Goal: Task Accomplishment & Management: Use online tool/utility

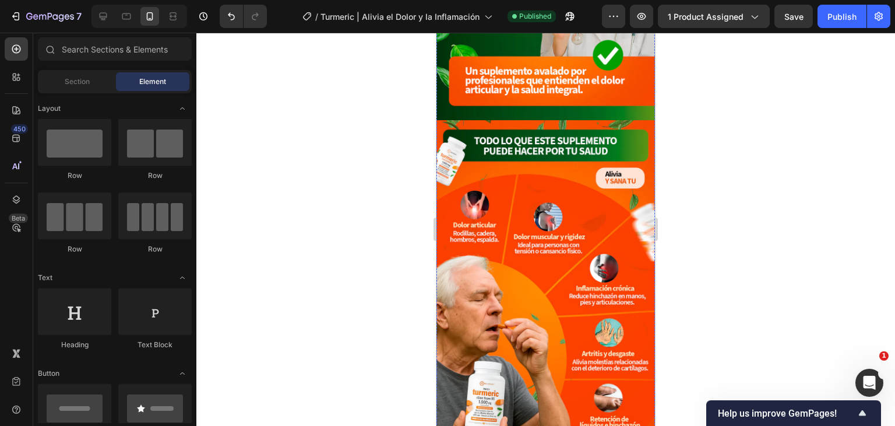
scroll to position [991, 0]
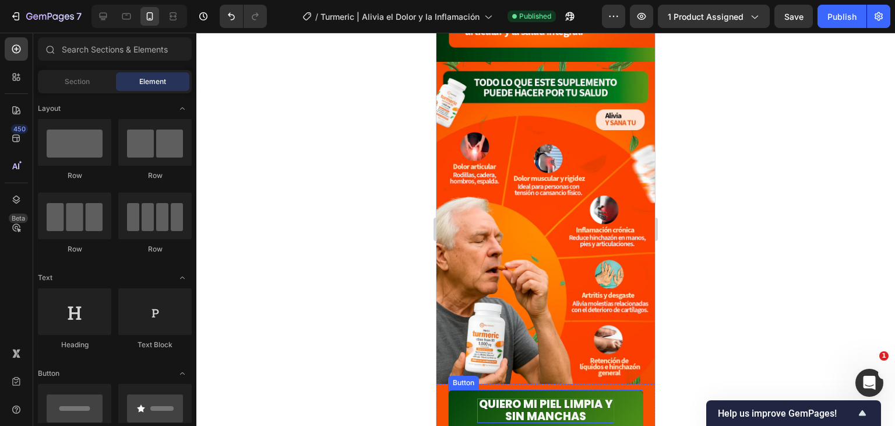
click at [562, 396] on span "Quiero mi piel limpia y sin manchas" at bounding box center [546, 410] width 134 height 28
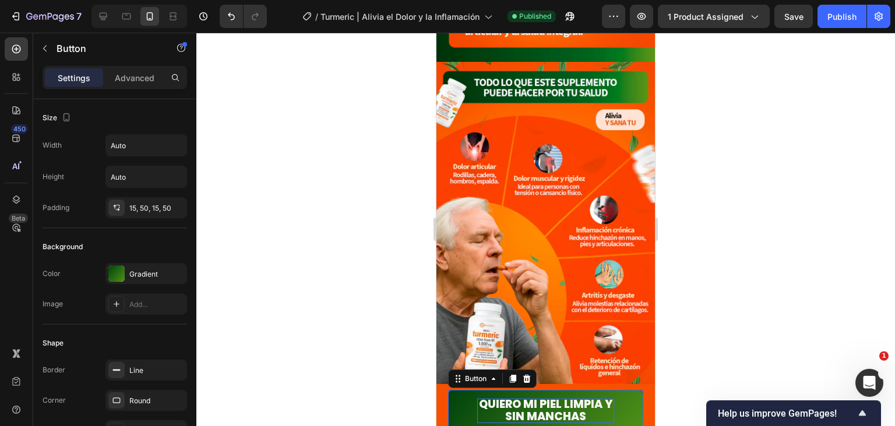
click at [577, 396] on span "Quiero mi piel limpia y sin manchas" at bounding box center [546, 410] width 134 height 28
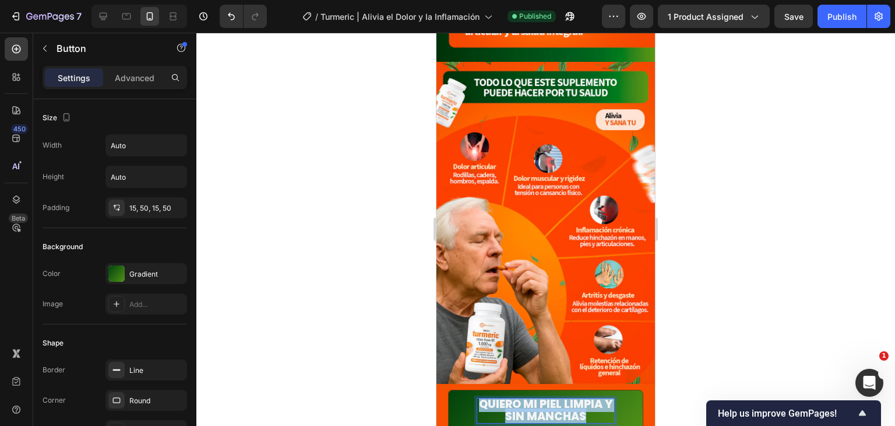
drag, startPoint x: 585, startPoint y: 381, endPoint x: 484, endPoint y: 360, distance: 103.6
click at [484, 389] on link "Quiero mi piel limpia y sin manchas" at bounding box center [545, 410] width 195 height 42
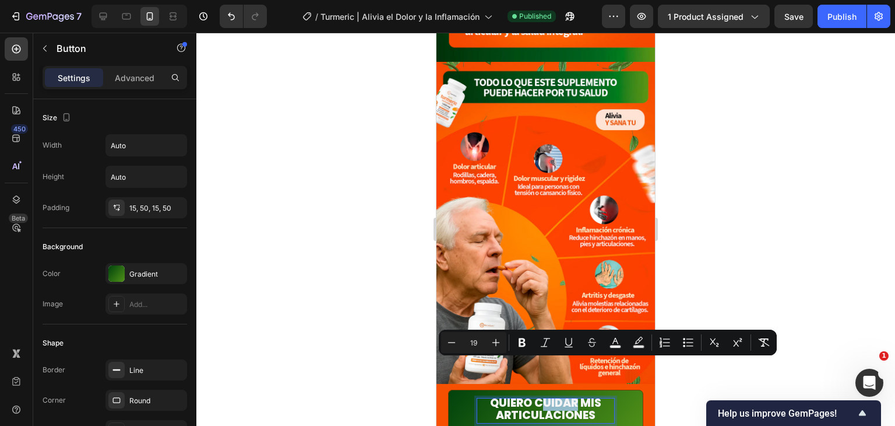
drag, startPoint x: 574, startPoint y: 369, endPoint x: 986, endPoint y: 362, distance: 411.6
click at [535, 395] on span "Quiero cuidar mis articulaciones" at bounding box center [545, 409] width 111 height 28
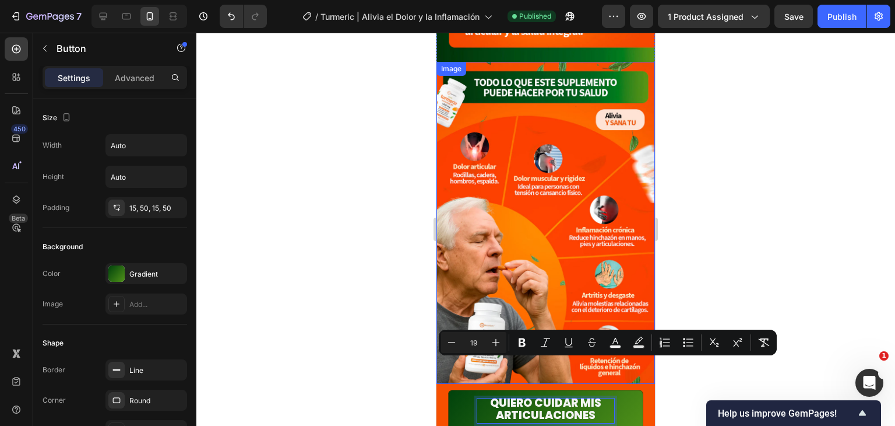
scroll to position [0, 0]
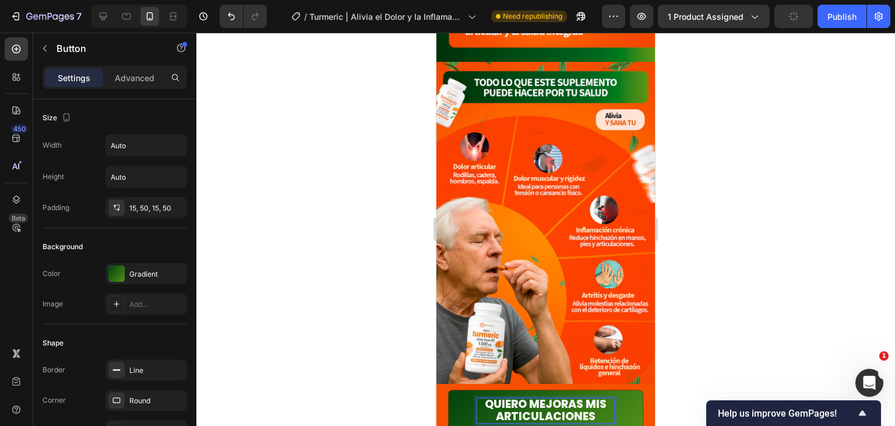
click at [493, 396] on span "Quiero mejoras mis articulaciones" at bounding box center [546, 410] width 122 height 28
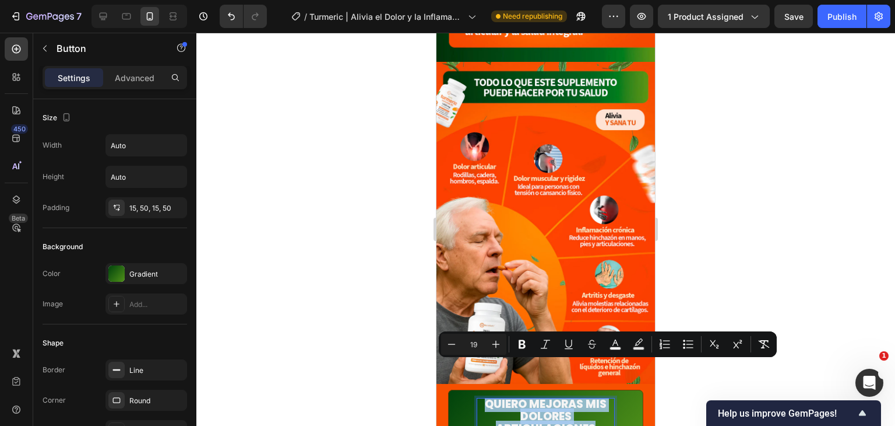
drag, startPoint x: 589, startPoint y: 392, endPoint x: 473, endPoint y: 367, distance: 118.2
click at [473, 389] on link "Quiero mejoras mis dolores articulaciones" at bounding box center [545, 416] width 195 height 54
click at [581, 396] on span "Quiero mejoras mis dolores articulaciones" at bounding box center [546, 416] width 122 height 40
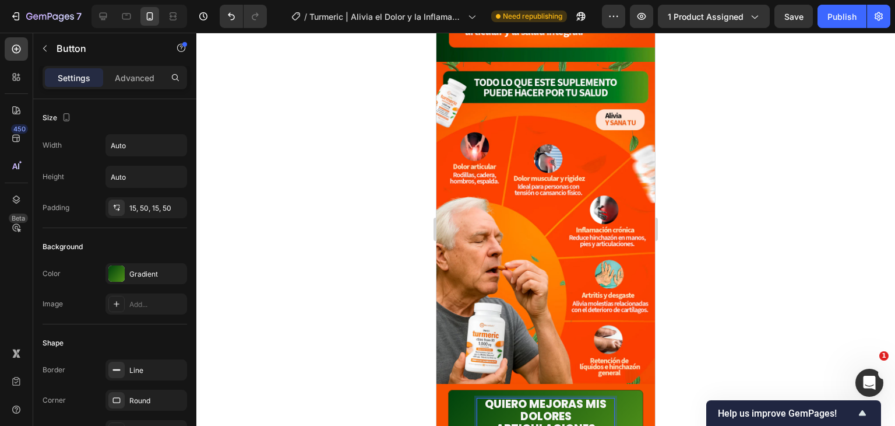
click at [577, 396] on span "Quiero mejoras mis dolores articulaciones" at bounding box center [546, 416] width 122 height 40
drag, startPoint x: 587, startPoint y: 393, endPoint x: 483, endPoint y: 360, distance: 109.5
click at [483, 389] on link "Quiero mejorar mis dolores articulaciones" at bounding box center [545, 416] width 195 height 54
copy span "Quiero mejorar mis dolores articulaciones"
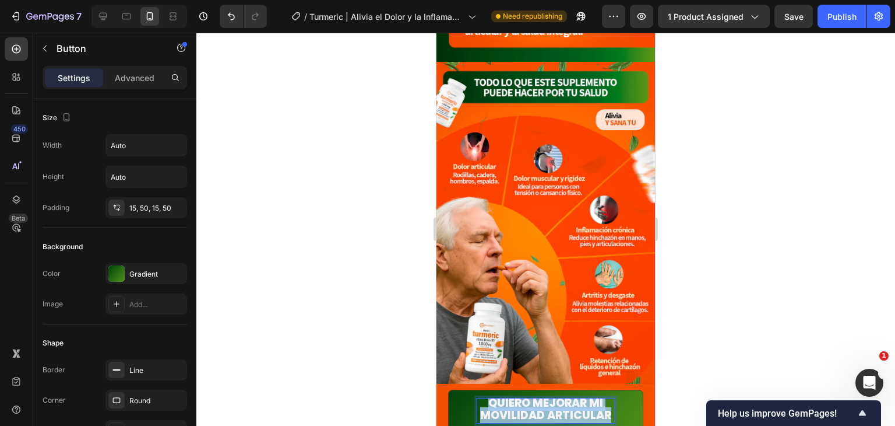
drag, startPoint x: 574, startPoint y: 392, endPoint x: 485, endPoint y: 369, distance: 91.6
click at [485, 397] on p "Quiero mejorar mi movilidad articular" at bounding box center [545, 409] width 137 height 24
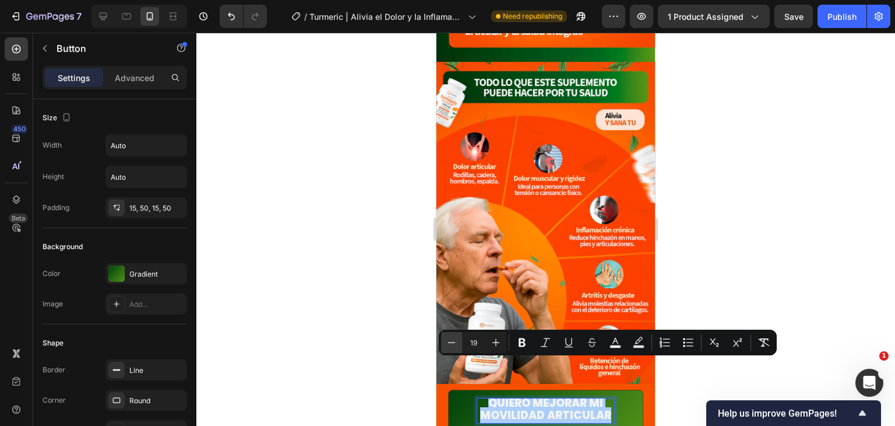
click at [445, 341] on button "Minus" at bounding box center [451, 342] width 21 height 21
type input "18"
click at [760, 224] on div at bounding box center [545, 229] width 699 height 393
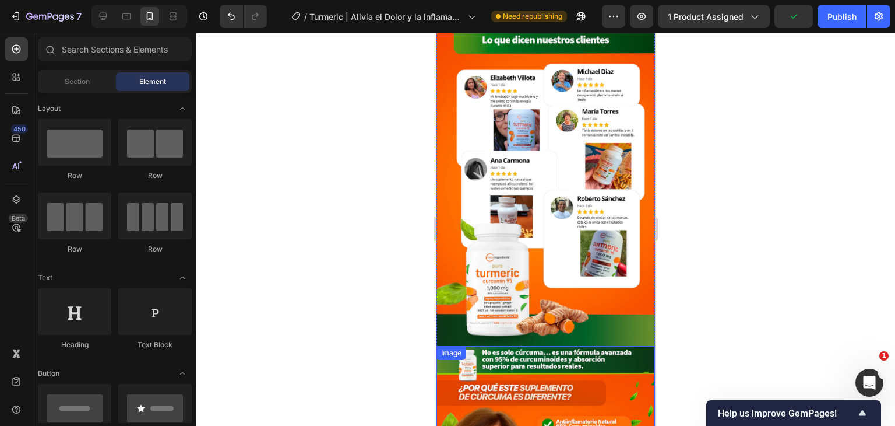
scroll to position [1166, 0]
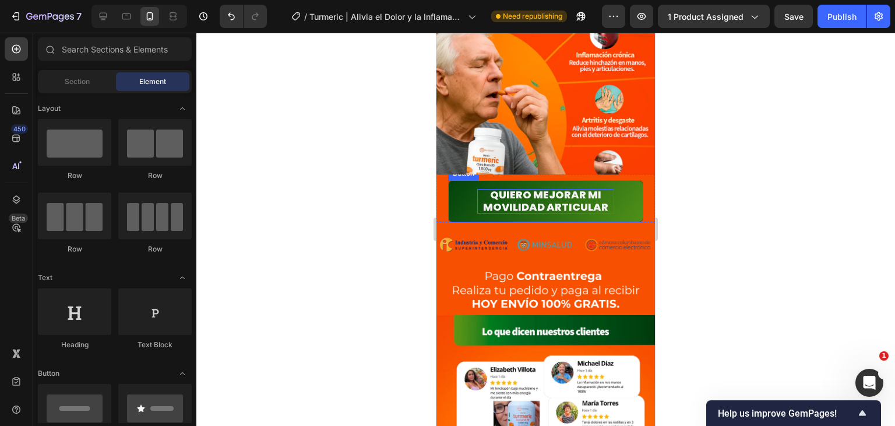
click at [566, 201] on span "Quiero mejorar mi movilidad articular" at bounding box center [545, 200] width 125 height 27
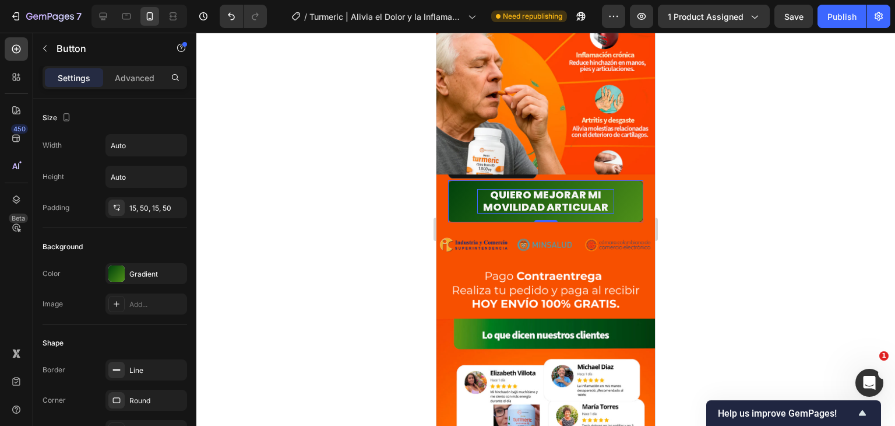
click at [507, 196] on span "Quiero mejorar mi movilidad articular" at bounding box center [545, 200] width 125 height 27
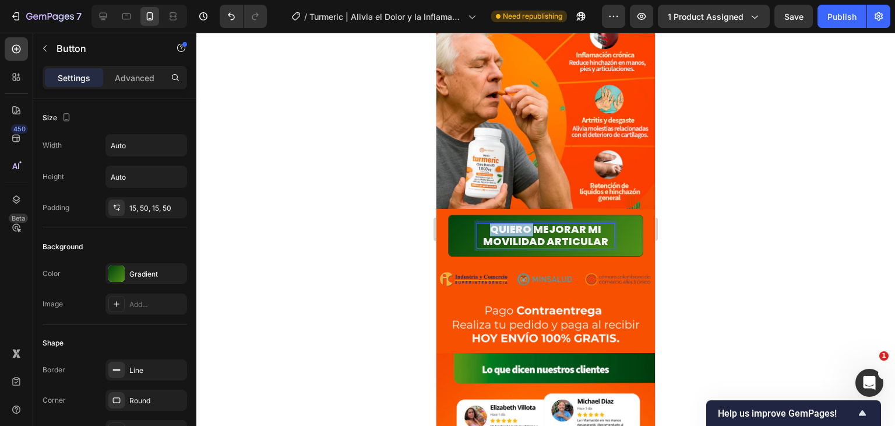
click at [507, 222] on span "Quiero mejorar mi movilidad articular" at bounding box center [545, 235] width 125 height 27
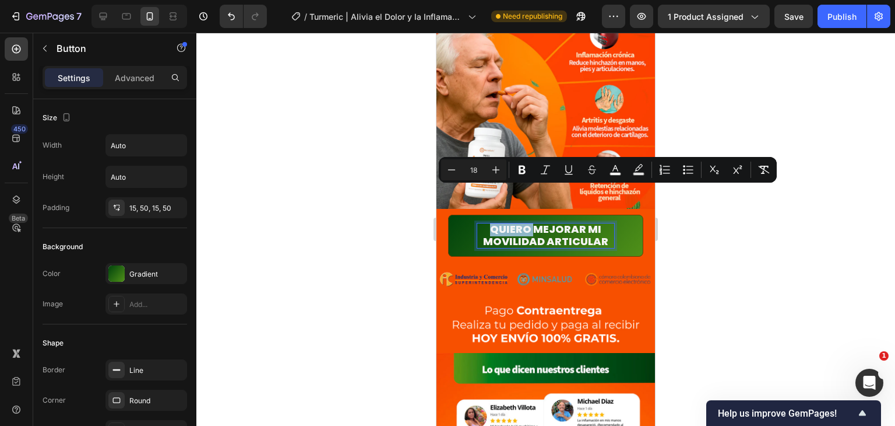
click at [497, 222] on span "Quiero mejorar mi movilidad articular" at bounding box center [545, 235] width 125 height 27
drag, startPoint x: 488, startPoint y: 196, endPoint x: 601, endPoint y: 210, distance: 113.4
click at [601, 222] on span "Quiero mejorar mi movilidad articular" at bounding box center [545, 235] width 125 height 27
copy span "Quiero mejorar mi movilidad articular"
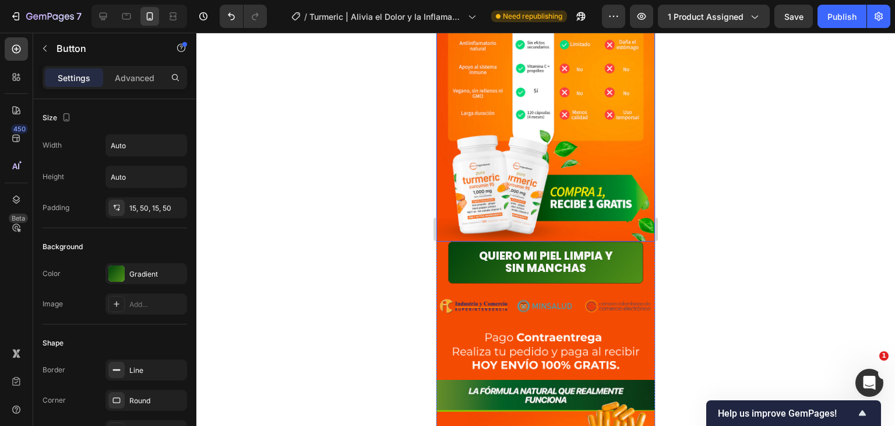
scroll to position [2215, 0]
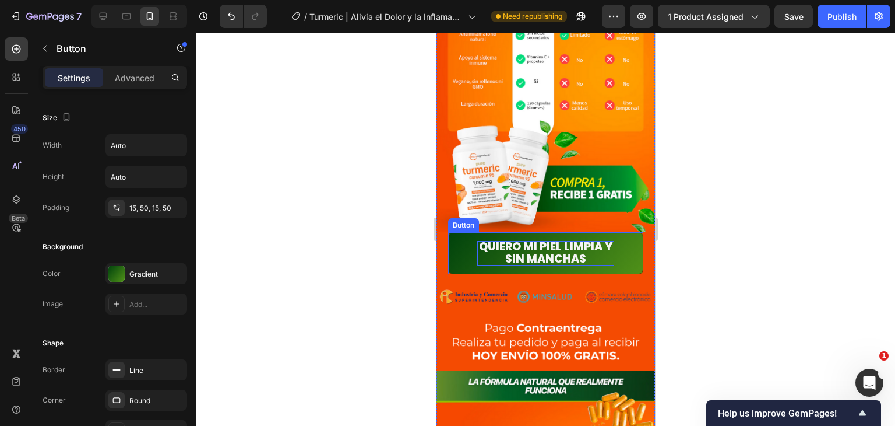
click at [543, 238] on span "Quiero mi piel limpia y sin manchas" at bounding box center [546, 252] width 134 height 28
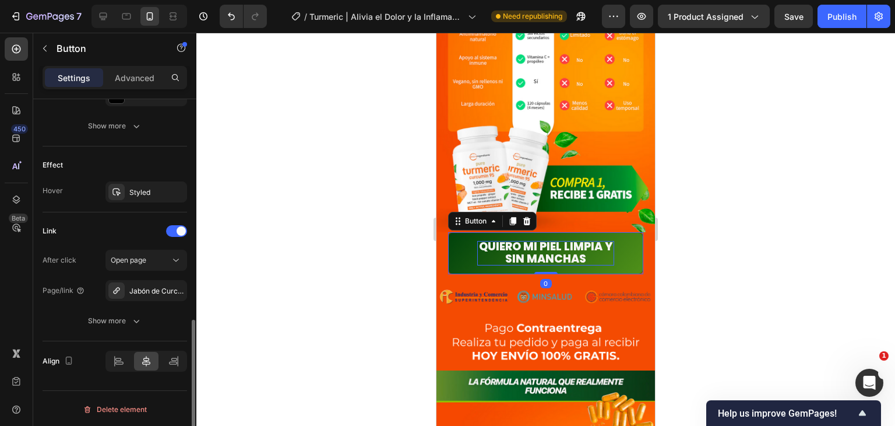
click at [539, 238] on span "Quiero mi piel limpia y sin manchas" at bounding box center [546, 252] width 134 height 28
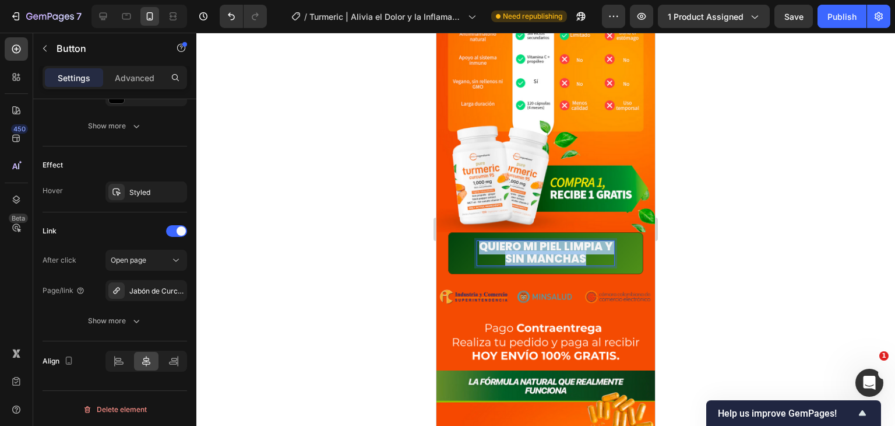
drag, startPoint x: 588, startPoint y: 219, endPoint x: 475, endPoint y: 209, distance: 113.5
click at [475, 232] on link "Quiero mi piel limpia y sin manchas" at bounding box center [545, 253] width 195 height 42
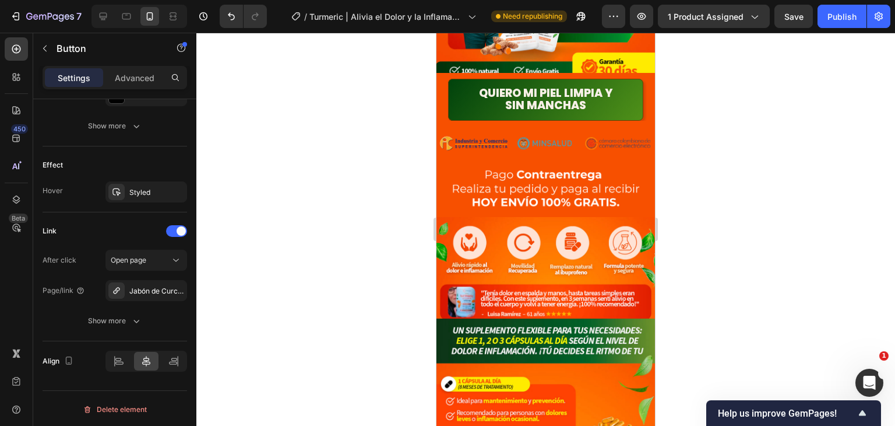
scroll to position [58, 0]
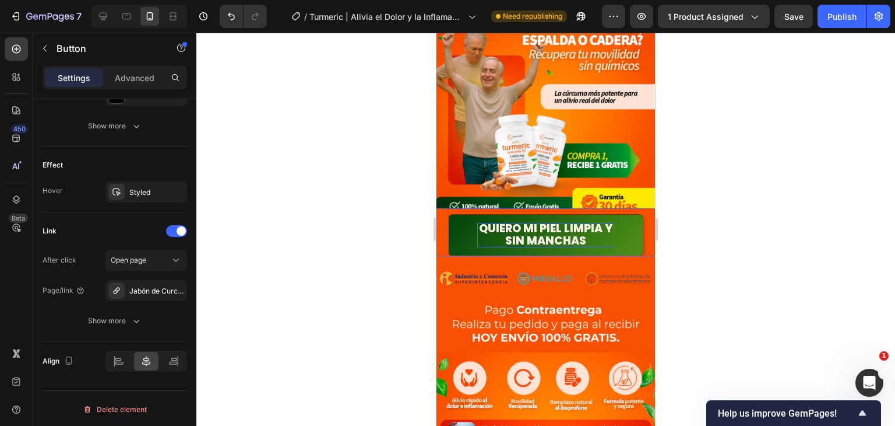
click at [564, 234] on span "Quiero mi piel limpia y sin manchas" at bounding box center [546, 234] width 134 height 28
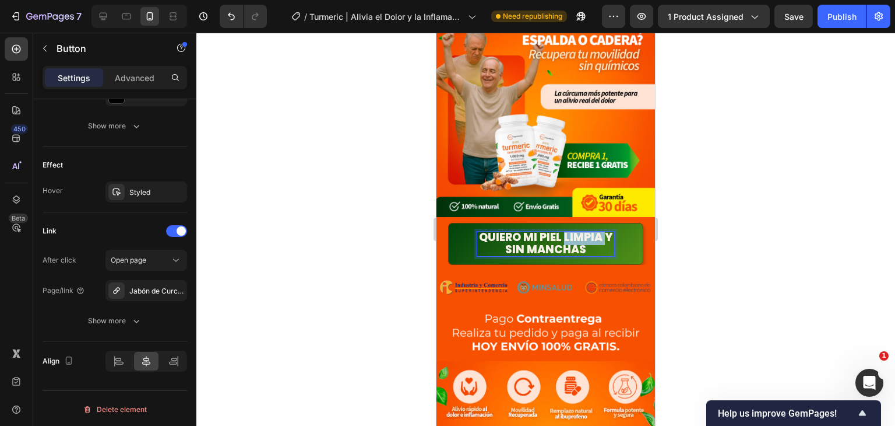
click at [564, 234] on span "Quiero mi piel limpia y sin manchas" at bounding box center [546, 243] width 134 height 28
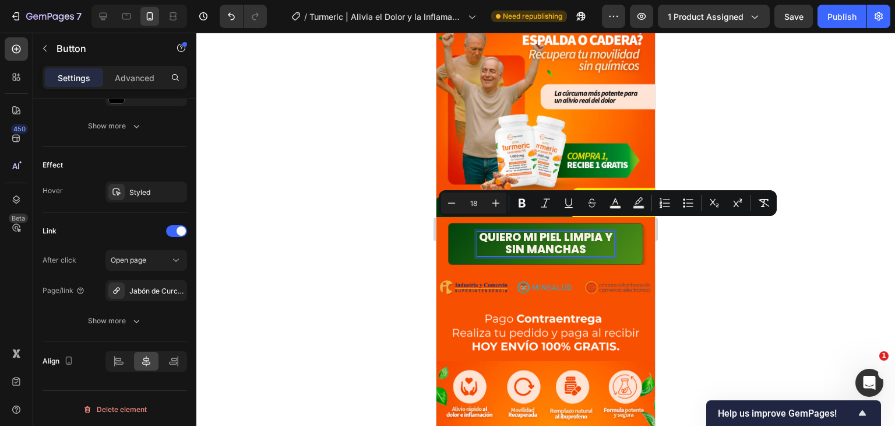
scroll to position [1, 0]
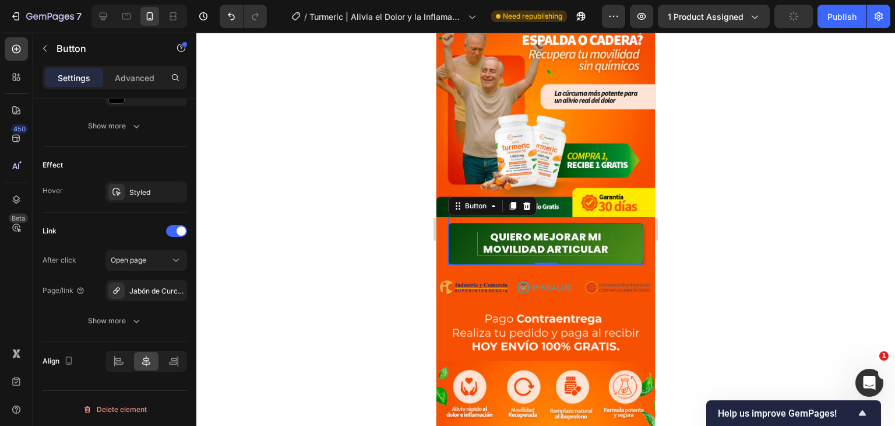
click at [734, 226] on div at bounding box center [545, 229] width 699 height 393
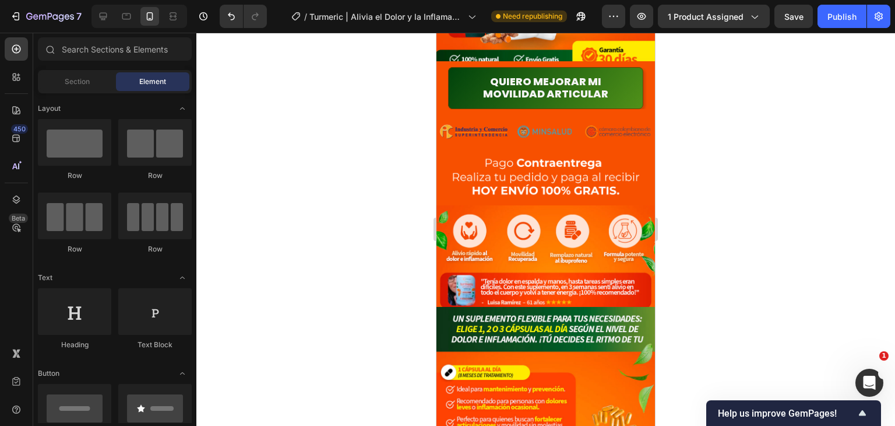
scroll to position [0, 0]
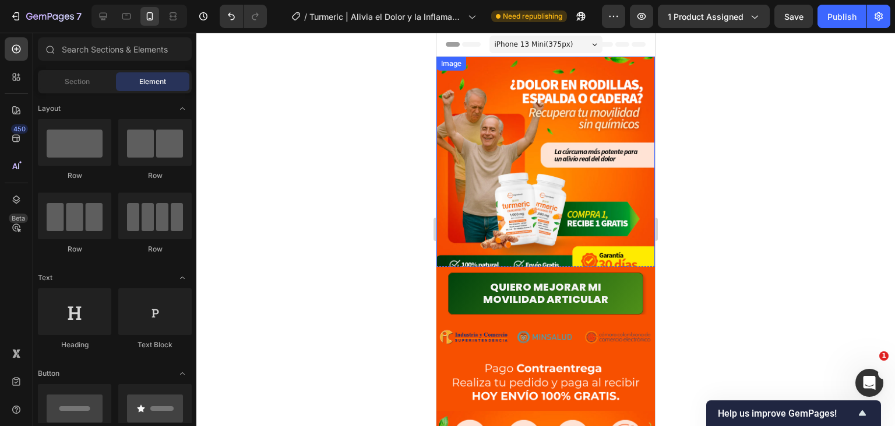
click at [610, 285] on link "Quiero mejorar mi movilidad articular" at bounding box center [545, 293] width 195 height 42
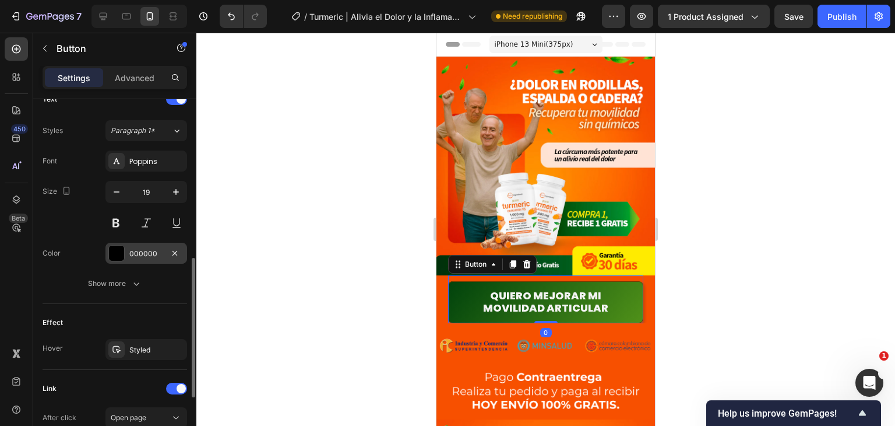
scroll to position [565, 0]
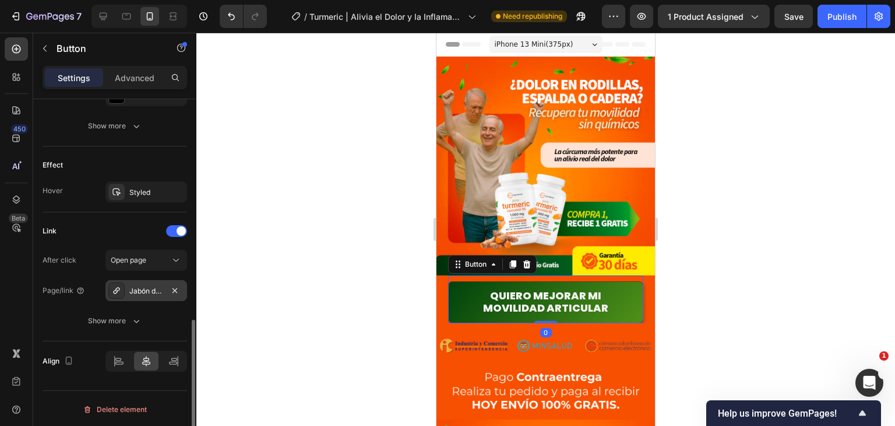
click at [154, 286] on div "Jabón de Curcuma | Cuidado de la Piel" at bounding box center [146, 291] width 34 height 10
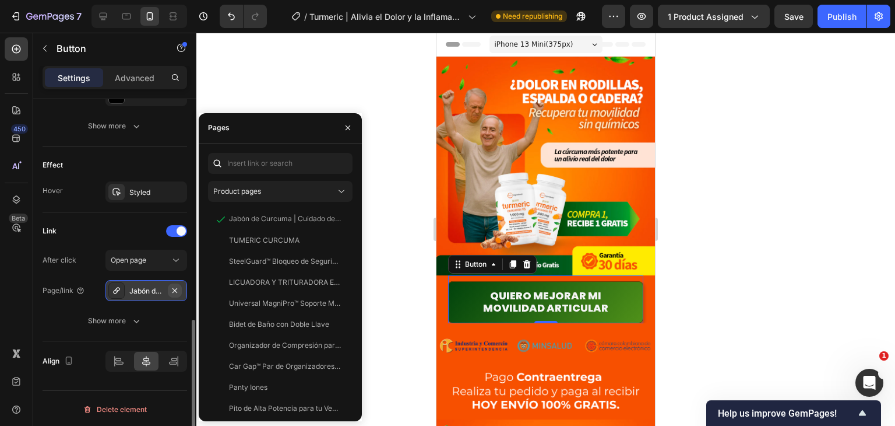
click at [171, 286] on icon "button" at bounding box center [174, 290] width 9 height 9
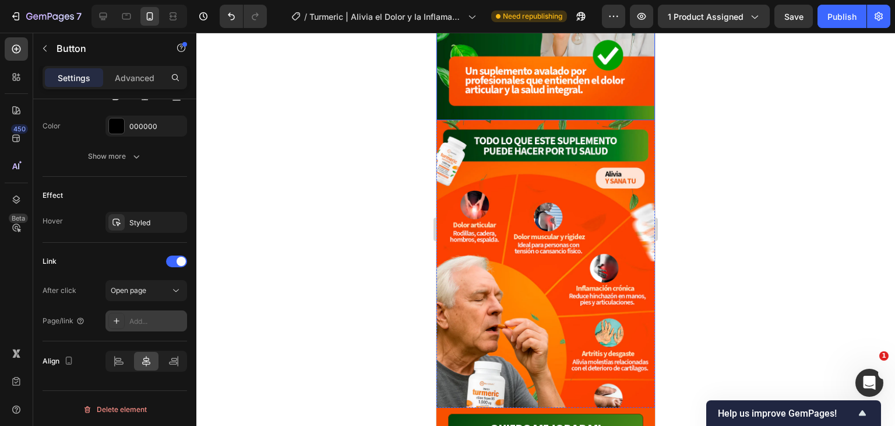
scroll to position [1166, 0]
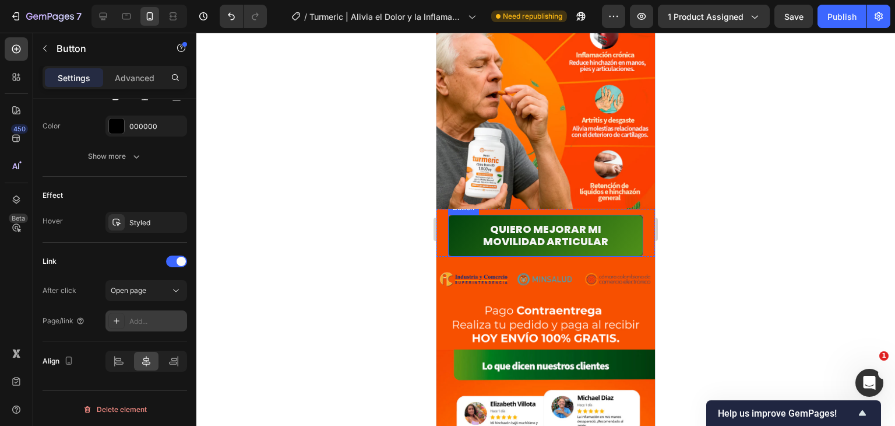
click at [610, 215] on link "Quiero mejorar mi movilidad articular" at bounding box center [545, 236] width 195 height 42
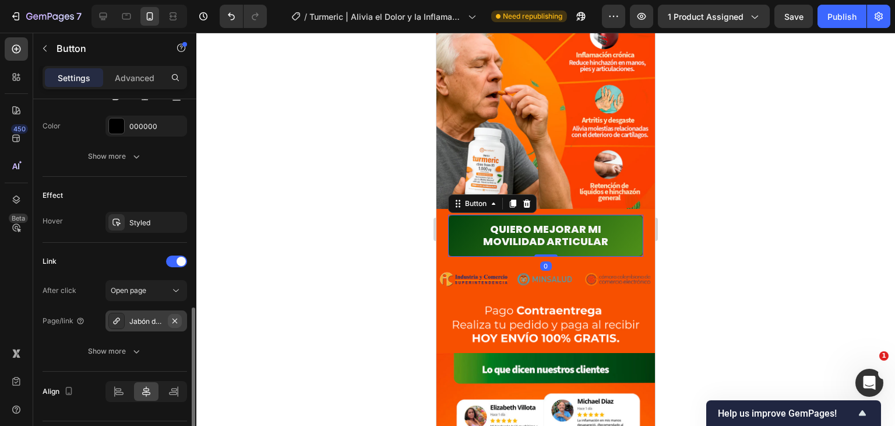
click at [172, 318] on icon "button" at bounding box center [174, 320] width 9 height 9
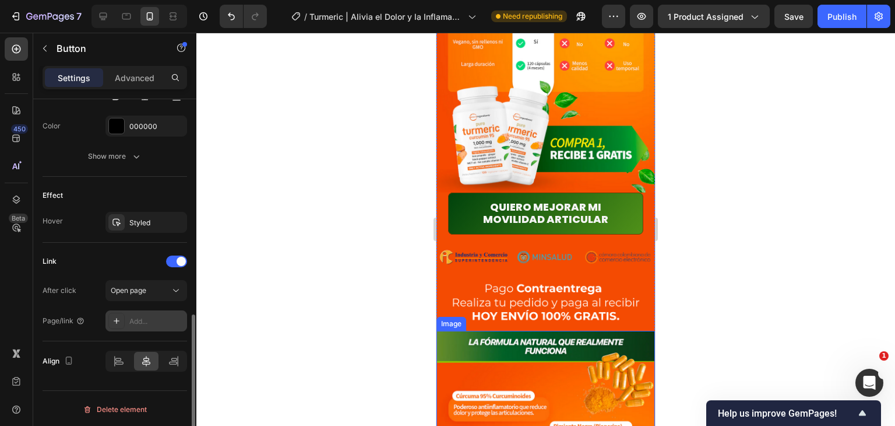
scroll to position [2157, 0]
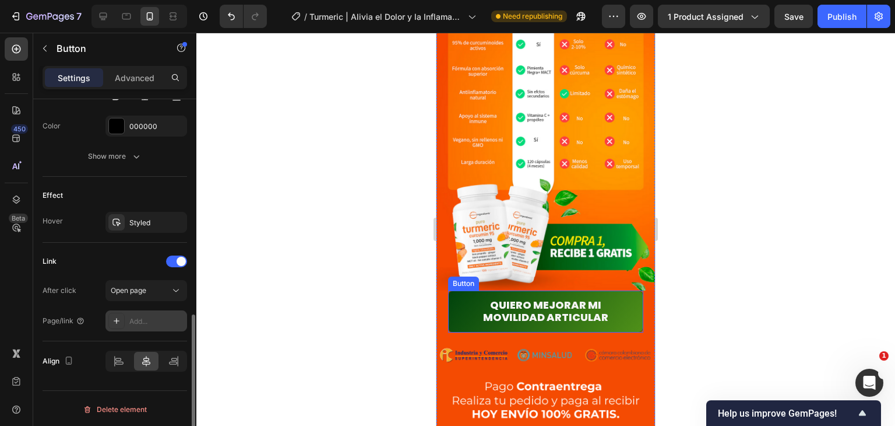
click at [628, 290] on link "Quiero mejorar mi movilidad articular" at bounding box center [545, 311] width 195 height 42
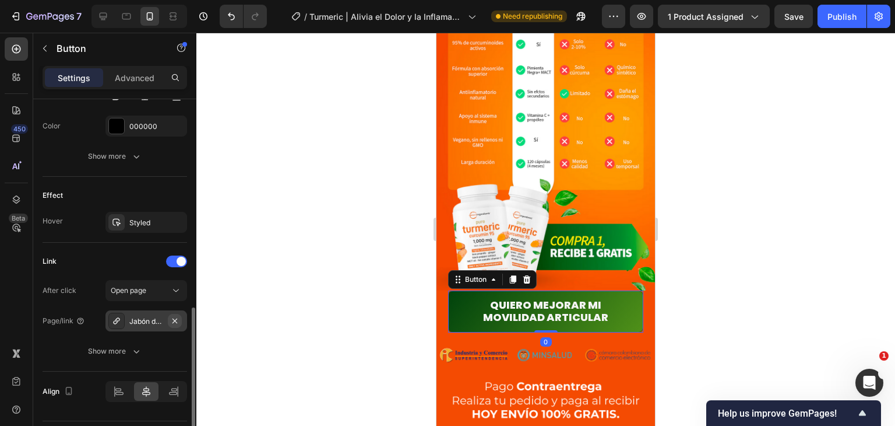
click at [175, 323] on button "button" at bounding box center [175, 321] width 14 height 14
click at [154, 320] on div "Add..." at bounding box center [156, 321] width 55 height 10
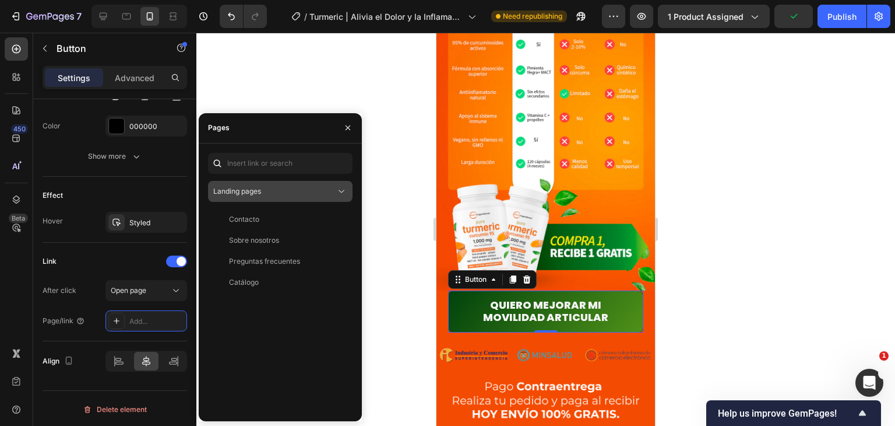
click at [292, 188] on div "Landing pages" at bounding box center [274, 191] width 122 height 10
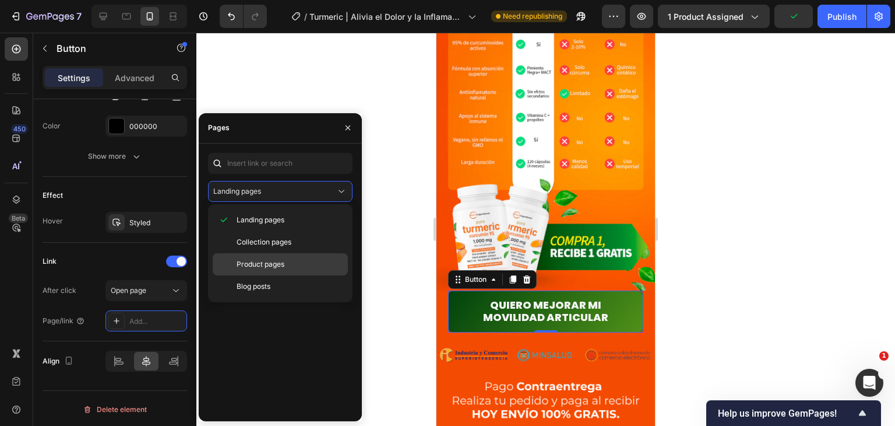
click at [276, 261] on span "Product pages" at bounding box center [261, 264] width 48 height 10
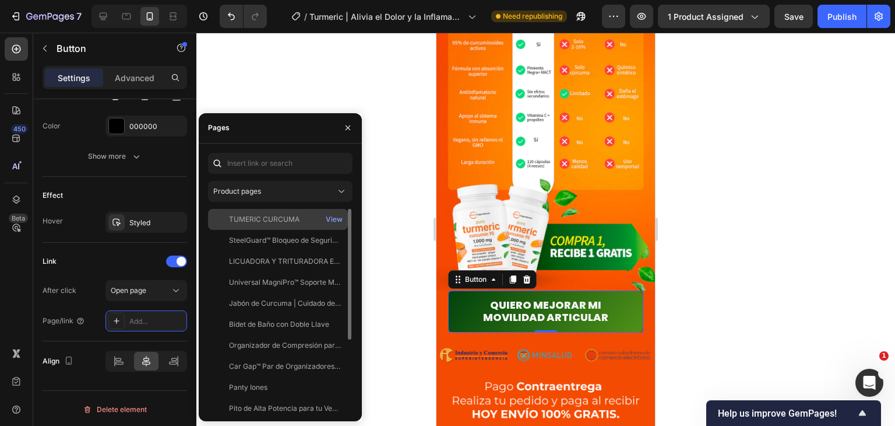
click at [290, 227] on div "TUMERIC CURCUMA View" at bounding box center [278, 219] width 140 height 21
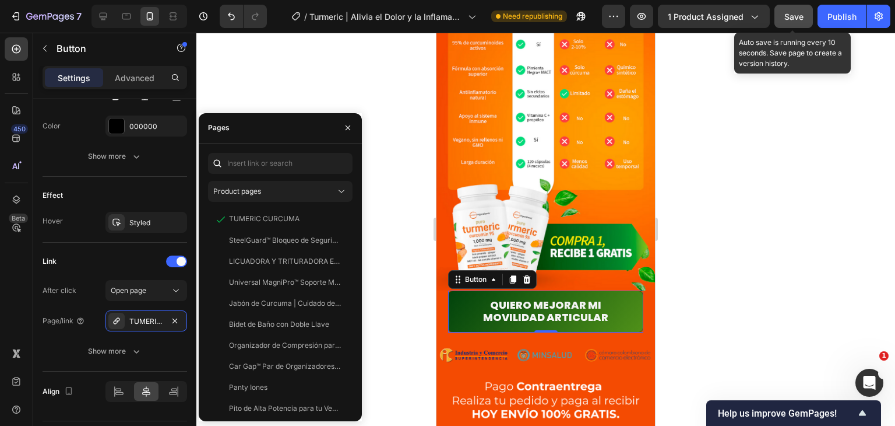
click at [786, 15] on span "Save" at bounding box center [794, 17] width 19 height 10
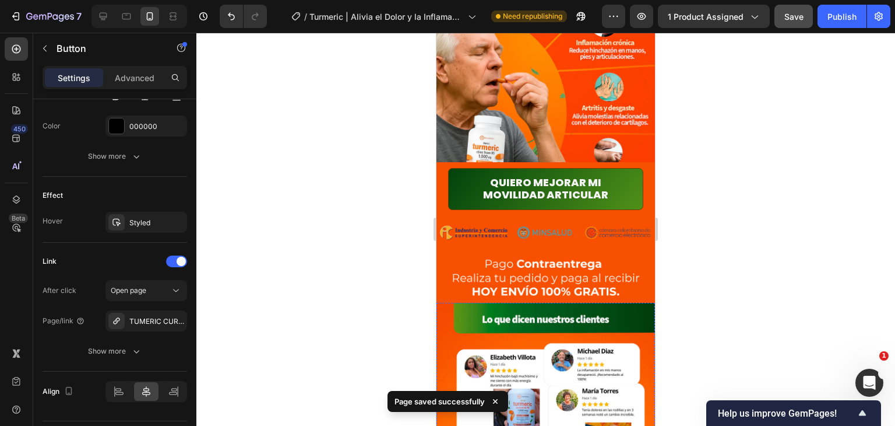
scroll to position [1166, 0]
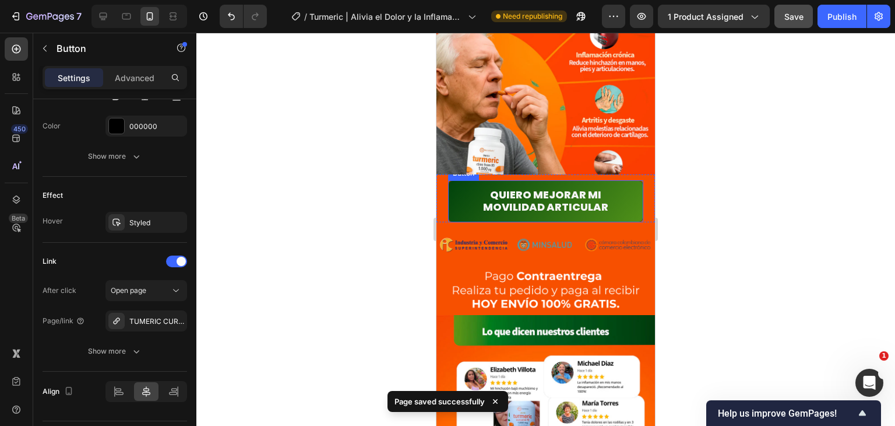
click at [618, 201] on button "Quiero mejorar mi movilidad articular" at bounding box center [545, 201] width 195 height 42
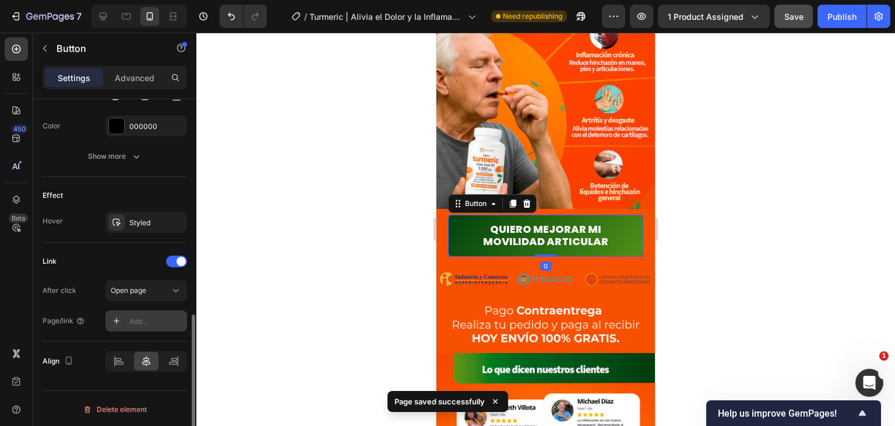
click at [146, 311] on div "Add..." at bounding box center [147, 320] width 82 height 21
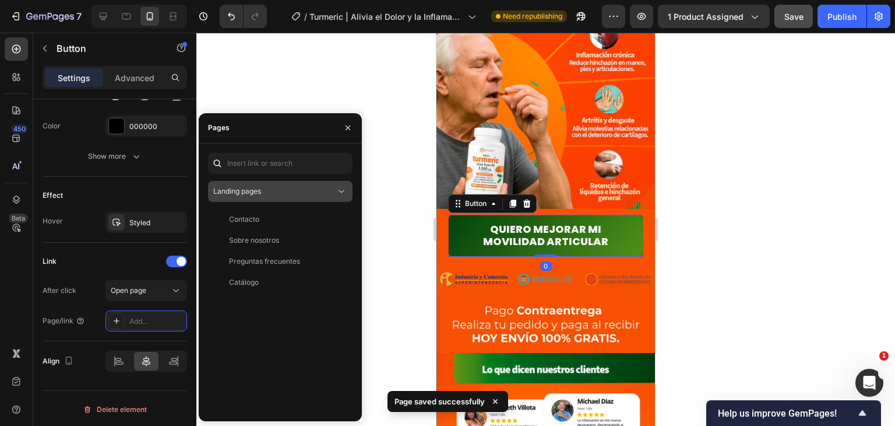
click at [284, 194] on div "Landing pages" at bounding box center [274, 191] width 122 height 10
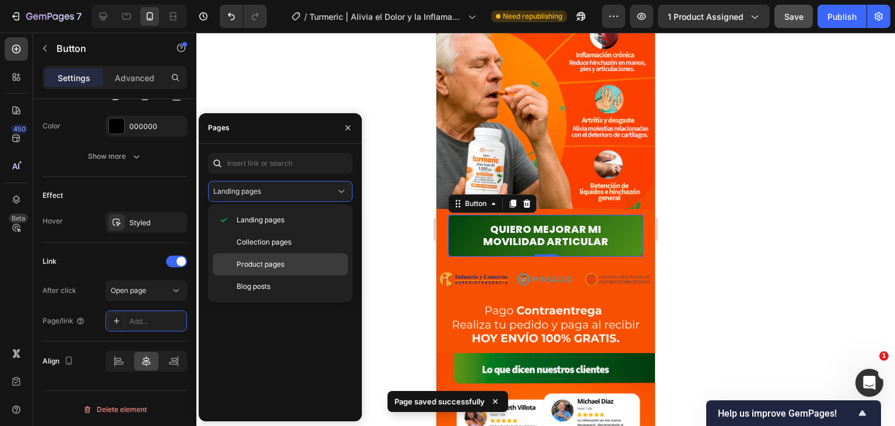
click at [272, 262] on span "Product pages" at bounding box center [261, 264] width 48 height 10
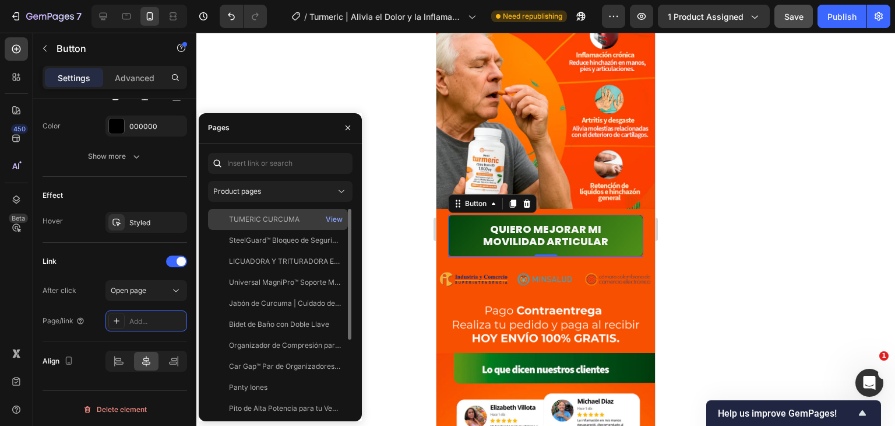
click at [276, 222] on div "TUMERIC CURCUMA" at bounding box center [264, 219] width 71 height 10
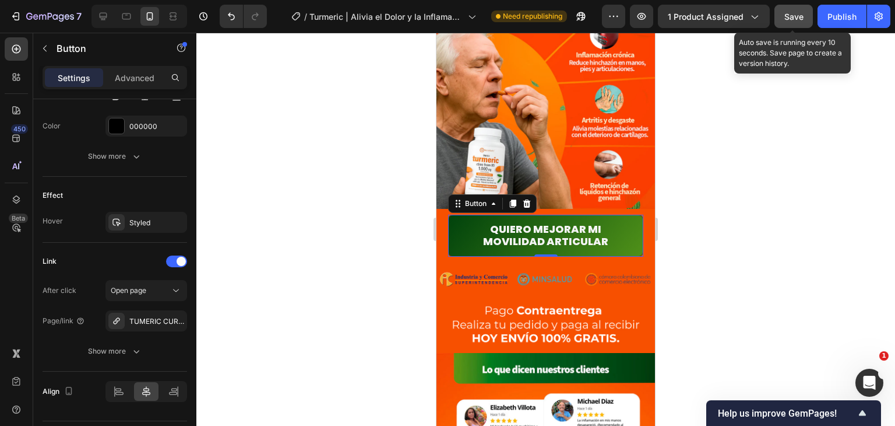
click at [786, 15] on span "Save" at bounding box center [794, 17] width 19 height 10
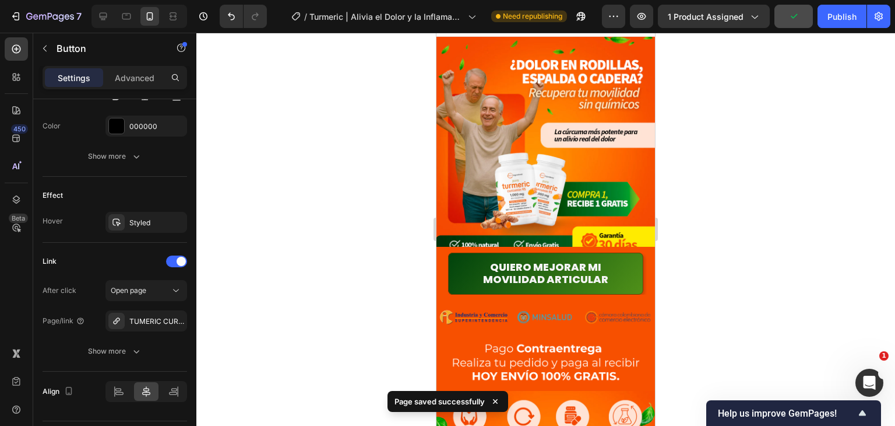
scroll to position [0, 0]
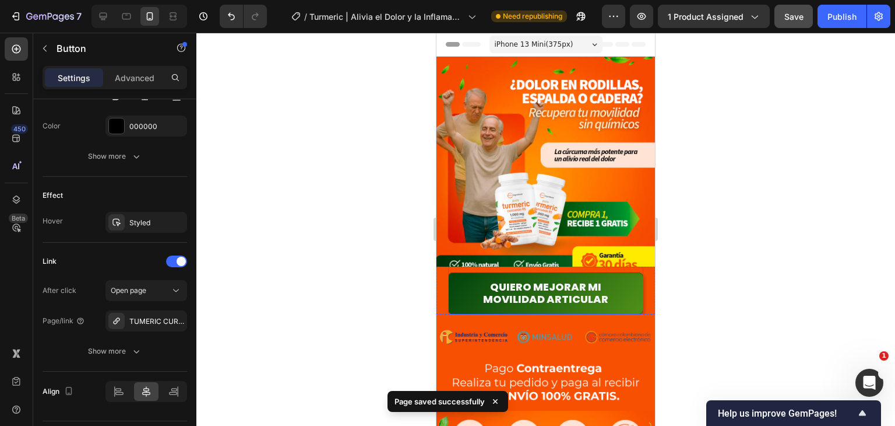
click at [613, 282] on button "Quiero mejorar mi movilidad articular" at bounding box center [545, 293] width 195 height 42
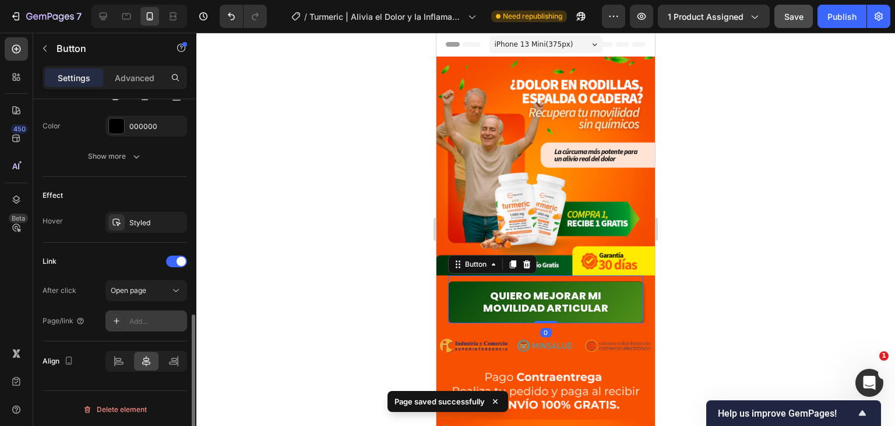
click at [141, 318] on div "Add..." at bounding box center [156, 321] width 55 height 10
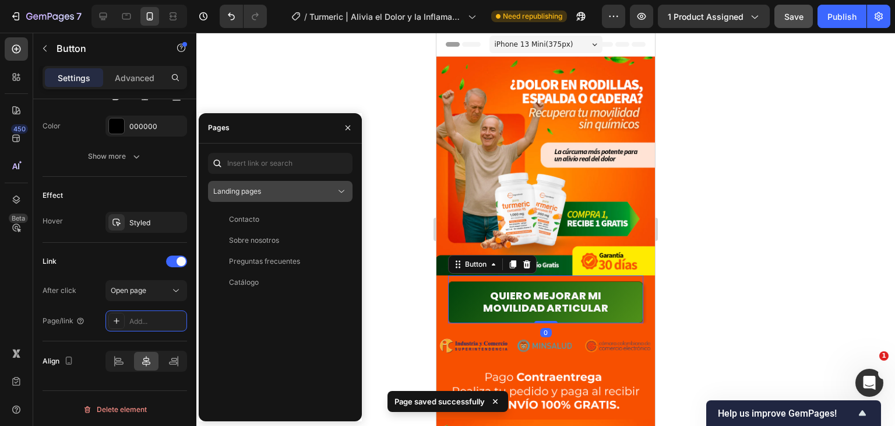
click at [290, 189] on div "Landing pages" at bounding box center [274, 191] width 122 height 10
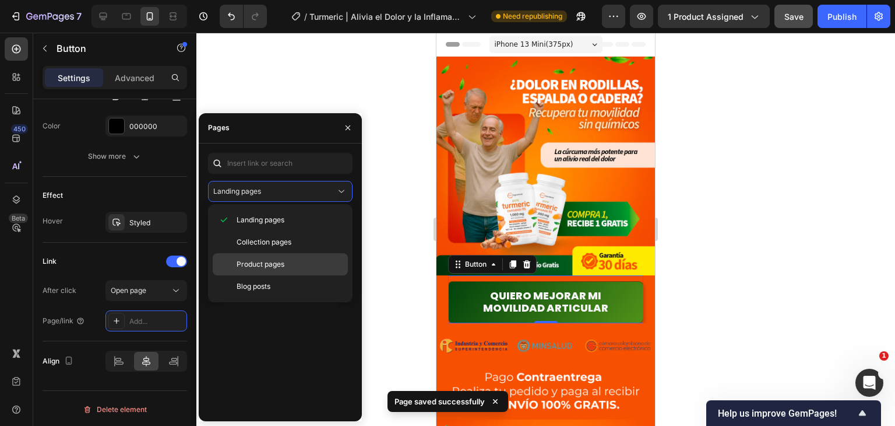
click at [286, 259] on p "Product pages" at bounding box center [290, 264] width 106 height 10
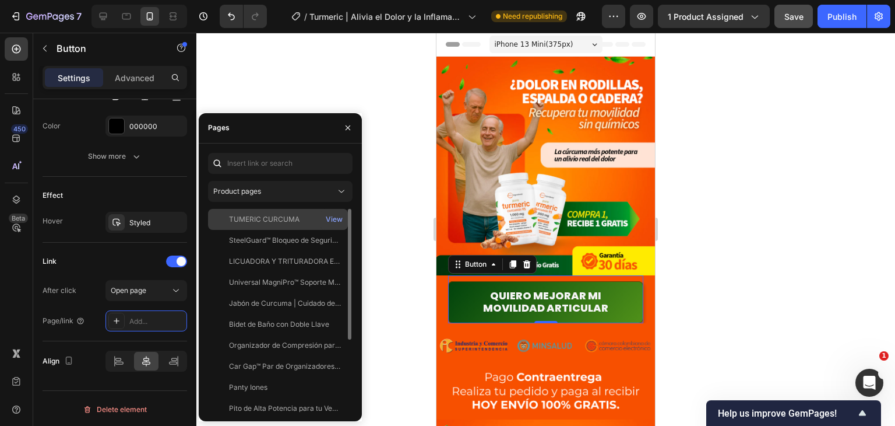
click at [291, 222] on div "TUMERIC CURCUMA" at bounding box center [264, 219] width 71 height 10
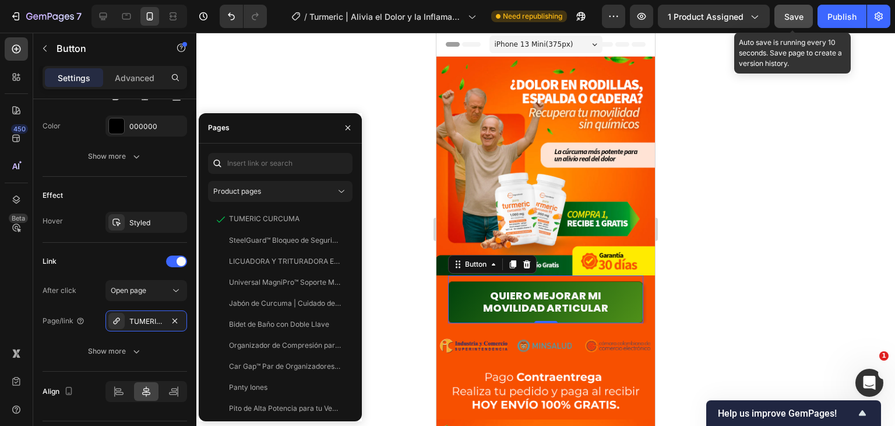
click at [786, 19] on span "Save" at bounding box center [794, 17] width 19 height 10
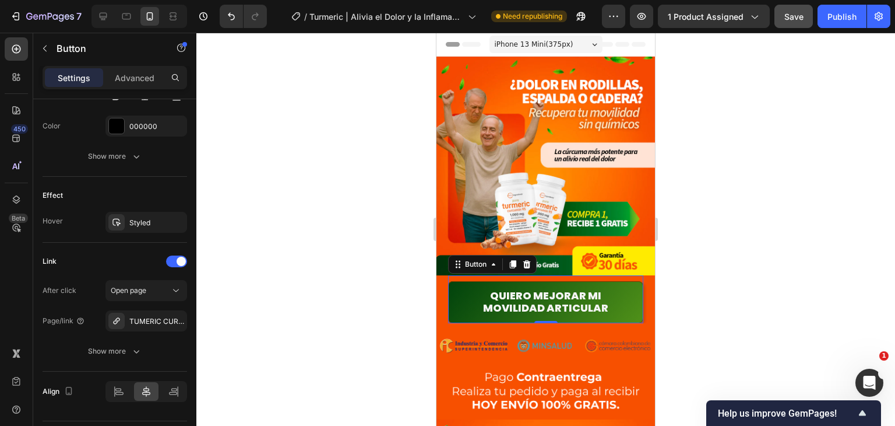
click at [614, 285] on link "Quiero mejorar mi movilidad articular" at bounding box center [545, 302] width 195 height 42
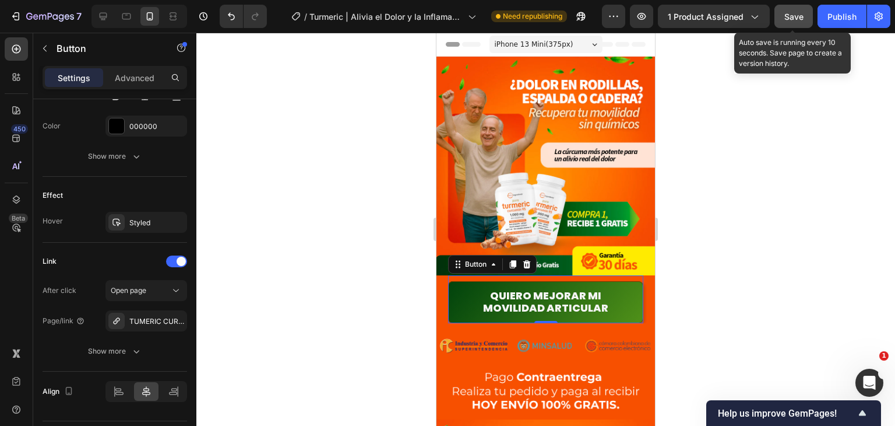
click at [806, 17] on button "Save" at bounding box center [794, 16] width 38 height 23
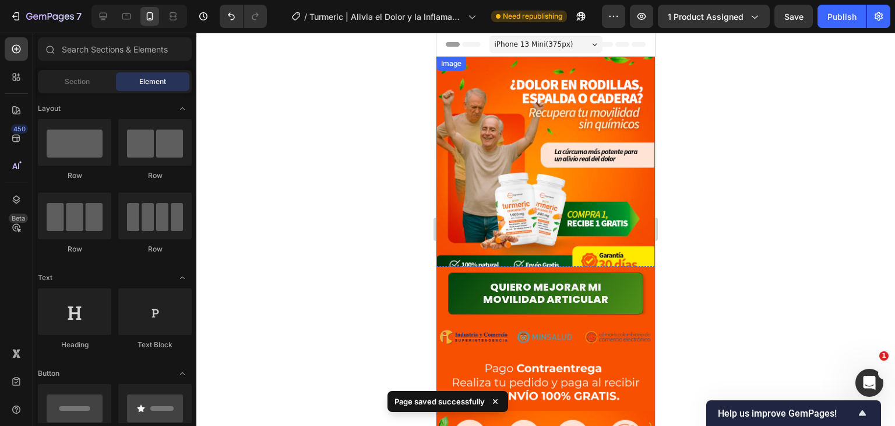
click at [611, 276] on link "Quiero mejorar mi movilidad articular" at bounding box center [545, 293] width 195 height 42
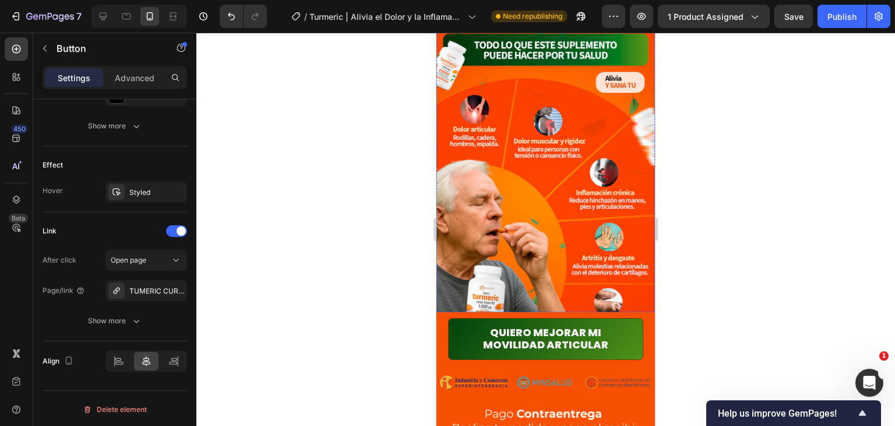
scroll to position [1166, 0]
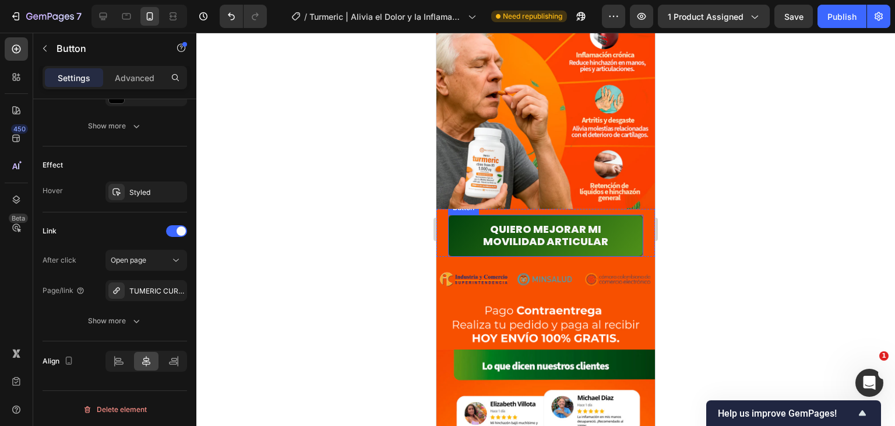
click at [614, 215] on link "Quiero mejorar mi movilidad articular" at bounding box center [545, 236] width 195 height 42
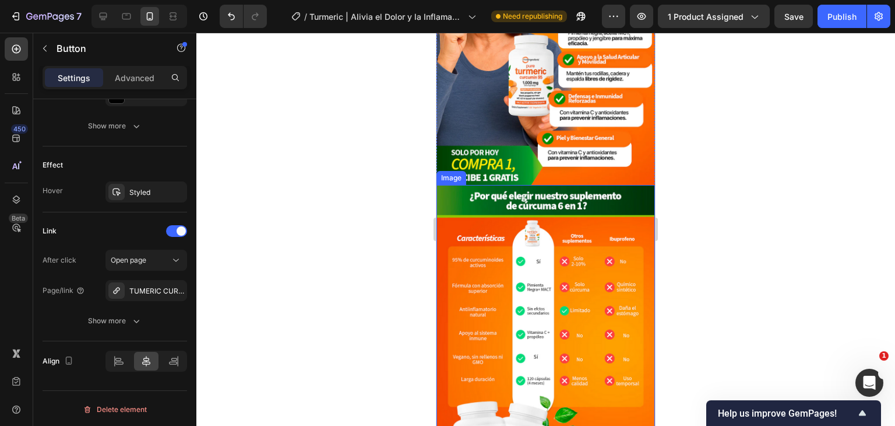
scroll to position [2157, 0]
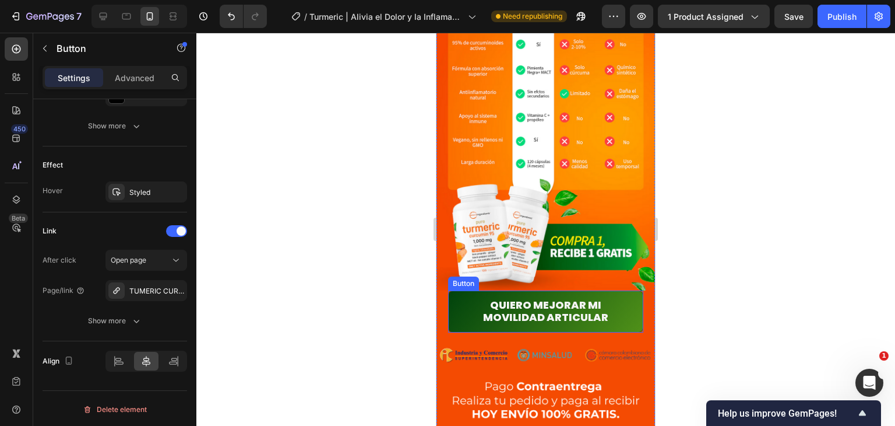
click at [624, 290] on link "Quiero mejorar mi movilidad articular" at bounding box center [545, 311] width 195 height 42
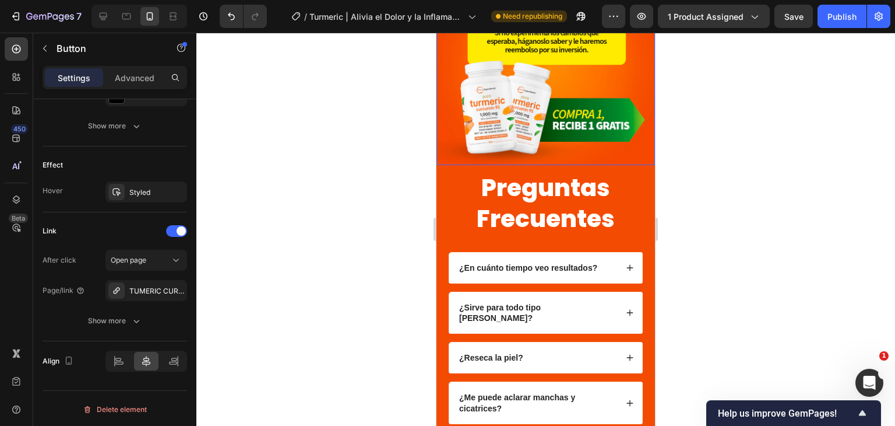
scroll to position [2973, 0]
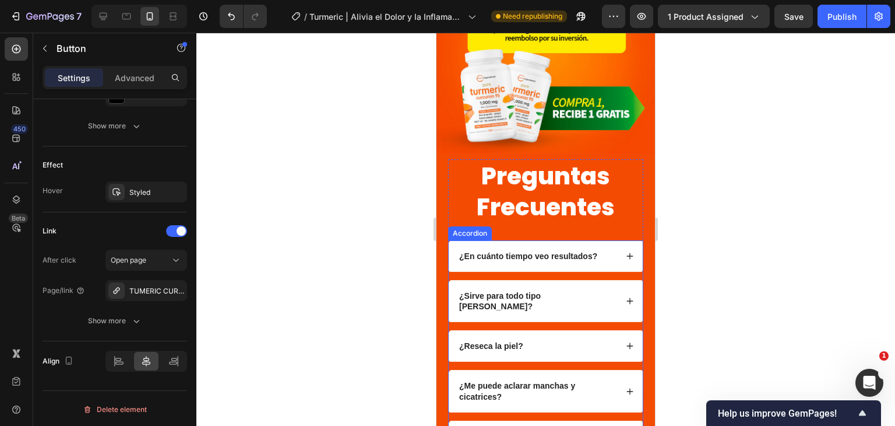
click at [531, 251] on strong "¿En cuánto tiempo veo resultados?" at bounding box center [528, 255] width 138 height 9
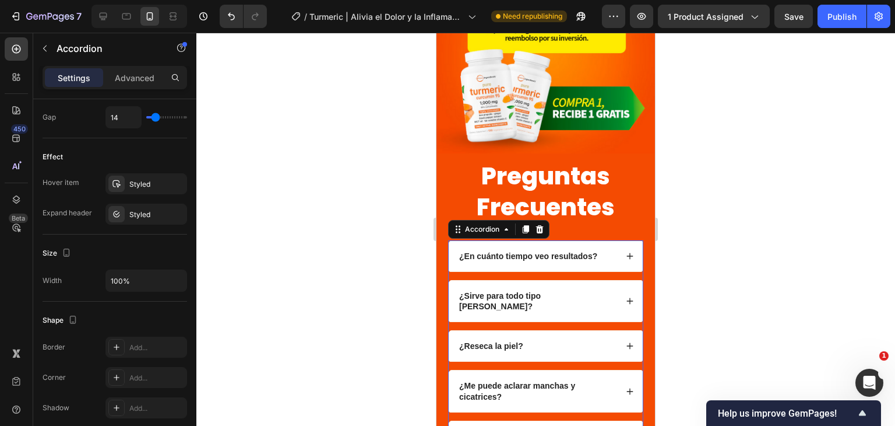
scroll to position [0, 0]
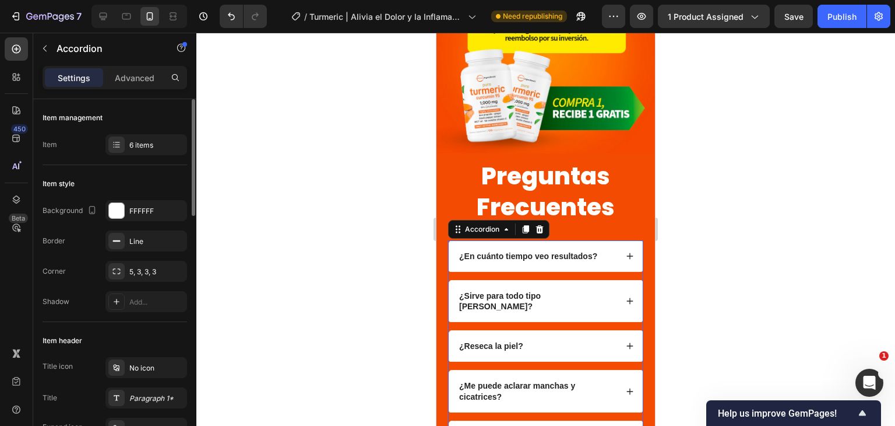
click at [521, 251] on strong "¿En cuánto tiempo veo resultados?" at bounding box center [528, 255] width 138 height 9
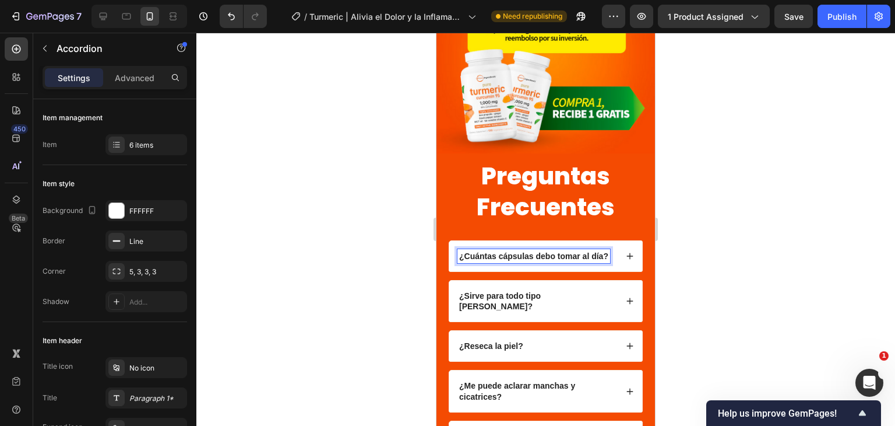
click at [626, 252] on icon at bounding box center [630, 256] width 8 height 8
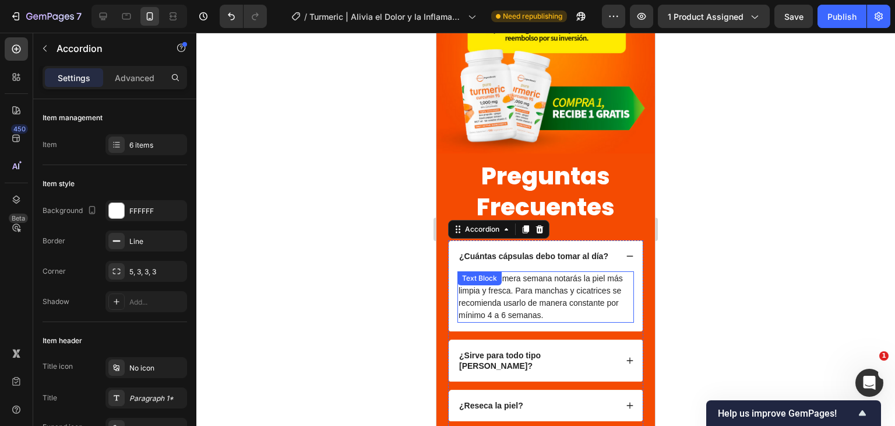
click at [526, 272] on p "Desde la primera semana notarás la piel más limpia y fresca. Para manchas y cic…" at bounding box center [546, 296] width 174 height 49
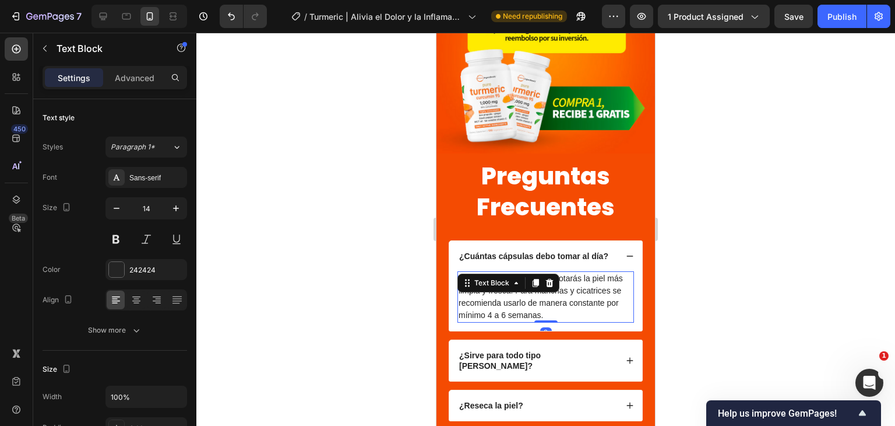
click at [546, 272] on p "Desde la primera semana notarás la piel más limpia y fresca. Para manchas y cic…" at bounding box center [546, 296] width 174 height 49
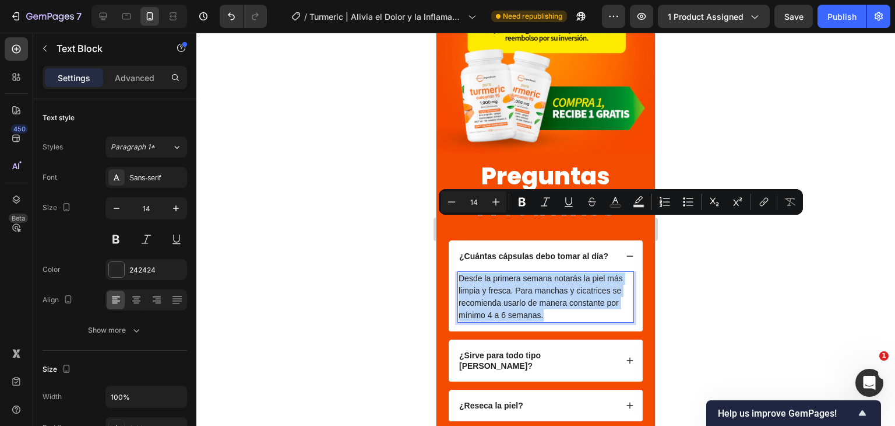
drag, startPoint x: 544, startPoint y: 259, endPoint x: 460, endPoint y: 219, distance: 93.6
click at [460, 272] on p "Desde la primera semana notarás la piel más limpia y fresca. Para manchas y cic…" at bounding box center [546, 296] width 174 height 49
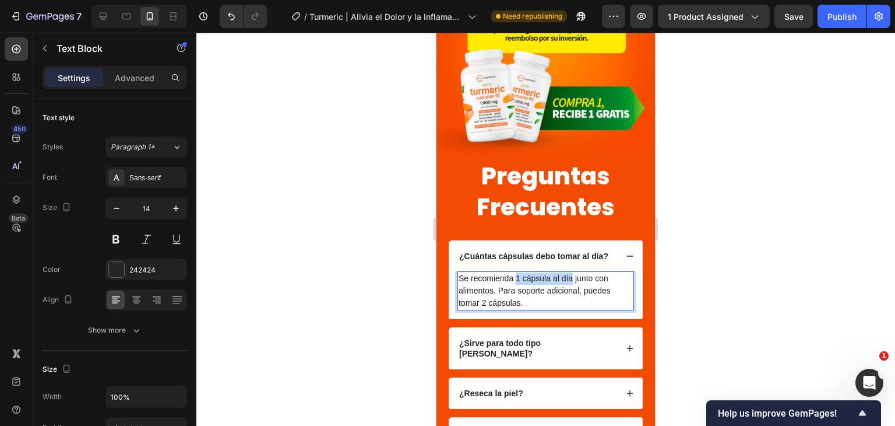
drag, startPoint x: 518, startPoint y: 222, endPoint x: 574, endPoint y: 227, distance: 56.2
click at [574, 272] on p "Se recomienda 1 cápsula al día junto con alimentos. Para soporte adicional, pue…" at bounding box center [546, 290] width 174 height 37
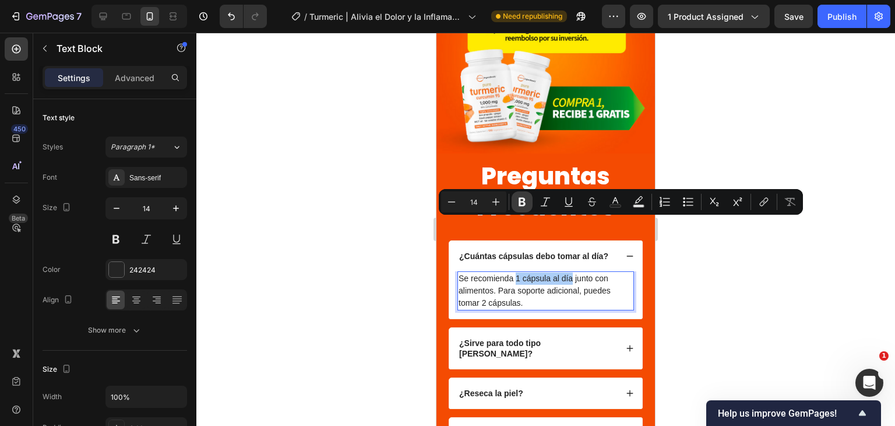
click at [523, 203] on icon "Editor contextual toolbar" at bounding box center [522, 202] width 12 height 12
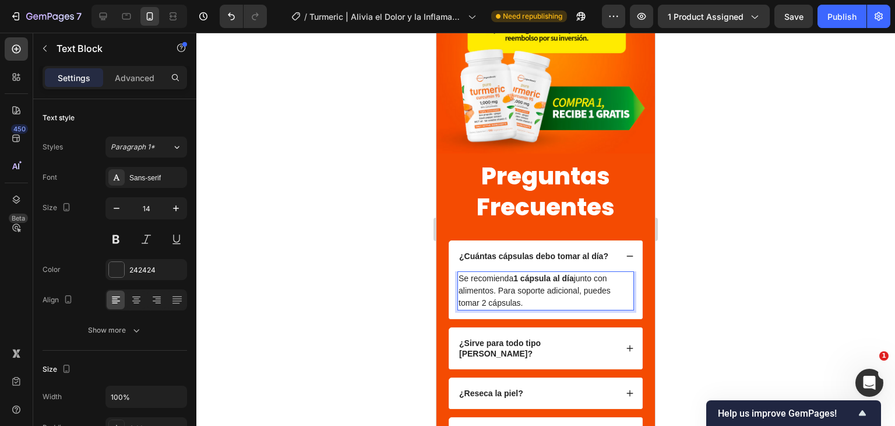
click at [559, 272] on p "Se recomienda 1 cápsula al día junto con alimentos. Para soporte adicional, pue…" at bounding box center [546, 290] width 174 height 37
click at [746, 220] on div at bounding box center [545, 229] width 699 height 393
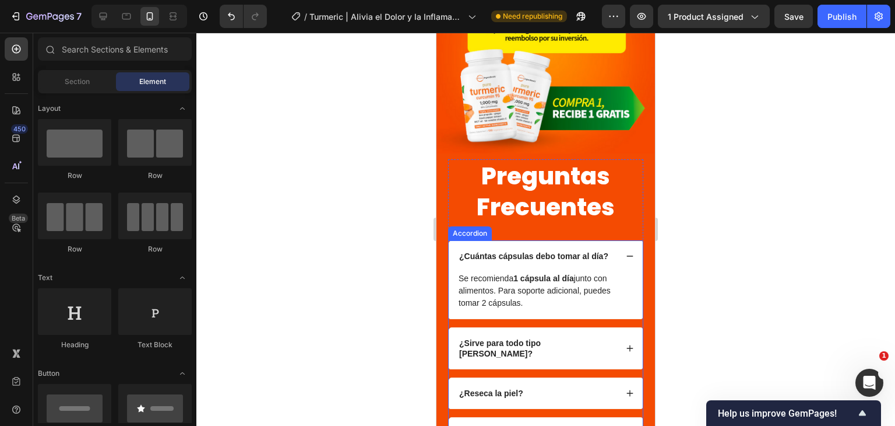
click at [529, 338] on strong "¿Sirve para todo tipo [PERSON_NAME]?" at bounding box center [500, 348] width 82 height 20
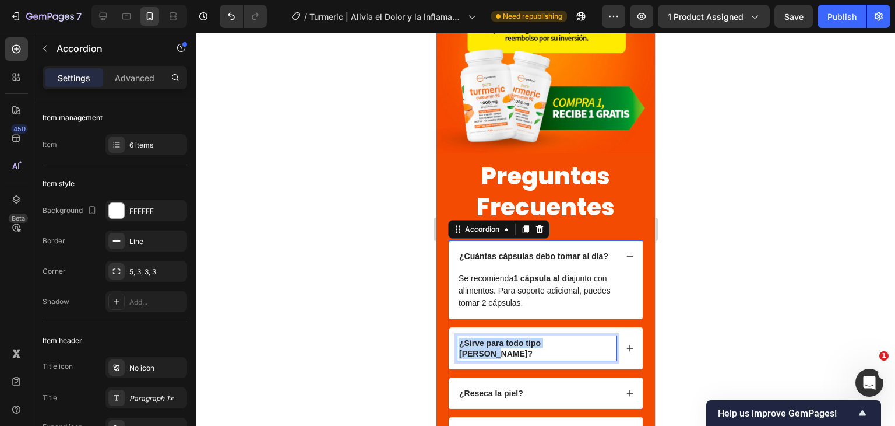
click at [529, 338] on strong "¿Sirve para todo tipo [PERSON_NAME]?" at bounding box center [500, 348] width 82 height 20
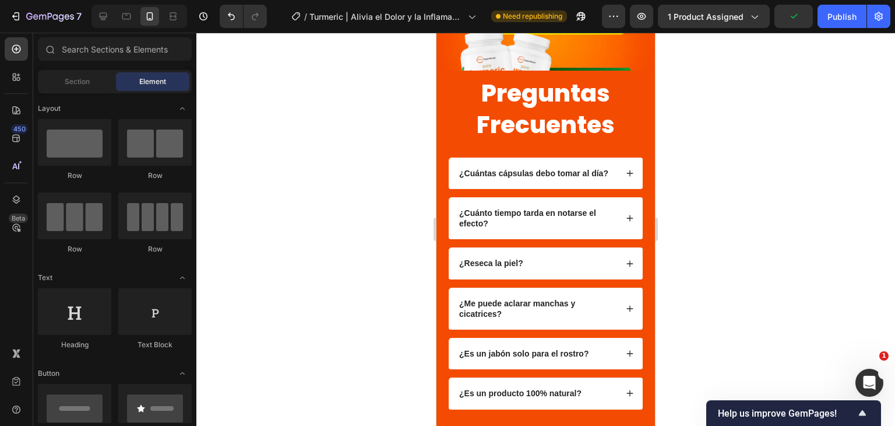
scroll to position [3060, 0]
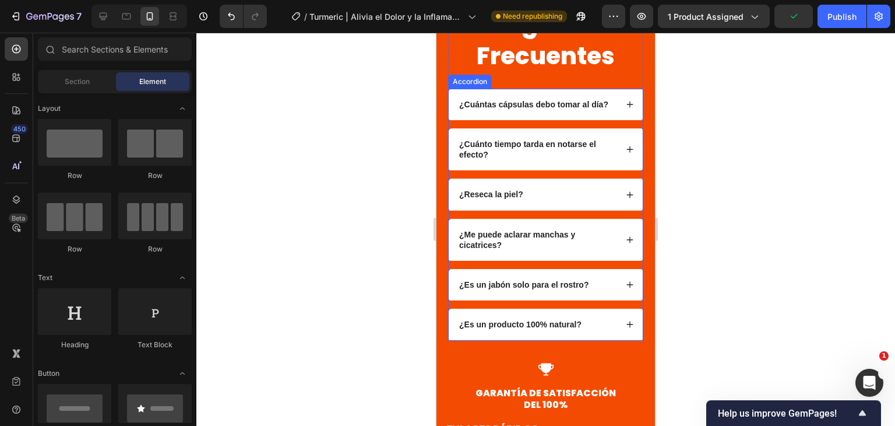
click at [626, 153] on icon at bounding box center [630, 149] width 8 height 8
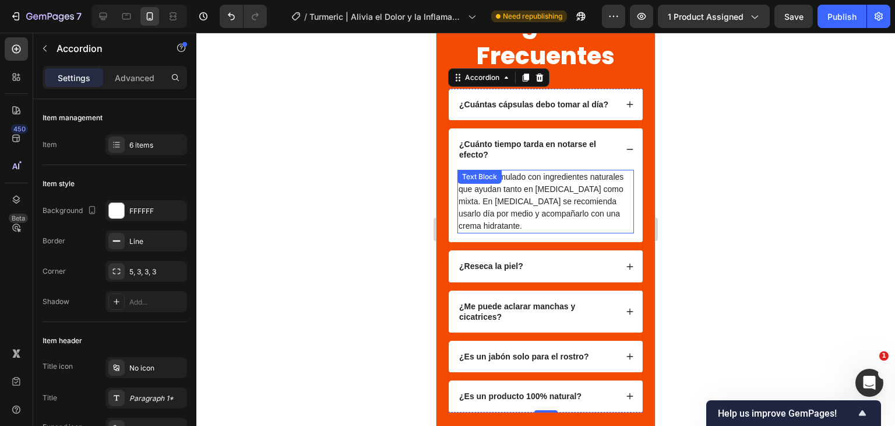
click at [520, 229] on p "Sí. Está formulado con ingredientes naturales que ayudan tanto en [MEDICAL_DATA…" at bounding box center [546, 201] width 174 height 61
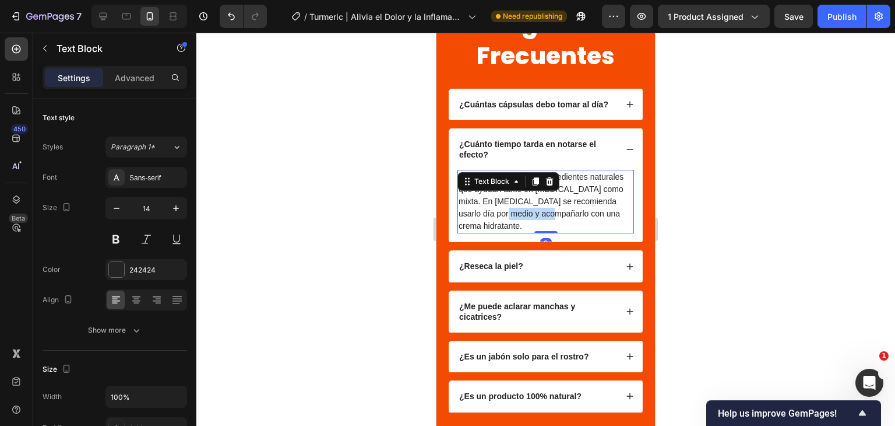
click at [520, 229] on p "Sí. Está formulado con ingredientes naturales que ayudan tanto en [MEDICAL_DATA…" at bounding box center [546, 201] width 174 height 61
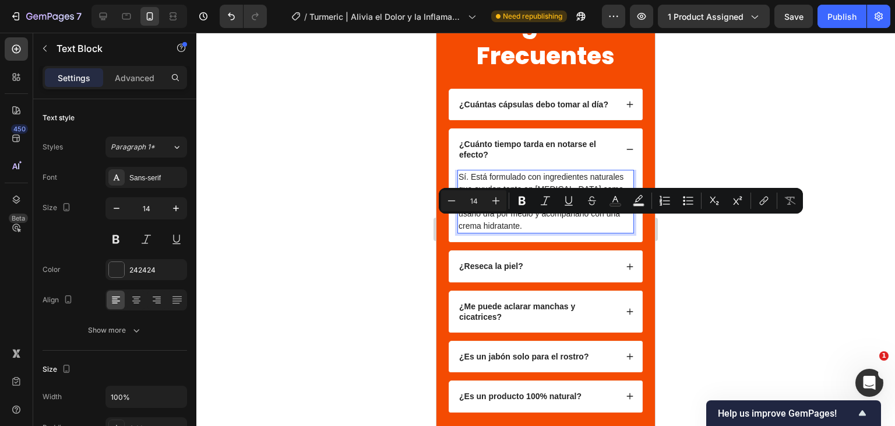
click at [508, 232] on p "Sí. Está formulado con ingredientes naturales que ayudan tanto en [MEDICAL_DATA…" at bounding box center [546, 201] width 174 height 61
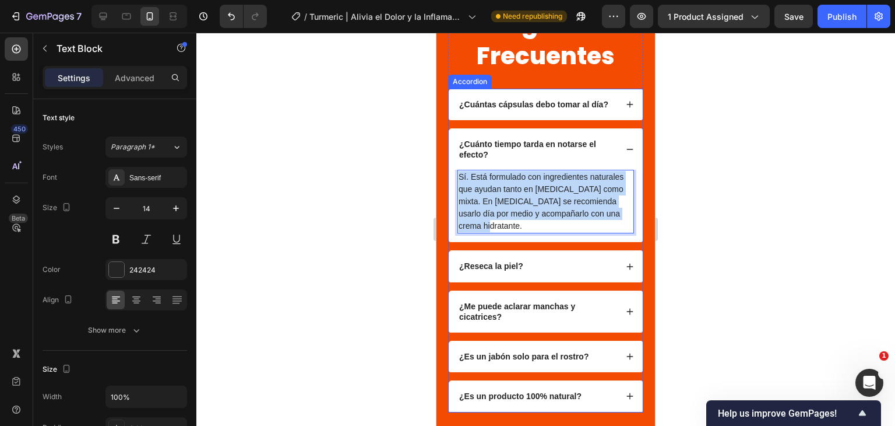
drag, startPoint x: 506, startPoint y: 236, endPoint x: 457, endPoint y: 185, distance: 70.9
click at [457, 185] on div "Sí. Está formulado con ingredientes naturales que ayudan tanto en [MEDICAL_DATA…" at bounding box center [545, 206] width 193 height 72
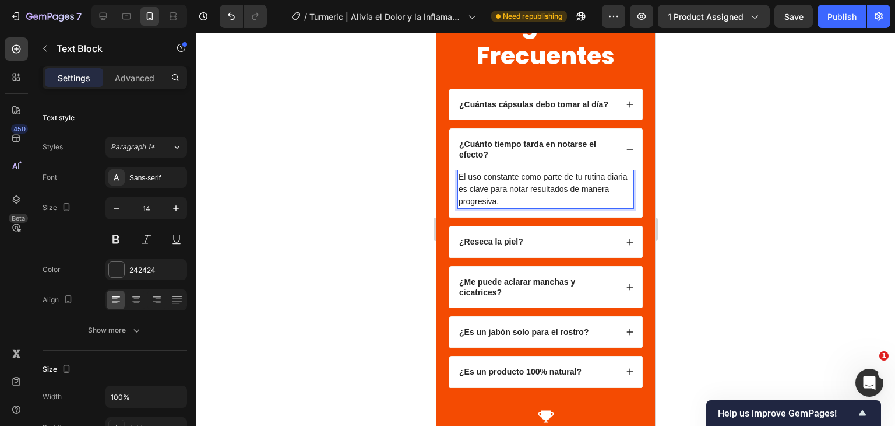
click at [702, 225] on div at bounding box center [545, 229] width 699 height 393
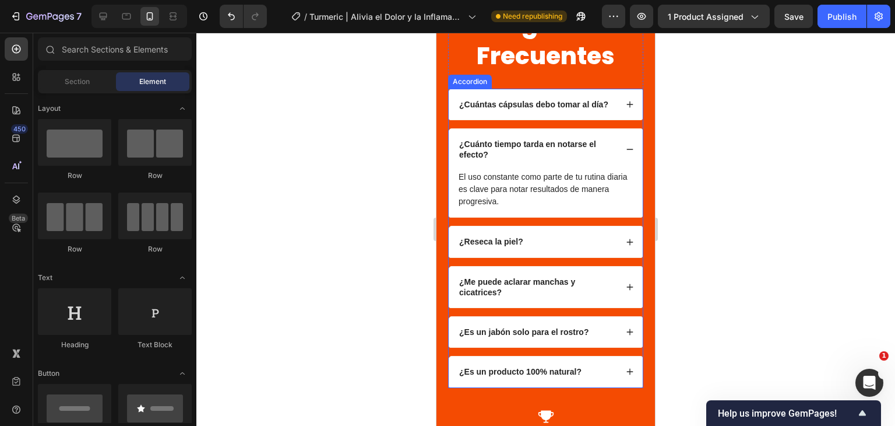
click at [507, 246] on strong "¿Reseca la piel?" at bounding box center [491, 241] width 64 height 9
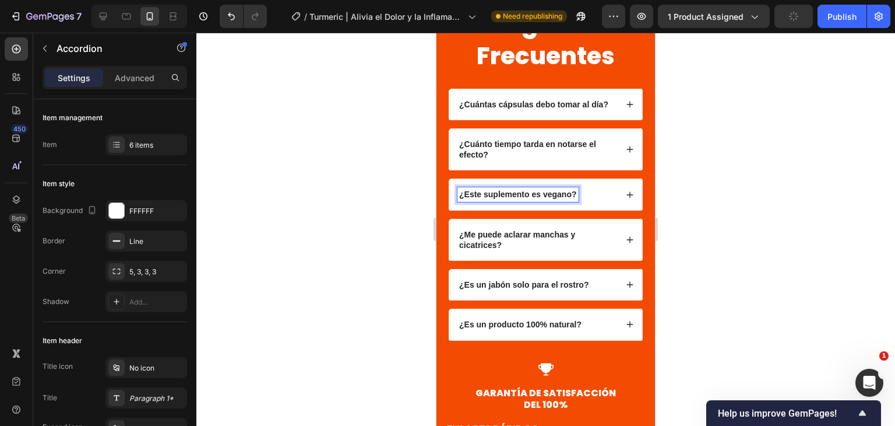
click at [626, 199] on icon at bounding box center [630, 195] width 8 height 8
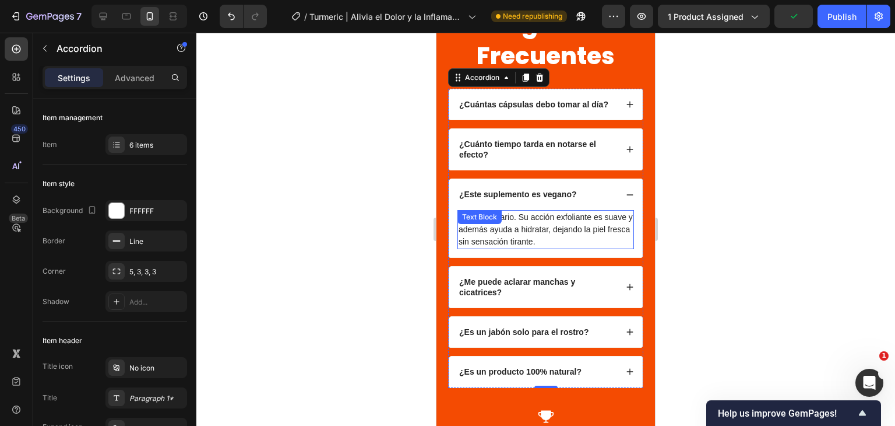
click at [537, 245] on p "No, al contrario. Su acción exfoliante es suave y además ayuda a hidratar, deja…" at bounding box center [546, 229] width 174 height 37
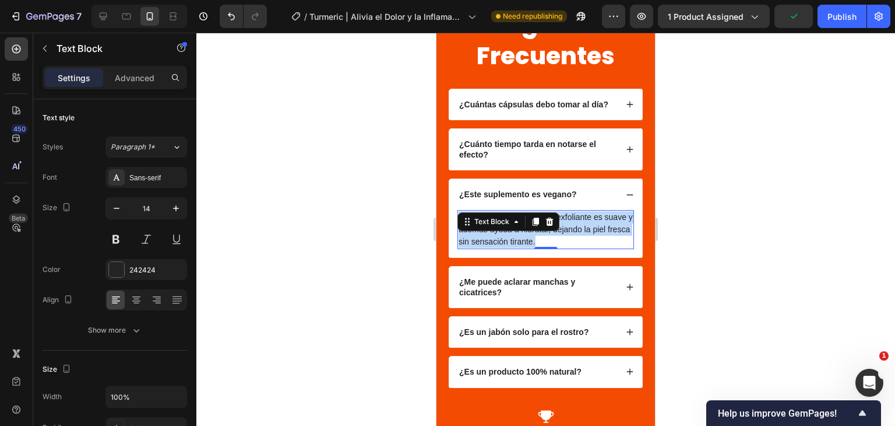
click at [537, 245] on p "No, al contrario. Su acción exfoliante es suave y además ayuda a hidratar, deja…" at bounding box center [546, 229] width 174 height 37
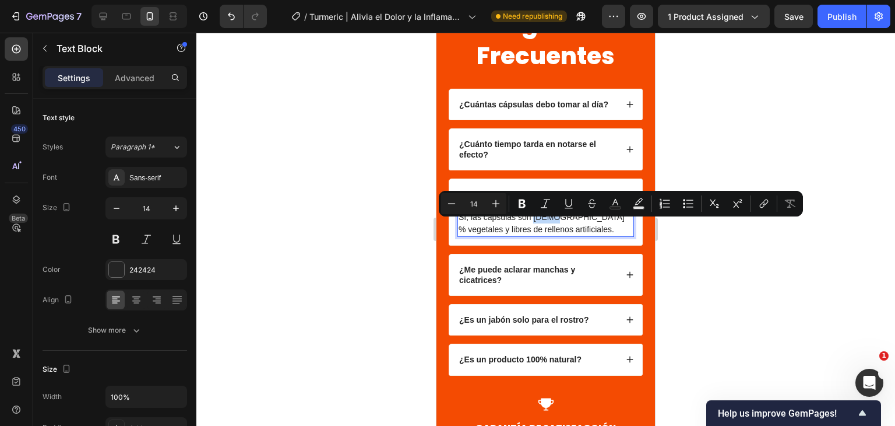
drag, startPoint x: 535, startPoint y: 226, endPoint x: 556, endPoint y: 227, distance: 21.0
click at [556, 227] on p "Sí, las cápsulas son [DEMOGRAPHIC_DATA] % vegetales y libres de rellenos artifi…" at bounding box center [546, 223] width 174 height 24
click at [529, 208] on button "Bold" at bounding box center [522, 203] width 21 height 21
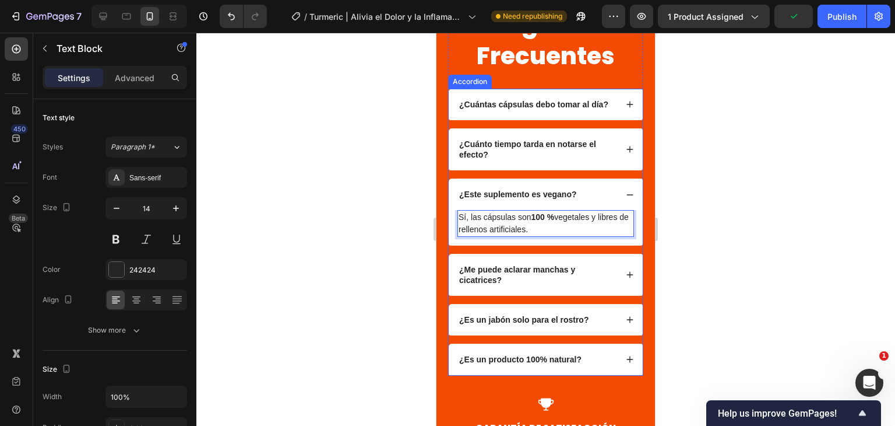
click at [515, 281] on strong "¿Me puede aclarar manchas y cicatrices?" at bounding box center [517, 275] width 116 height 20
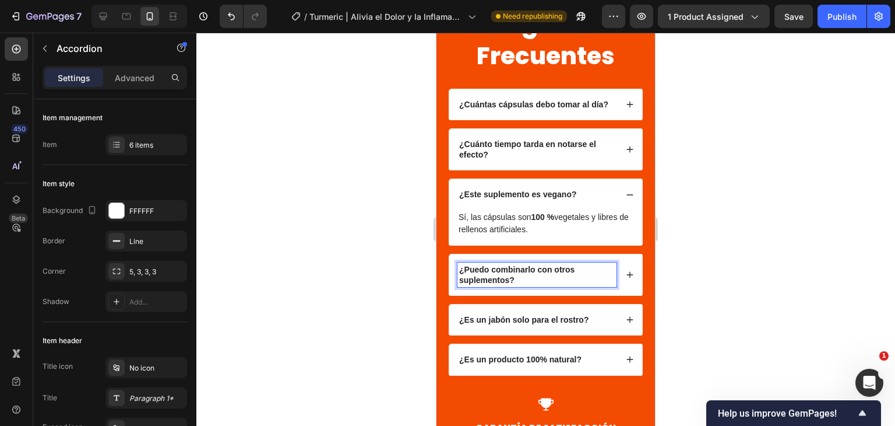
click at [627, 284] on div "¿Puedo combinarlo con otros suplementos?" at bounding box center [545, 274] width 193 height 41
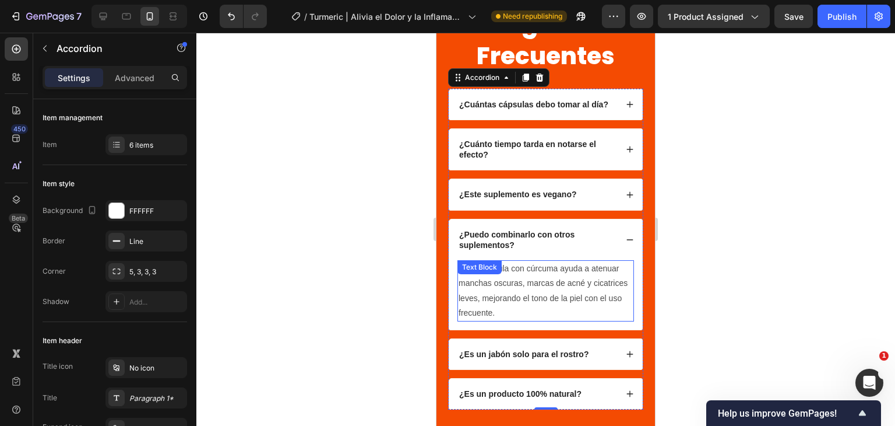
click at [538, 302] on p "Sí, su fórmula con cúrcuma ayuda a atenuar manchas oscuras, marcas de acné y ci…" at bounding box center [546, 290] width 174 height 59
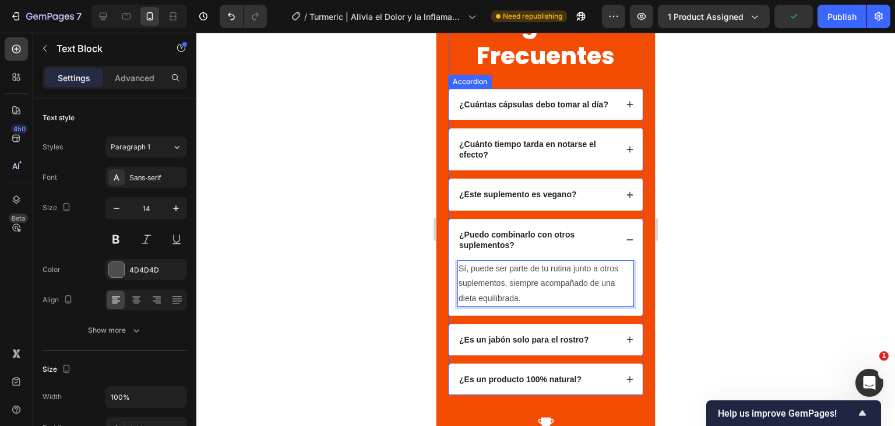
click at [553, 343] on strong "¿Es un jabón solo para el rostro?" at bounding box center [523, 339] width 129 height 9
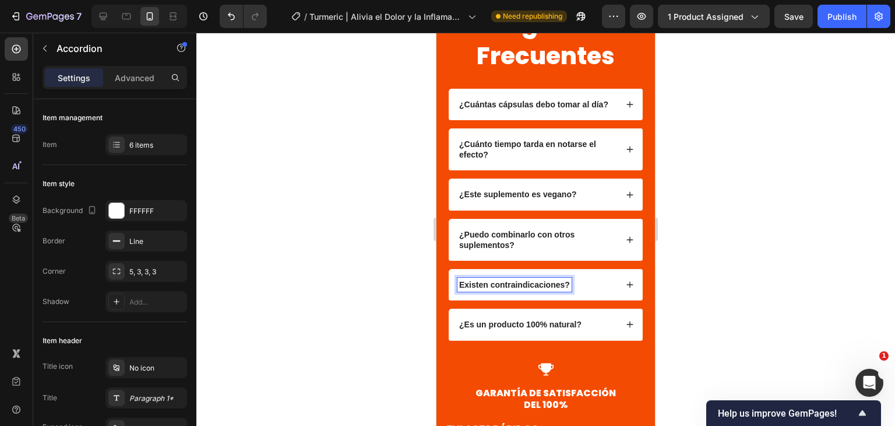
click at [523, 289] on strong "Existen contraindicaciones?" at bounding box center [514, 284] width 111 height 9
click at [626, 289] on icon at bounding box center [630, 284] width 8 height 8
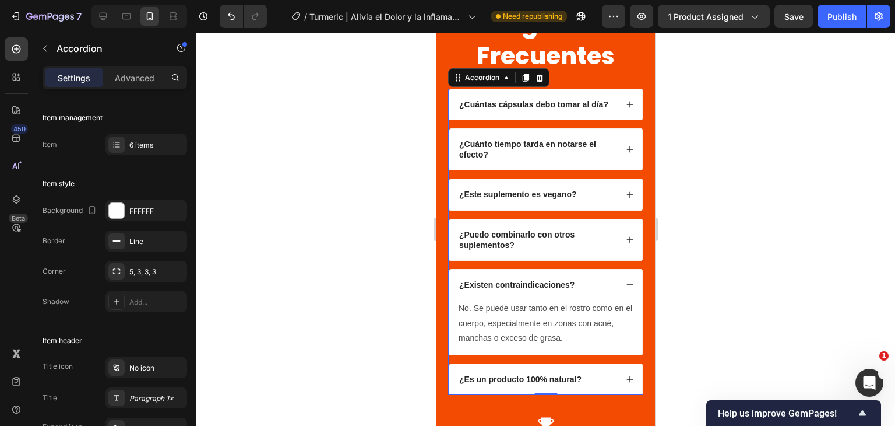
click at [552, 384] on strong "¿Es un producto 100% natural?" at bounding box center [520, 378] width 122 height 9
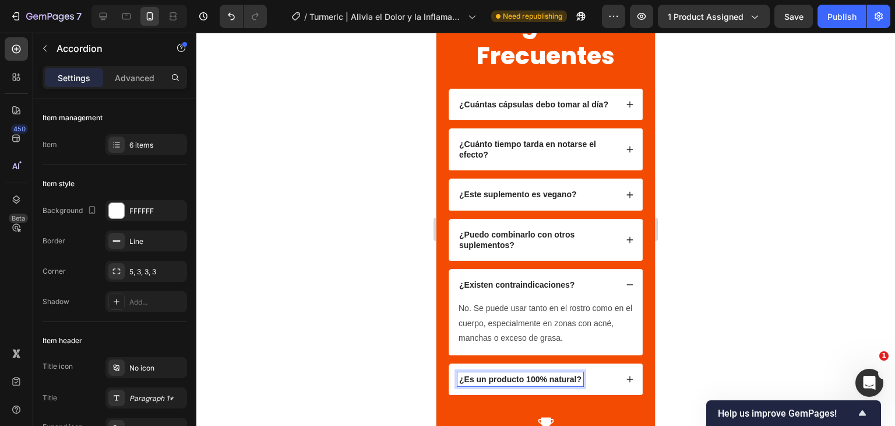
click at [552, 384] on strong "¿Es un producto 100% natural?" at bounding box center [520, 378] width 122 height 9
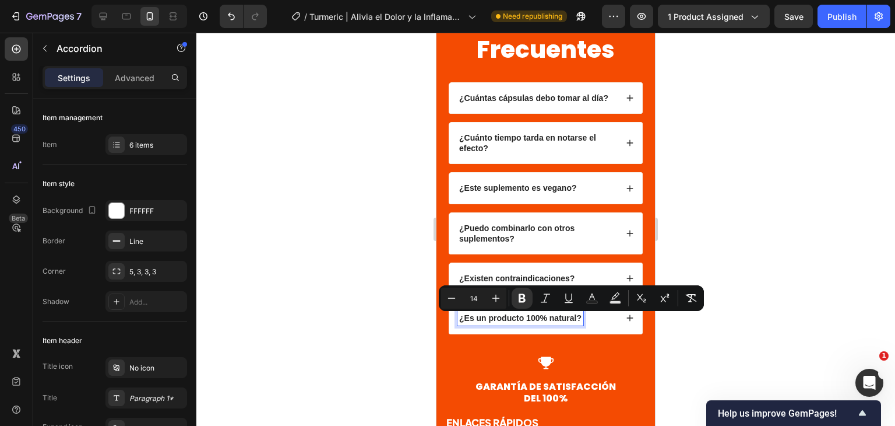
scroll to position [3073, 0]
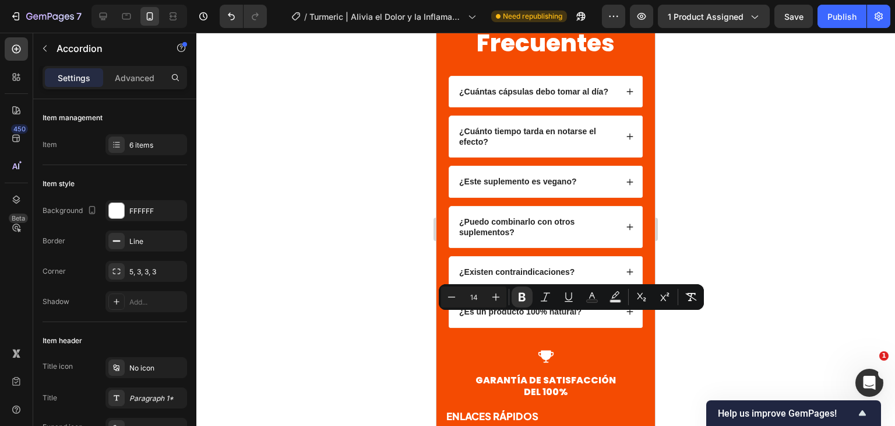
click at [774, 222] on div at bounding box center [545, 229] width 699 height 393
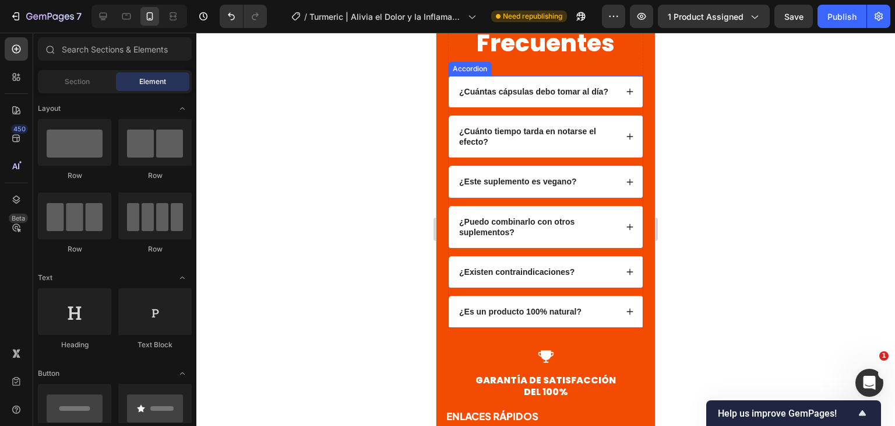
click at [574, 276] on strong "¿Existen contraindicaciones?" at bounding box center [516, 271] width 115 height 9
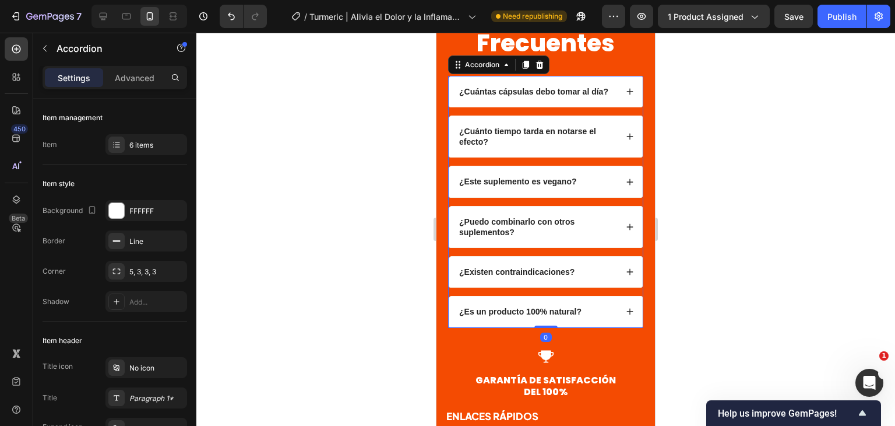
click at [626, 276] on icon at bounding box center [630, 272] width 8 height 8
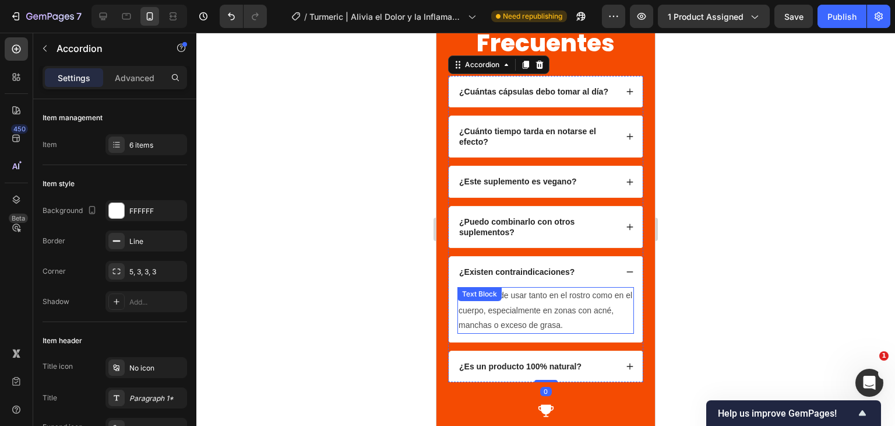
click at [537, 320] on p "No. Se puede usar tanto en el rostro como en el cuerpo, especialmente en zonas …" at bounding box center [546, 310] width 174 height 44
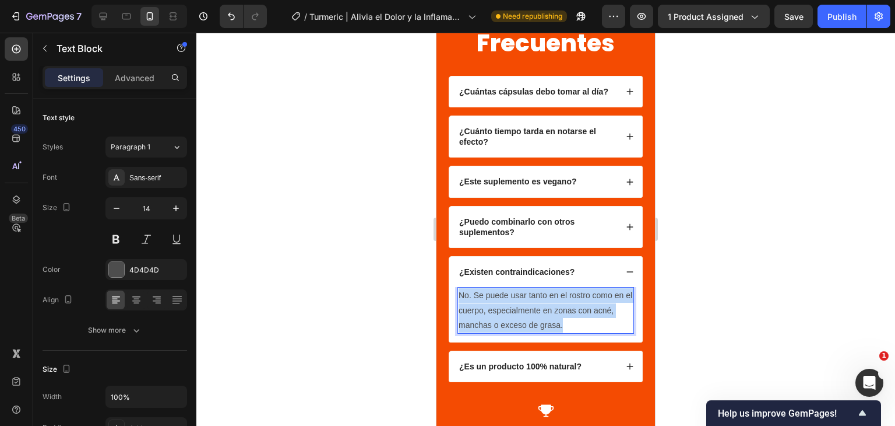
click at [537, 320] on p "No. Se puede usar tanto en el rostro como en el cuerpo, especialmente en zonas …" at bounding box center [546, 310] width 174 height 44
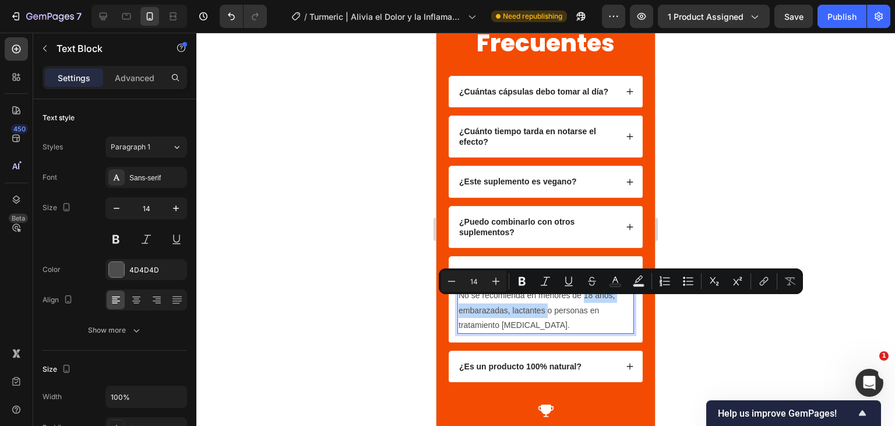
drag, startPoint x: 585, startPoint y: 301, endPoint x: 547, endPoint y: 320, distance: 42.8
click at [547, 320] on p "No se recomienda en menores de 18 años, embarazadas, lactantes o personas en tr…" at bounding box center [546, 310] width 174 height 44
drag, startPoint x: 529, startPoint y: 283, endPoint x: 66, endPoint y: 276, distance: 462.9
click at [529, 283] on button "Bold" at bounding box center [522, 280] width 21 height 21
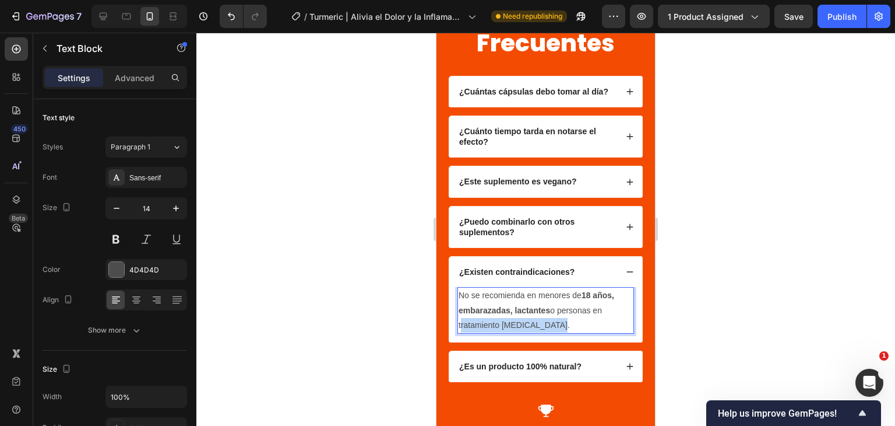
drag, startPoint x: 462, startPoint y: 332, endPoint x: 555, endPoint y: 334, distance: 93.3
click at [555, 332] on p "No se recomienda en menores de 18 años, embarazadas, lactantes o personas en tr…" at bounding box center [546, 310] width 174 height 44
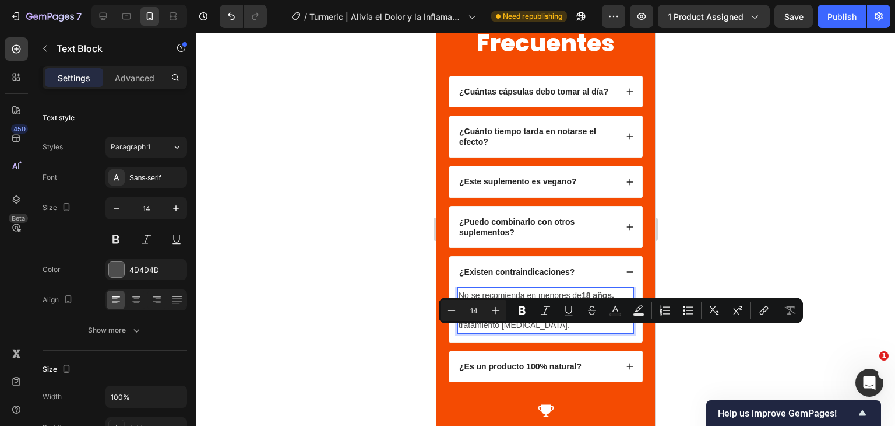
click at [458, 332] on div "No se recomienda en menores de 18 años, embarazadas, lactantes o personas en tr…" at bounding box center [546, 310] width 177 height 47
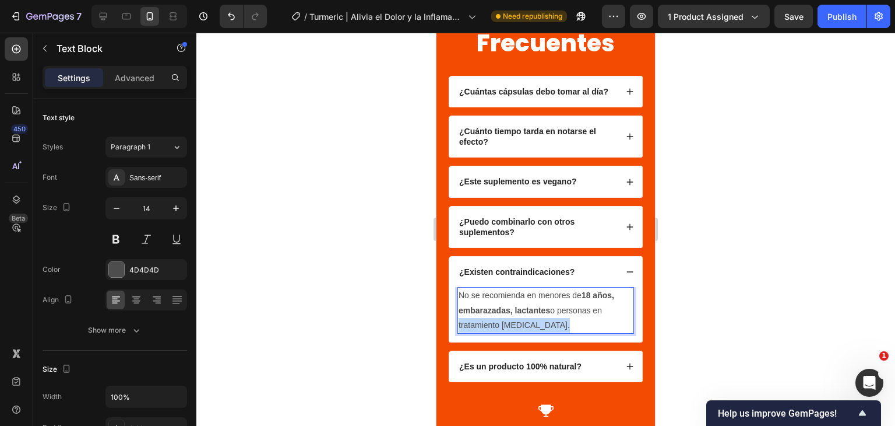
drag, startPoint x: 459, startPoint y: 334, endPoint x: 557, endPoint y: 338, distance: 98.0
click at [557, 332] on p "No se recomienda en menores de 18 años, embarazadas, lactantes o personas en tr…" at bounding box center [546, 310] width 174 height 44
click at [553, 332] on p "No se recomienda en menores de 18 años, embarazadas, lactantes o personas en tr…" at bounding box center [546, 310] width 174 height 44
drag, startPoint x: 547, startPoint y: 333, endPoint x: 459, endPoint y: 333, distance: 87.4
click at [459, 332] on p "No se recomienda en menores de 18 años, embarazadas, lactantes o personas en tr…" at bounding box center [546, 310] width 174 height 44
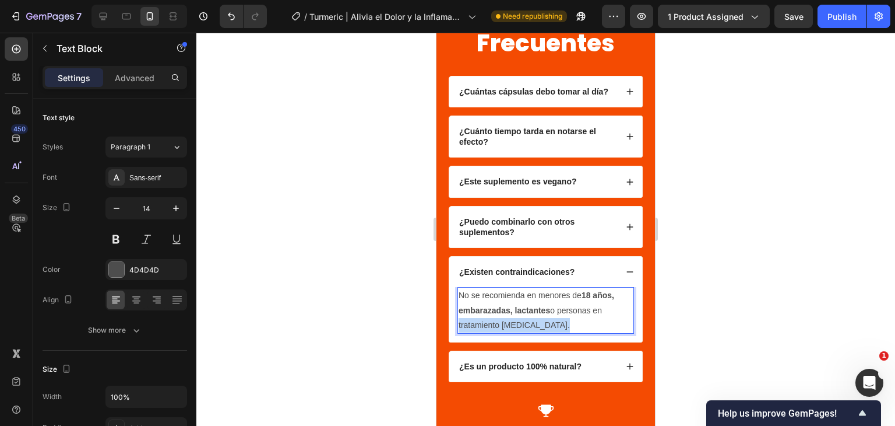
click at [571, 329] on p "No se recomienda en menores de 18 años, embarazadas, lactantes o personas en tr…" at bounding box center [546, 310] width 174 height 44
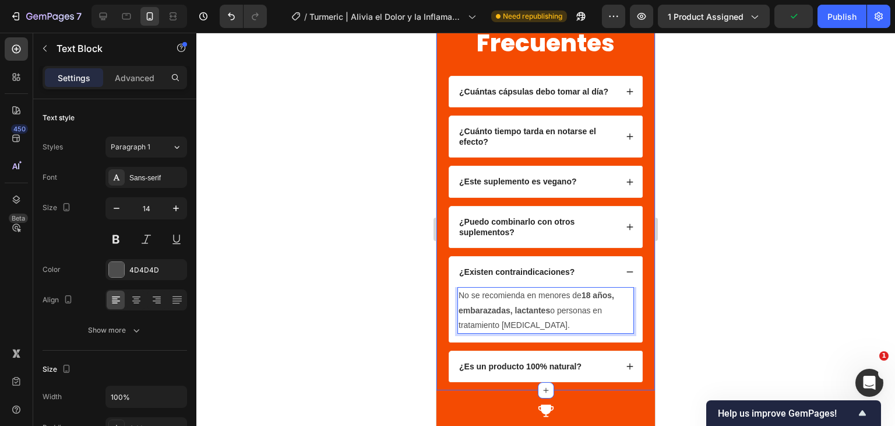
click at [788, 279] on div at bounding box center [545, 229] width 699 height 393
drag, startPoint x: 565, startPoint y: 335, endPoint x: 445, endPoint y: 336, distance: 120.7
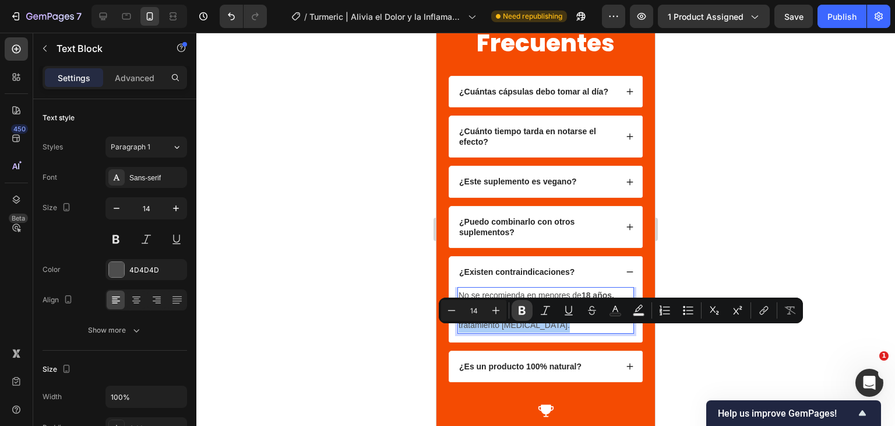
drag, startPoint x: 527, startPoint y: 311, endPoint x: 118, endPoint y: 294, distance: 409.6
click at [527, 311] on icon "Editor contextual toolbar" at bounding box center [522, 310] width 12 height 12
click at [571, 332] on p "No se recomienda en menores de 18 años, embarazadas, lactantes o personas en tr…" at bounding box center [546, 310] width 174 height 44
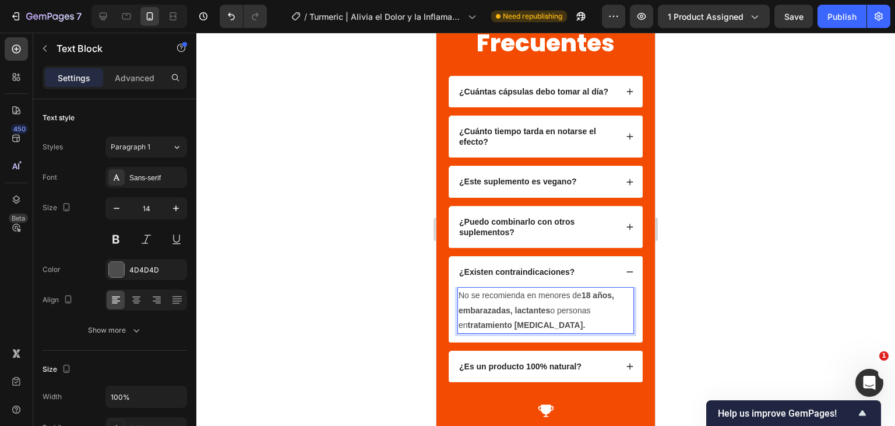
click at [758, 292] on div at bounding box center [545, 229] width 699 height 393
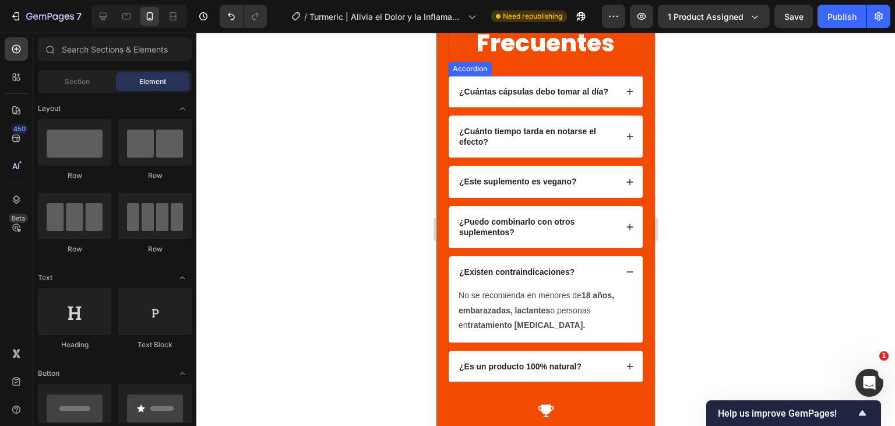
click at [564, 371] on strong "¿Es un producto 100% natural?" at bounding box center [520, 365] width 122 height 9
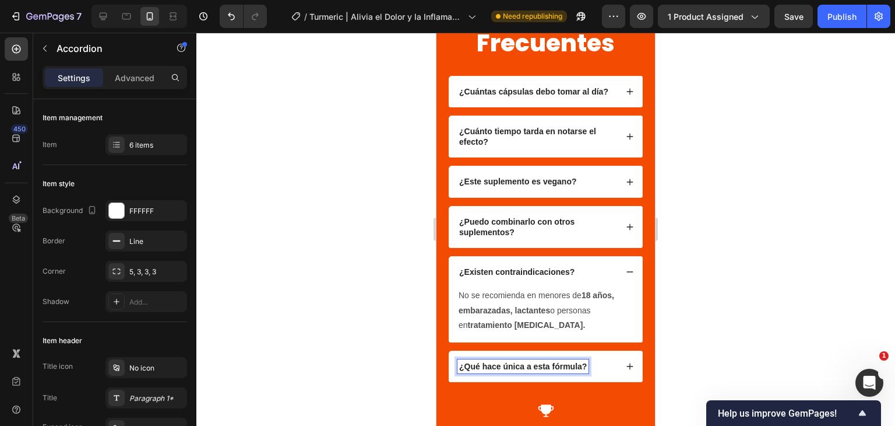
click at [626, 370] on icon at bounding box center [630, 366] width 8 height 8
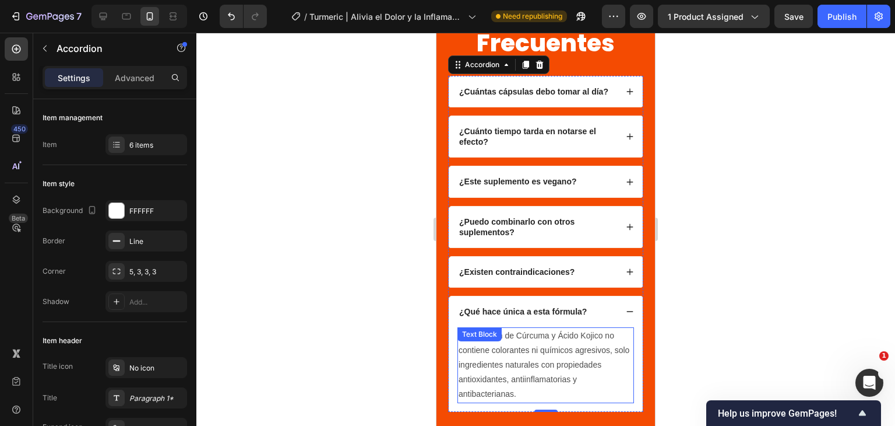
scroll to position [3190, 0]
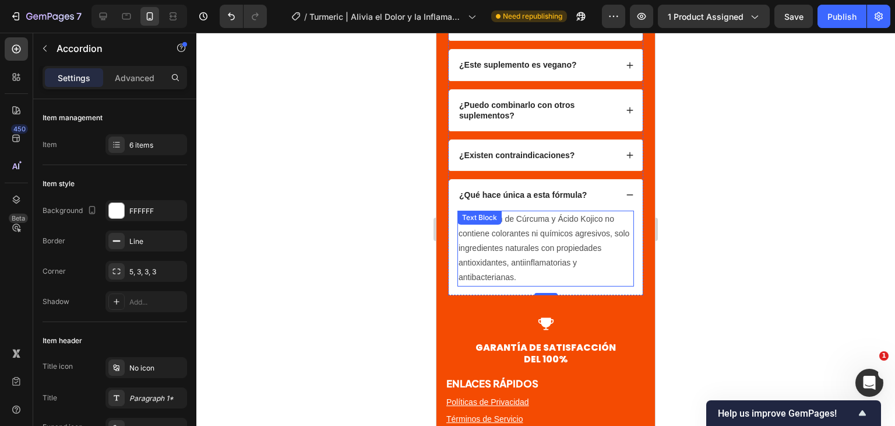
click at [532, 250] on p "Sí. El Jabón de Cúrcuma y Ácido Kojico no contiene colorantes ni químicos agres…" at bounding box center [546, 248] width 174 height 73
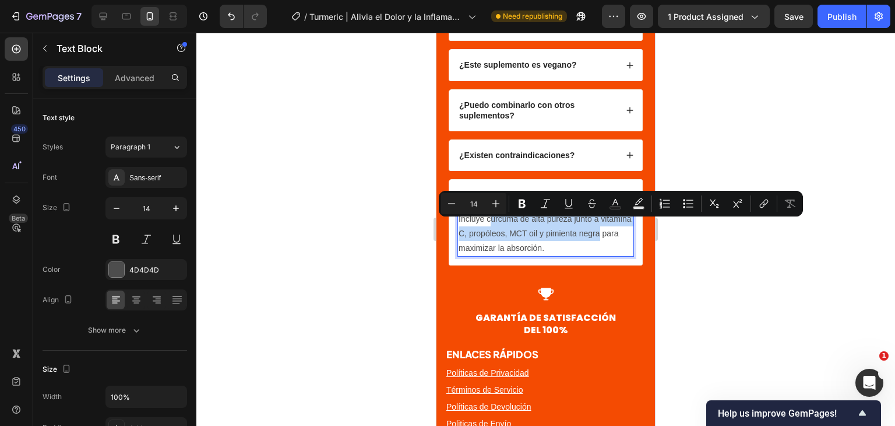
drag, startPoint x: 488, startPoint y: 227, endPoint x: 480, endPoint y: 255, distance: 29.7
click at [480, 255] on p "Incluye cúrcuma de alta pureza junto a vitamina C, propóleos, MCT oil y pimient…" at bounding box center [546, 234] width 174 height 44
click at [493, 231] on p "Incluye cúrcuma de alta pureza junto a vitamina C, propóleos, MCT oil y pimient…" at bounding box center [546, 234] width 174 height 44
drag, startPoint x: 487, startPoint y: 227, endPoint x: 480, endPoint y: 256, distance: 29.8
click at [480, 256] on p "Incluye cúrcuma de alta pureza junto a vitamina C, propóleos, MCT oil y pimient…" at bounding box center [546, 234] width 174 height 44
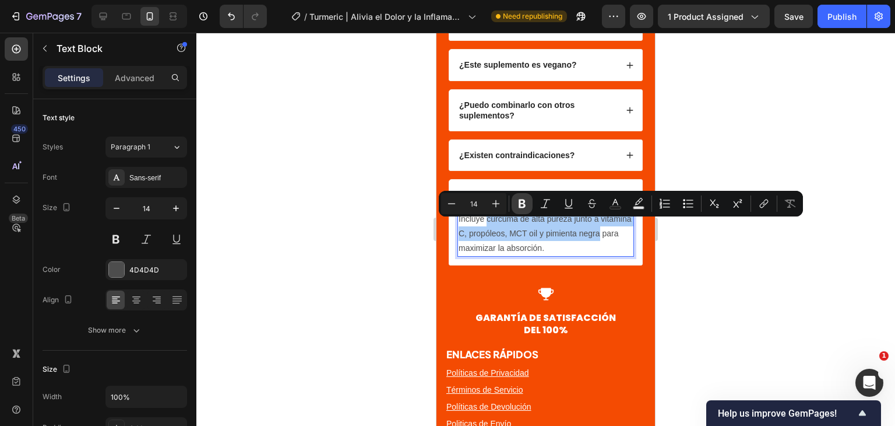
click at [526, 206] on icon "Editor contextual toolbar" at bounding box center [522, 204] width 12 height 12
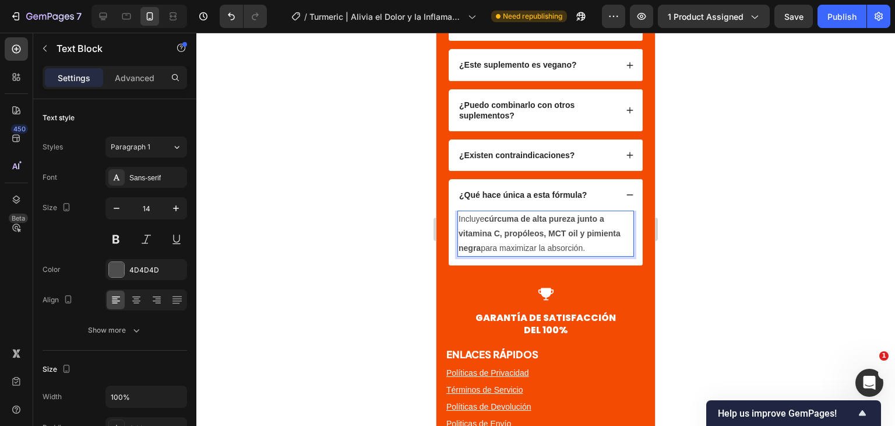
click at [595, 251] on p "Incluye cúrcuma de alta pureza junto a vitamina C, propóleos, MCT oil y pimient…" at bounding box center [546, 234] width 174 height 44
click at [593, 254] on p "Incluye cúrcuma de alta pureza junto a vitamina C, propóleos, MCT oil y pimient…" at bounding box center [546, 234] width 174 height 44
click at [589, 256] on p "Incluye cúrcuma de alta pureza junto a vitamina C, propóleos, MCT oil y pimient…" at bounding box center [546, 234] width 174 height 44
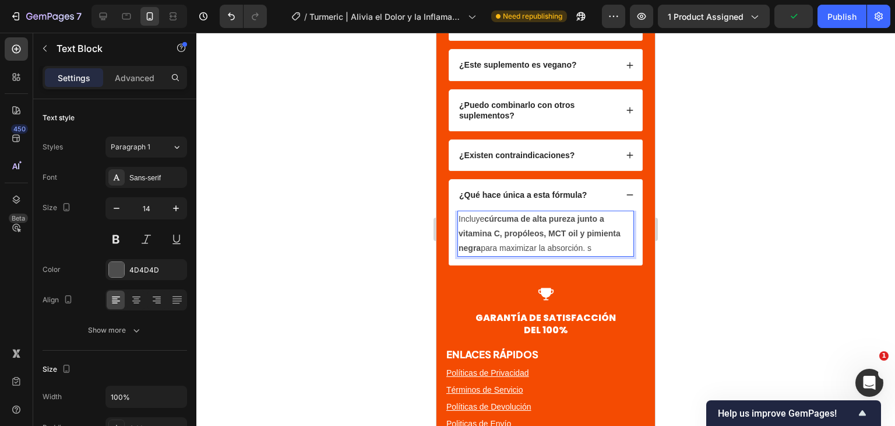
click at [597, 254] on p "Incluye cúrcuma de alta pureza junto a vitamina C, propóleos, MCT oil y pimient…" at bounding box center [546, 234] width 174 height 44
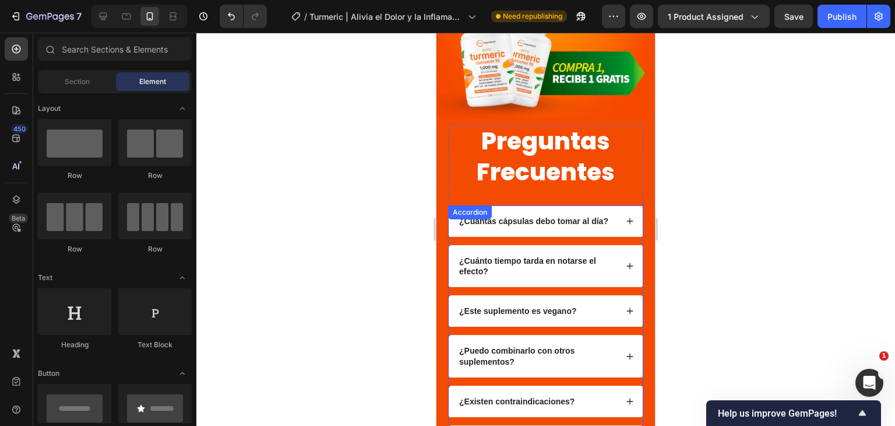
scroll to position [3143, 0]
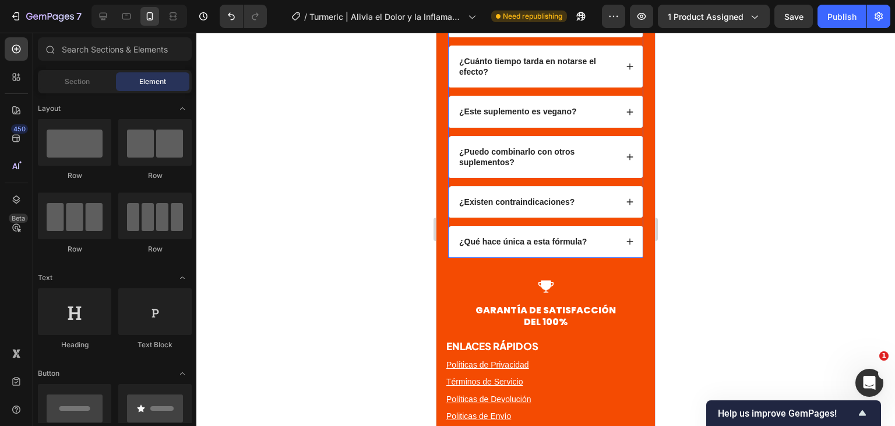
click at [553, 246] on strong "¿Qué hace única a esta fórmula?" at bounding box center [523, 241] width 128 height 9
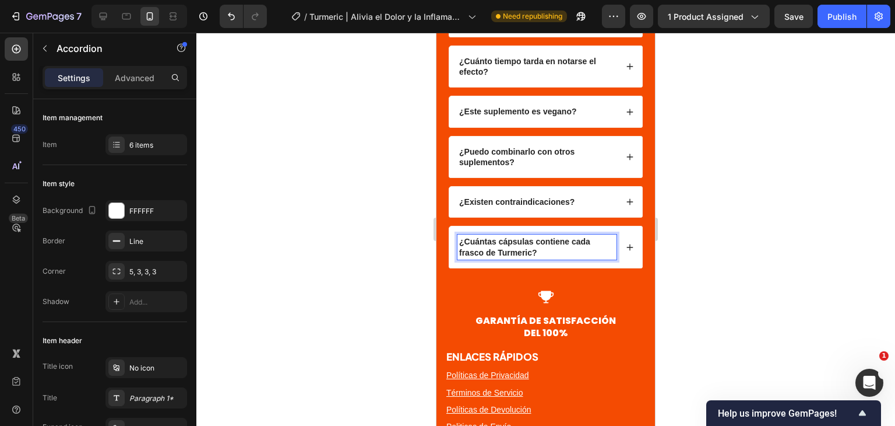
click at [616, 256] on div "¿Cuántas cápsulas contiene cada frasco de Turmeric?" at bounding box center [545, 246] width 193 height 41
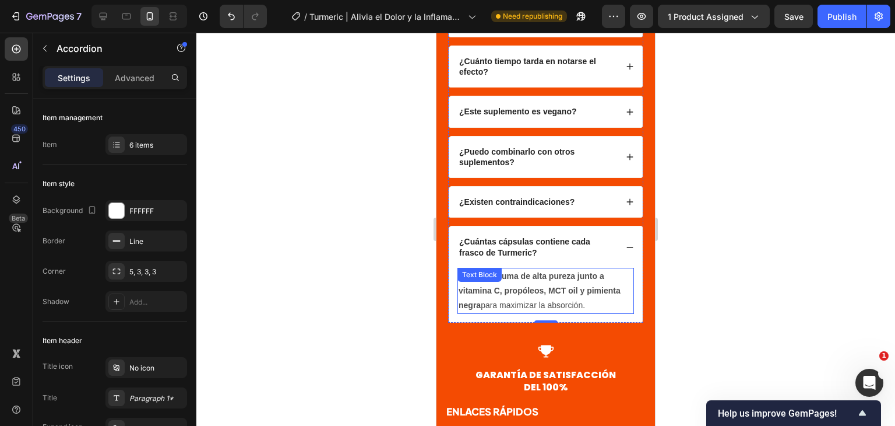
click at [549, 286] on strong "cúrcuma de alta pureza junto a vitamina C, propóleos, MCT oil y pimienta negra" at bounding box center [540, 290] width 162 height 38
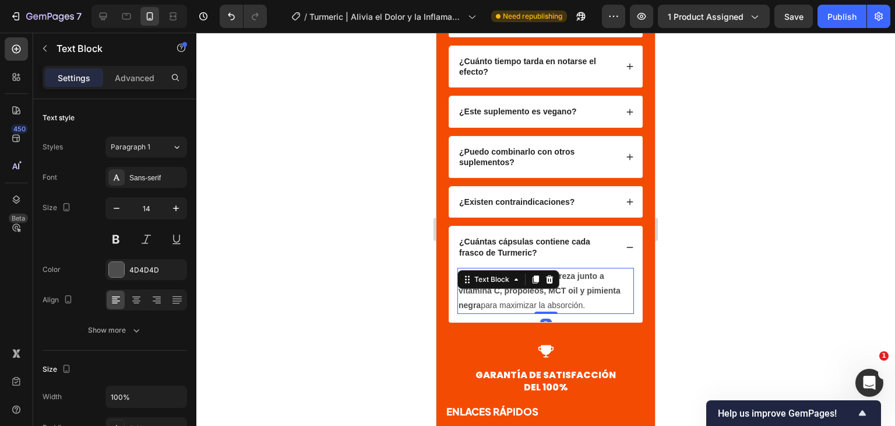
click at [549, 283] on icon at bounding box center [550, 279] width 8 height 8
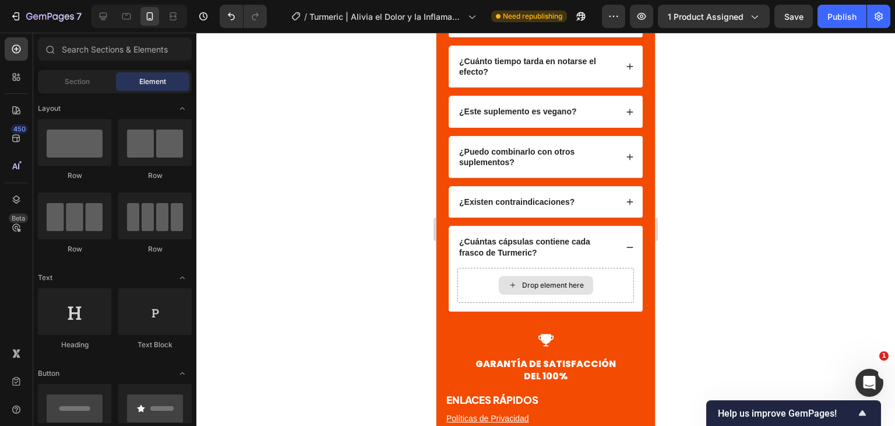
click at [549, 286] on div "Drop element here" at bounding box center [546, 285] width 94 height 19
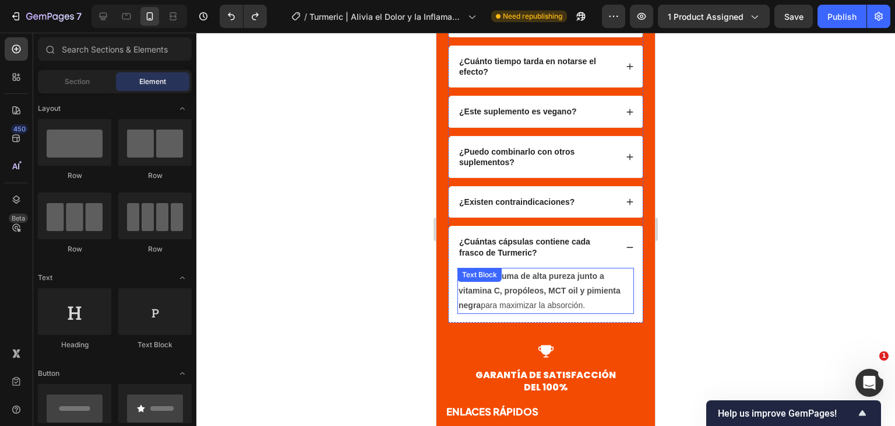
click at [582, 292] on strong "cúrcuma de alta pureza junto a vitamina C, propóleos, MCT oil y pimienta negra" at bounding box center [540, 290] width 162 height 38
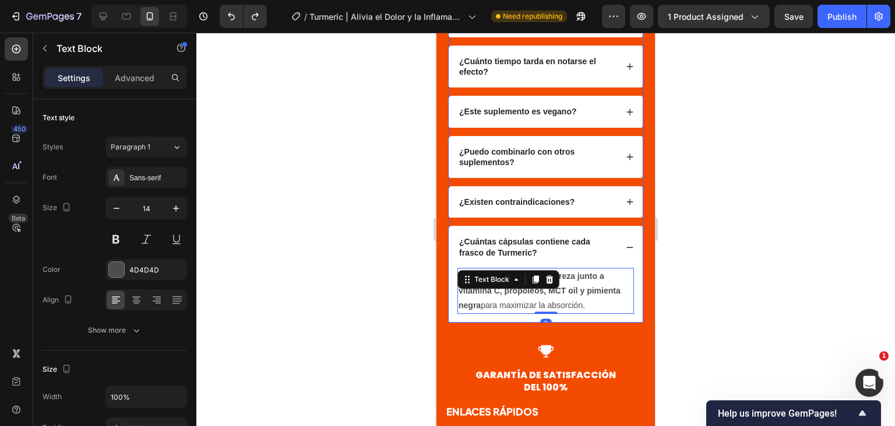
drag, startPoint x: 588, startPoint y: 311, endPoint x: 450, endPoint y: 280, distance: 141.4
click at [450, 280] on div "Incluye cúrcuma de alta pureza junto a vitamina C, propóleos, MCT oil y pimient…" at bounding box center [545, 295] width 193 height 55
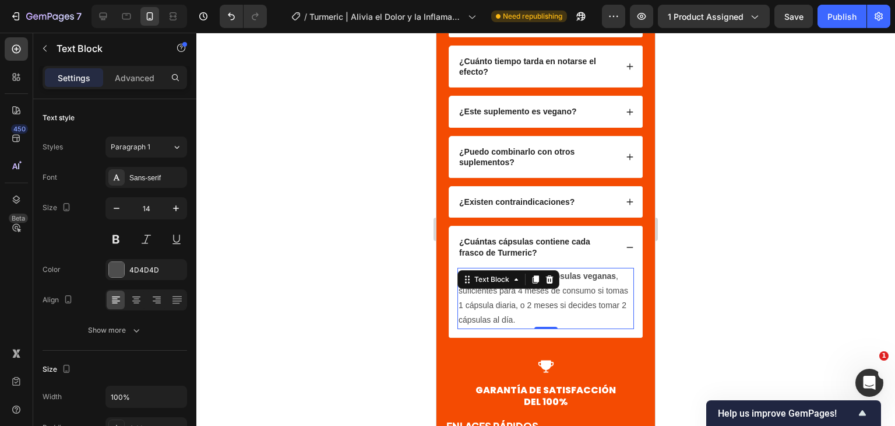
click at [793, 270] on div at bounding box center [545, 229] width 699 height 393
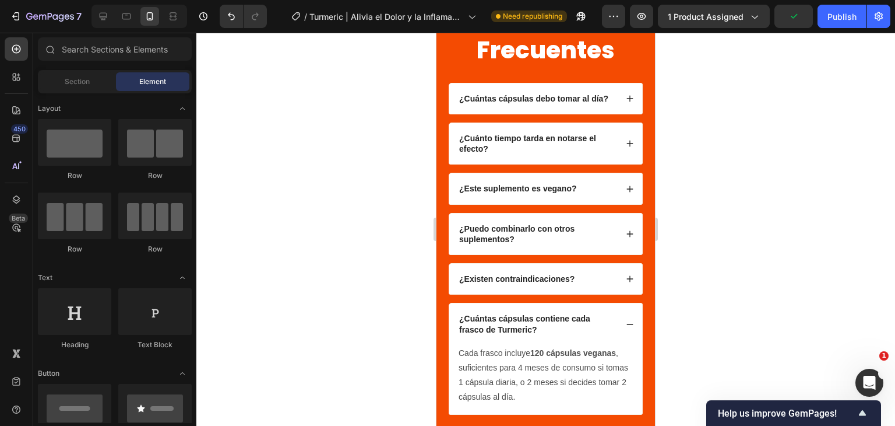
scroll to position [3031, 0]
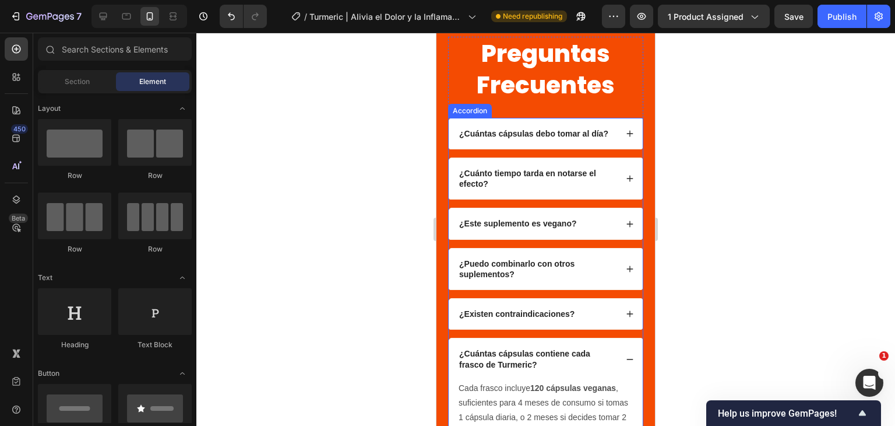
click at [511, 189] on p "¿Cuánto tiempo tarda en notarse el efecto?" at bounding box center [537, 178] width 156 height 21
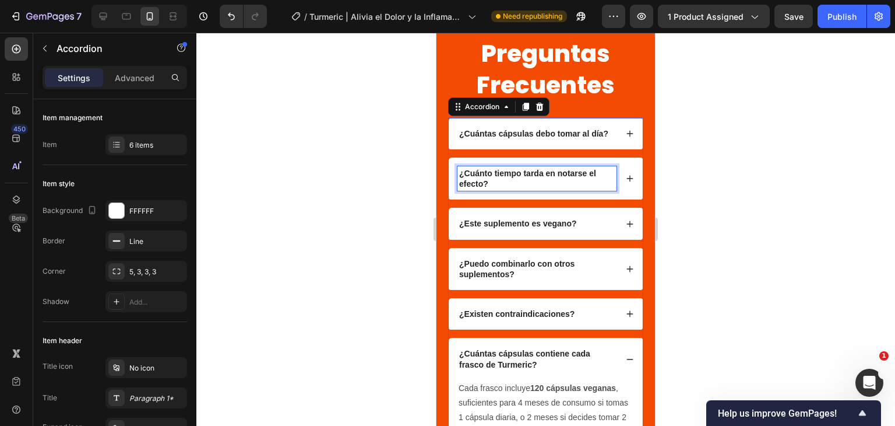
click at [511, 189] on p "¿Cuánto tiempo tarda en notarse el efecto?" at bounding box center [537, 178] width 156 height 21
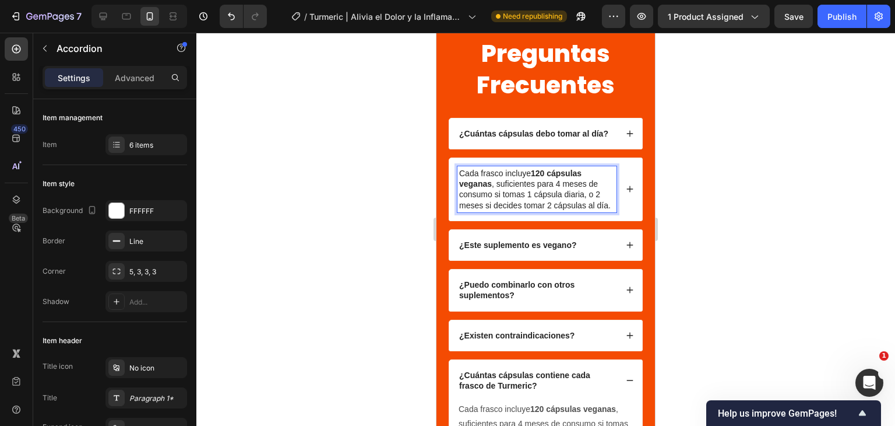
click at [678, 201] on div at bounding box center [545, 229] width 699 height 393
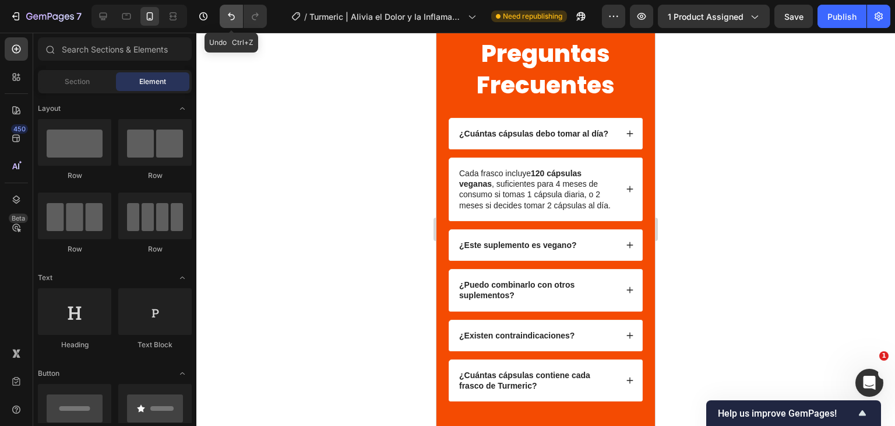
click at [231, 15] on icon "Undo/Redo" at bounding box center [232, 16] width 12 height 12
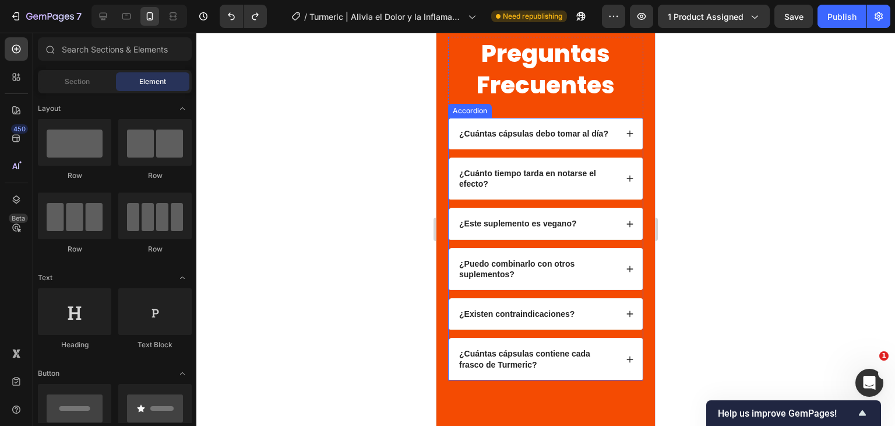
click at [626, 182] on icon at bounding box center [630, 178] width 8 height 8
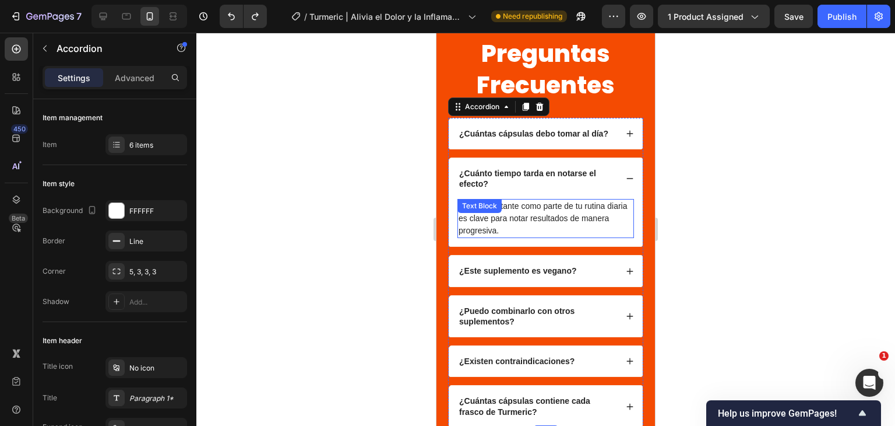
click at [544, 229] on p "El uso constante como parte de tu rutina diaria es clave para notar resultados …" at bounding box center [546, 218] width 174 height 37
click at [502, 213] on div "Text Block" at bounding box center [480, 206] width 44 height 14
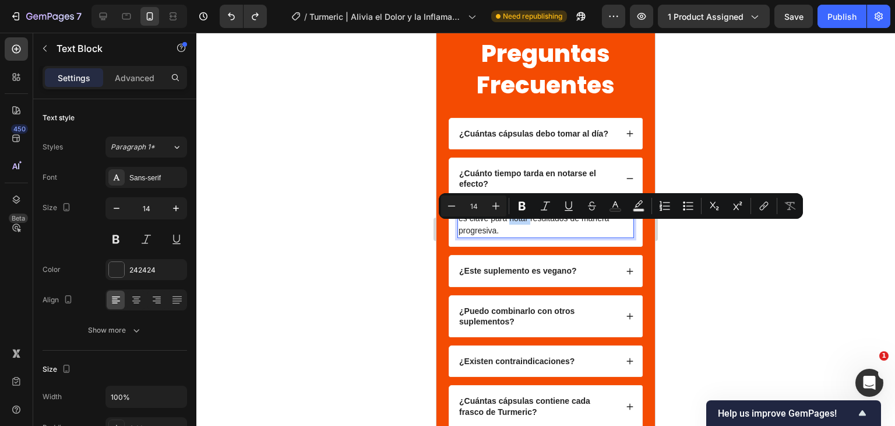
click at [542, 232] on p "El uso constante como parte de tu rutina diaria es clave para notar resultados …" at bounding box center [546, 218] width 174 height 37
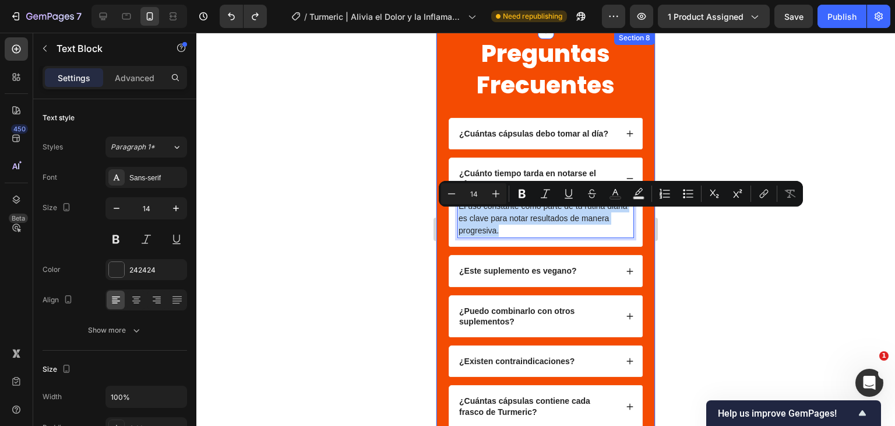
drag, startPoint x: 537, startPoint y: 238, endPoint x: 440, endPoint y: 214, distance: 100.4
click at [440, 214] on div "Preguntas Frecuentes Heading ¿Cuántas cápsulas debo tomar al día? ¿Cuánto tiemp…" at bounding box center [546, 233] width 219 height 404
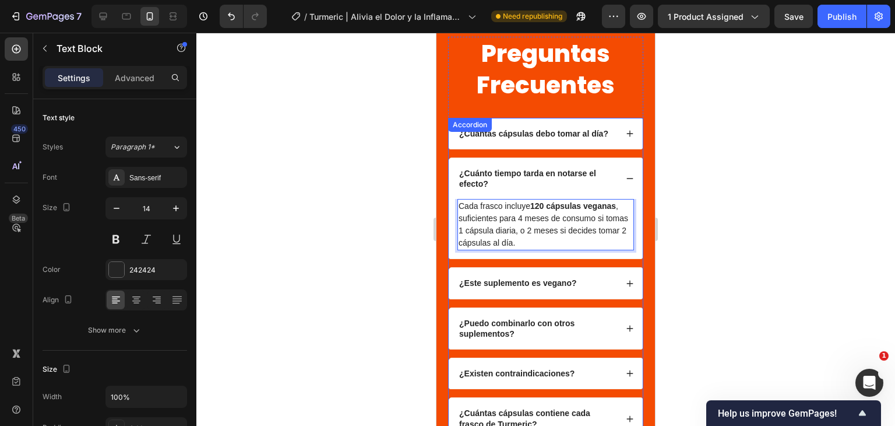
scroll to position [3206, 0]
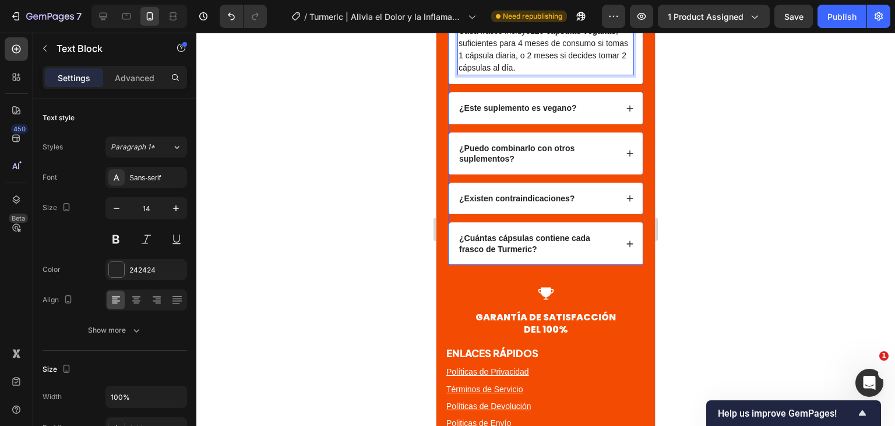
click at [514, 247] on strong "¿Cuántas cápsulas contiene cada frasco de Turmeric?" at bounding box center [524, 243] width 131 height 20
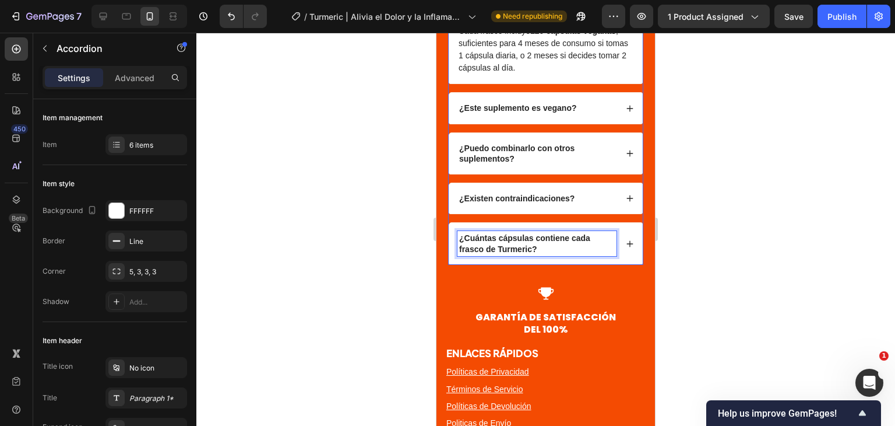
click at [514, 247] on strong "¿Cuántas cápsulas contiene cada frasco de Turmeric?" at bounding box center [524, 243] width 131 height 20
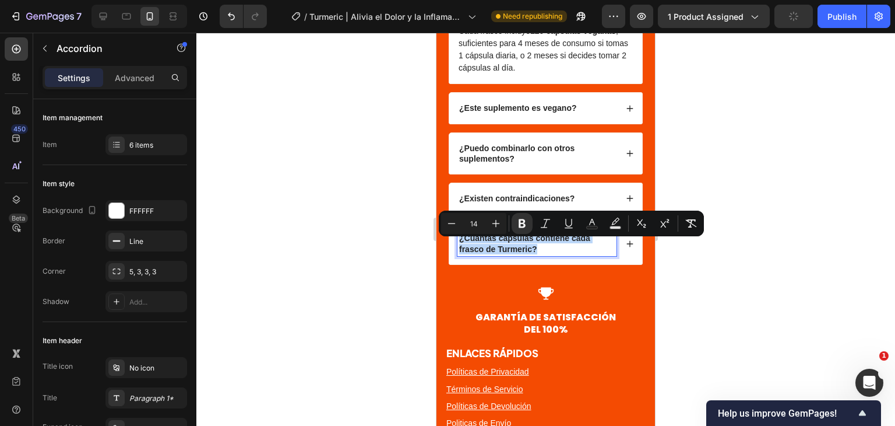
copy strong "¿Cuántas cápsulas contiene cada frasco de Turmeric?"
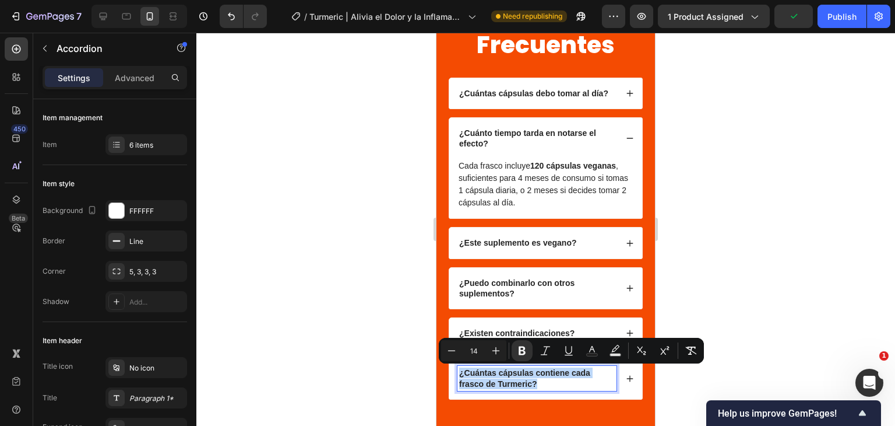
scroll to position [3031, 0]
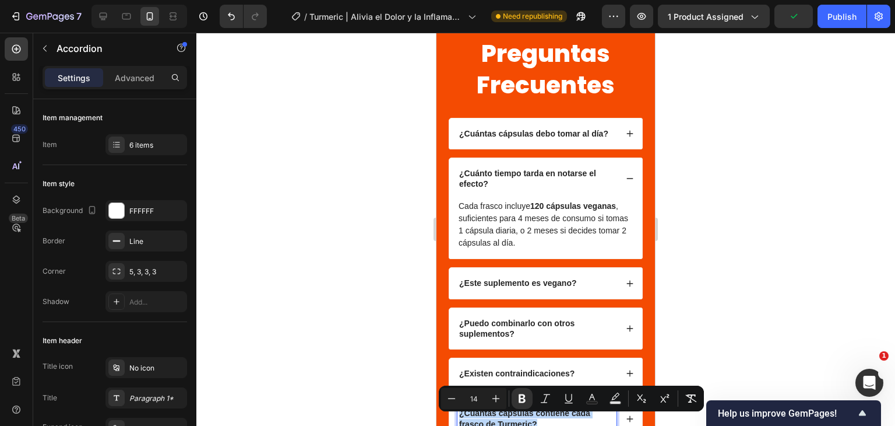
click at [504, 183] on strong "¿Cuánto tiempo tarda en notarse el efecto?" at bounding box center [527, 178] width 137 height 20
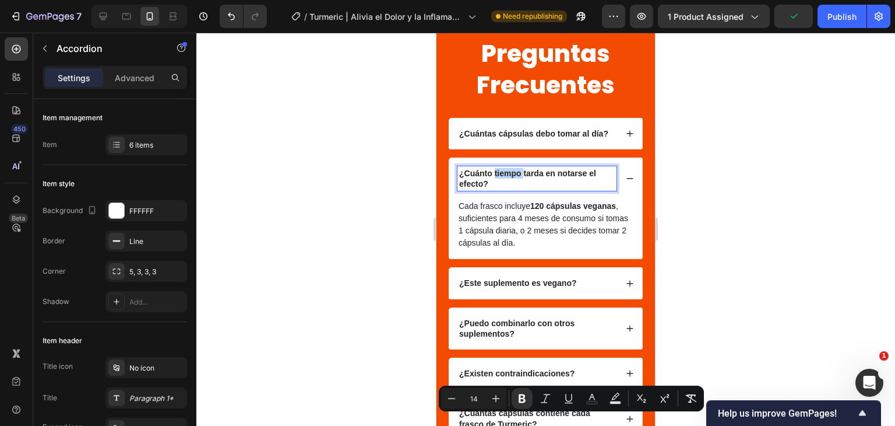
click at [504, 183] on strong "¿Cuánto tiempo tarda en notarse el efecto?" at bounding box center [527, 178] width 137 height 20
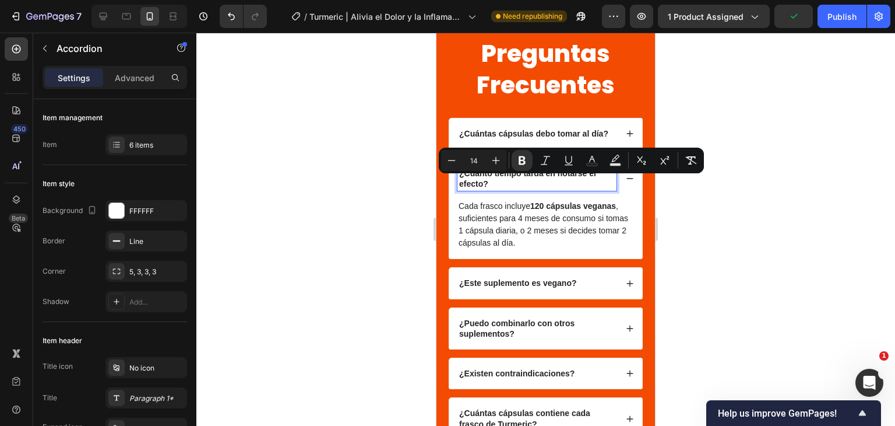
click at [499, 189] on p "¿Cuánto tiempo tarda en notarse el efecto?" at bounding box center [537, 178] width 156 height 21
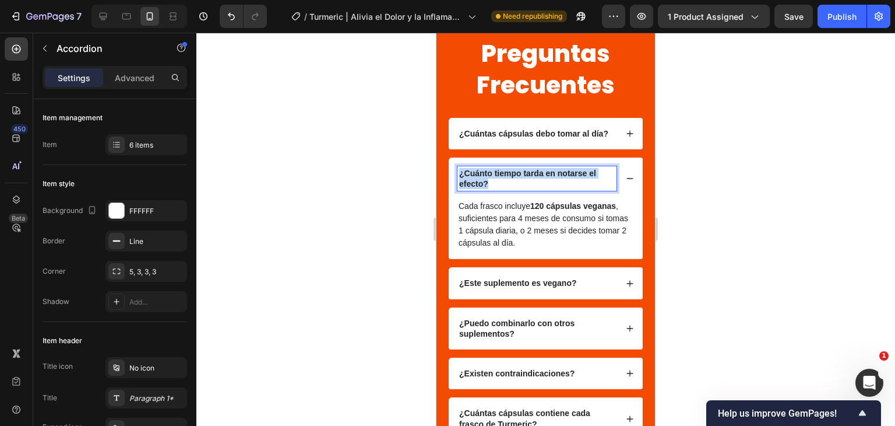
drag, startPoint x: 493, startPoint y: 193, endPoint x: 459, endPoint y: 182, distance: 35.6
click at [459, 182] on p "¿Cuánto tiempo tarda en notarse el efecto?" at bounding box center [537, 178] width 156 height 21
click at [710, 168] on div at bounding box center [545, 229] width 699 height 393
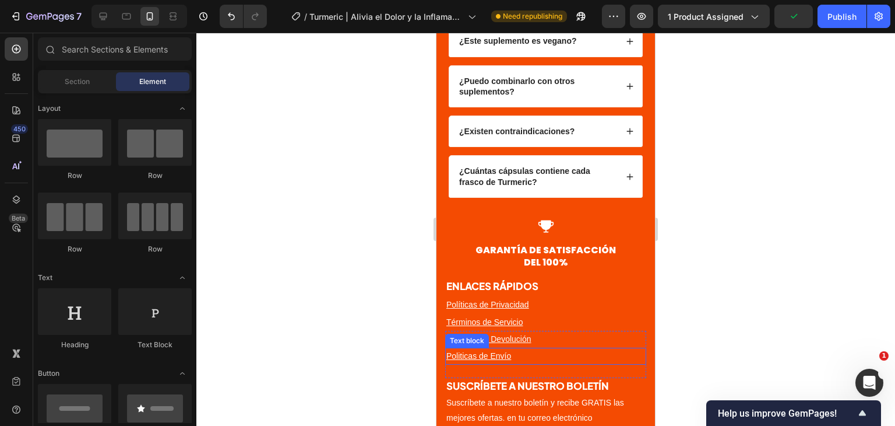
scroll to position [3206, 0]
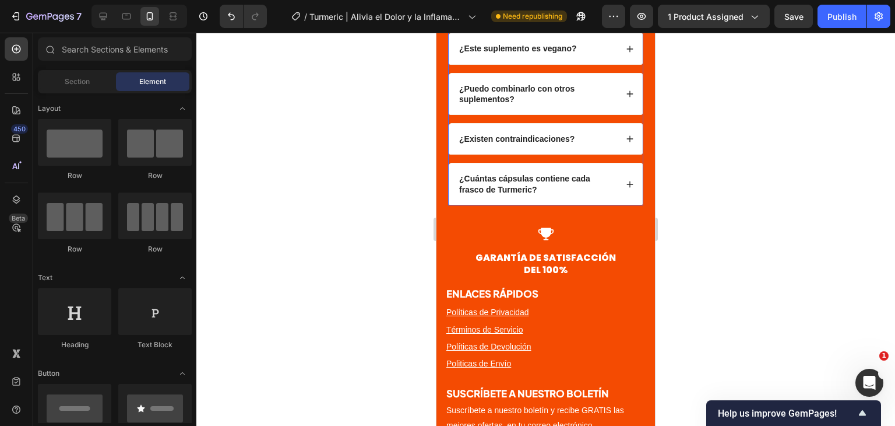
click at [532, 194] on strong "¿Cuántas cápsulas contiene cada frasco de Turmeric?" at bounding box center [524, 184] width 131 height 20
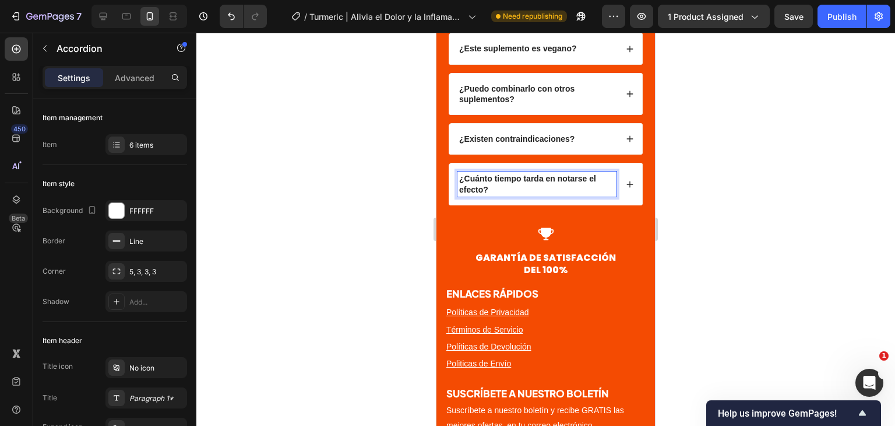
click at [627, 189] on div "¿Cuánto tiempo tarda en notarse el efecto?" at bounding box center [545, 183] width 193 height 41
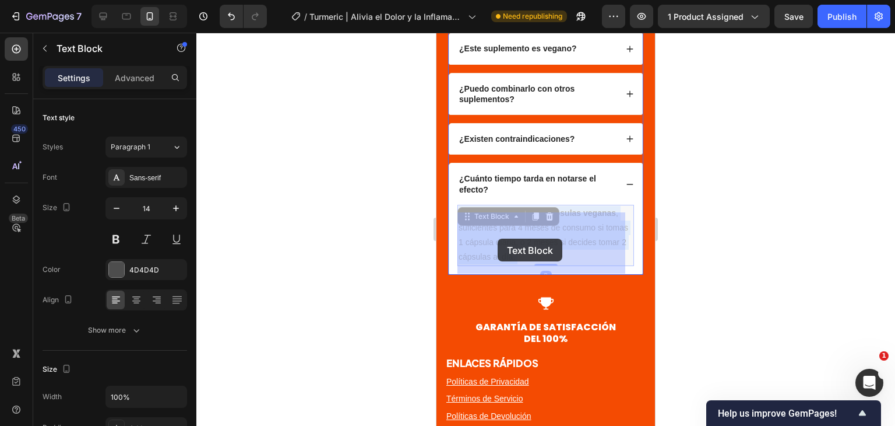
drag, startPoint x: 548, startPoint y: 264, endPoint x: 498, endPoint y: 238, distance: 56.3
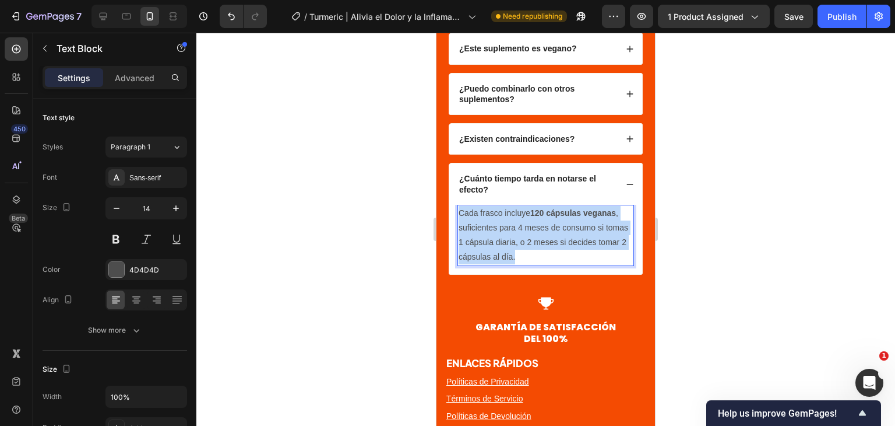
drag, startPoint x: 546, startPoint y: 264, endPoint x: 461, endPoint y: 220, distance: 95.9
click at [461, 220] on p "Cada frasco incluye 120 cápsulas veganas , suficientes para 4 meses de consumo …" at bounding box center [546, 235] width 174 height 59
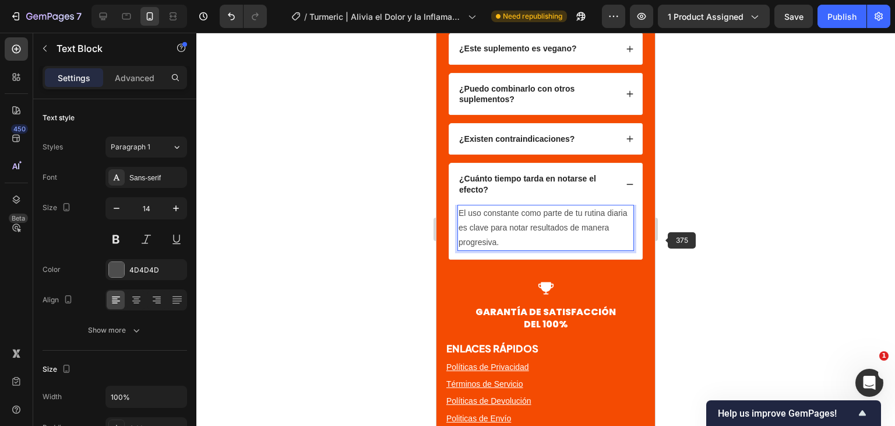
click at [665, 238] on div at bounding box center [545, 229] width 699 height 393
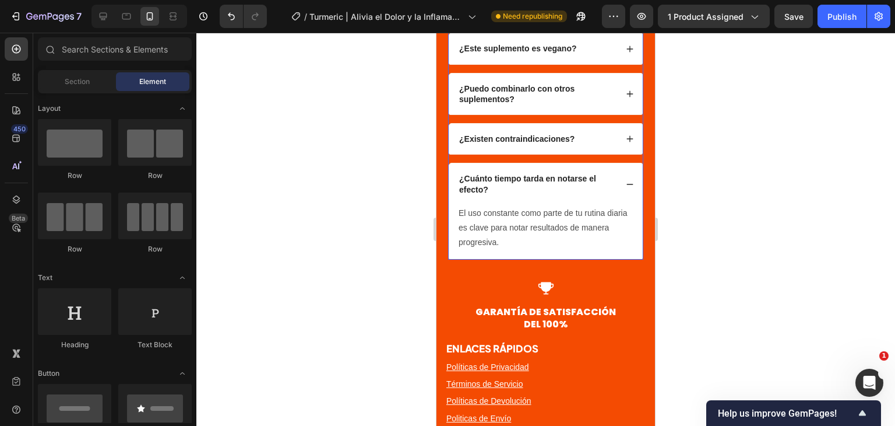
click at [626, 188] on icon at bounding box center [630, 184] width 8 height 8
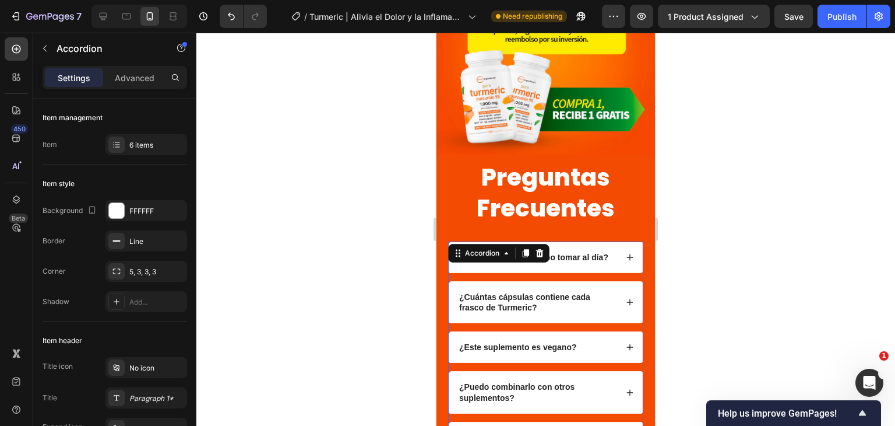
scroll to position [2973, 0]
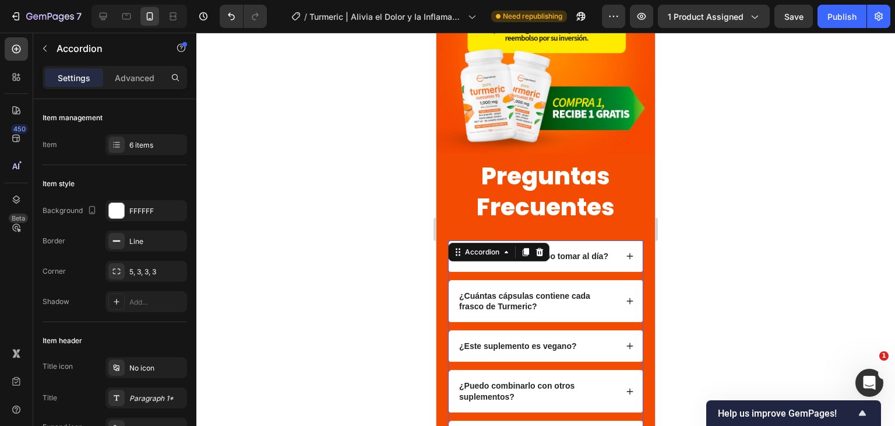
click at [731, 219] on div at bounding box center [545, 229] width 699 height 393
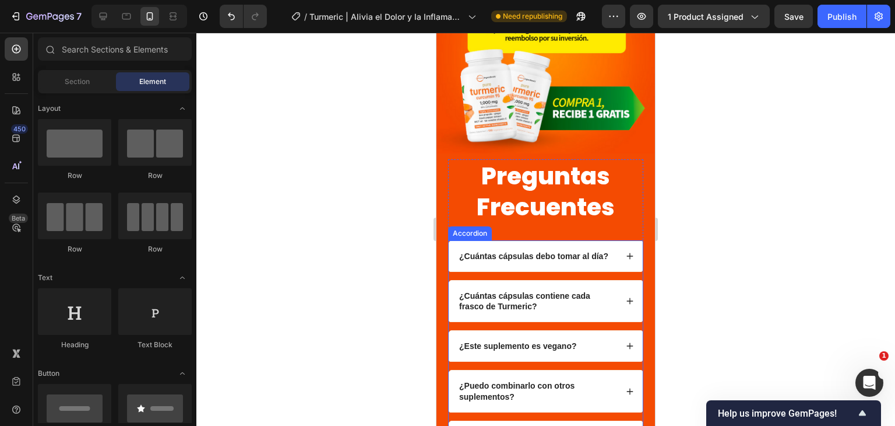
click at [628, 241] on div "¿Cuántas cápsulas debo tomar al día?" at bounding box center [545, 256] width 193 height 30
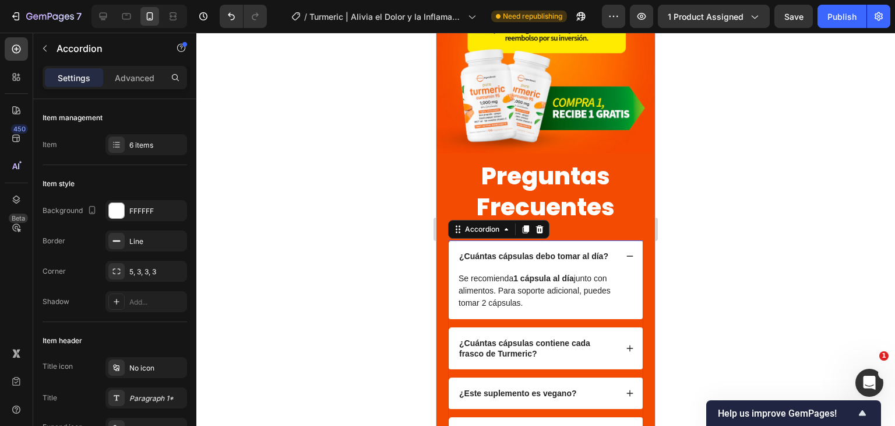
click at [628, 241] on div "¿Cuántas cápsulas debo tomar al día?" at bounding box center [545, 256] width 193 height 30
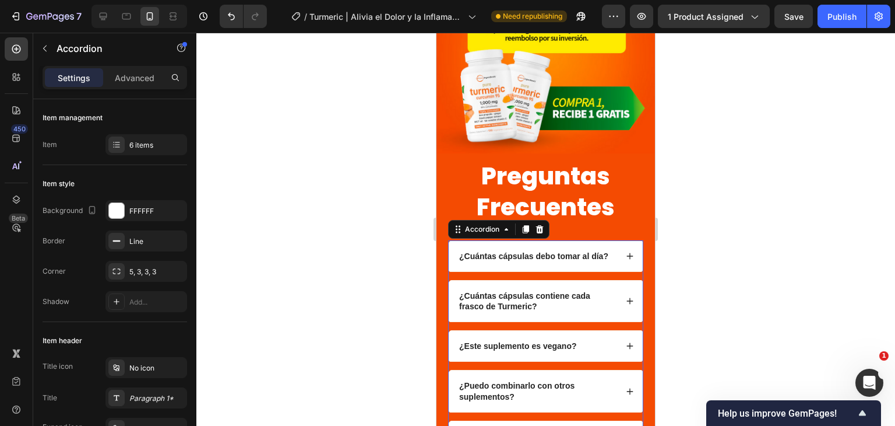
click at [626, 297] on icon at bounding box center [630, 301] width 8 height 8
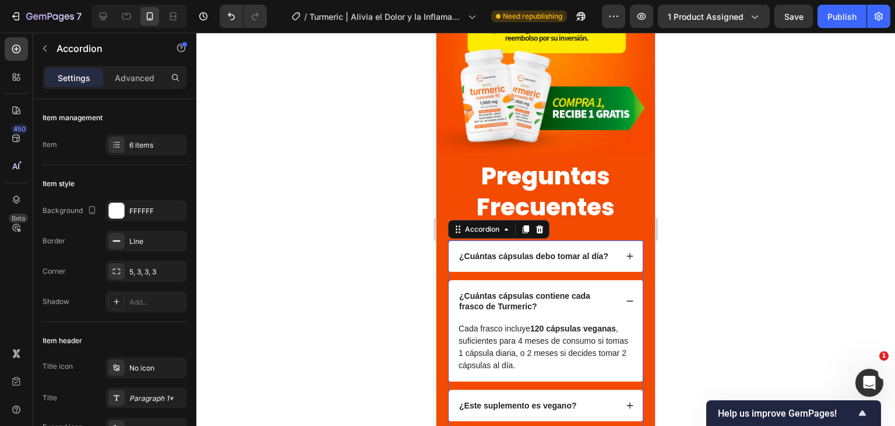
click at [626, 297] on icon at bounding box center [630, 301] width 8 height 8
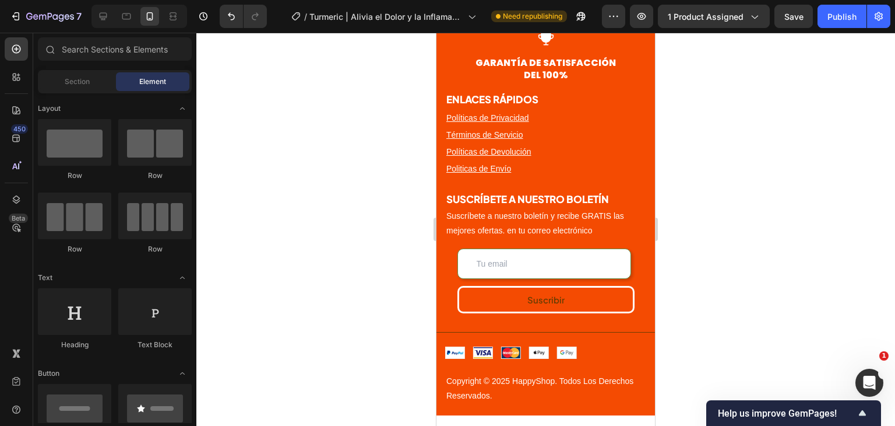
scroll to position [3369, 0]
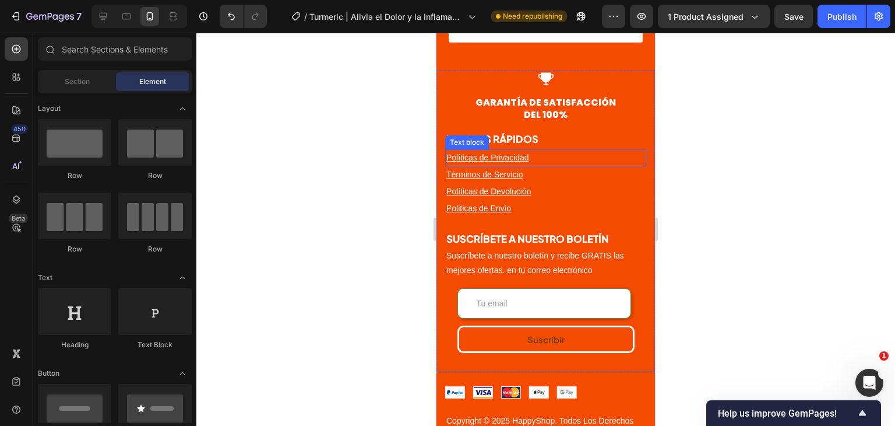
click at [511, 156] on u "Políticas de Privacidad" at bounding box center [488, 157] width 83 height 9
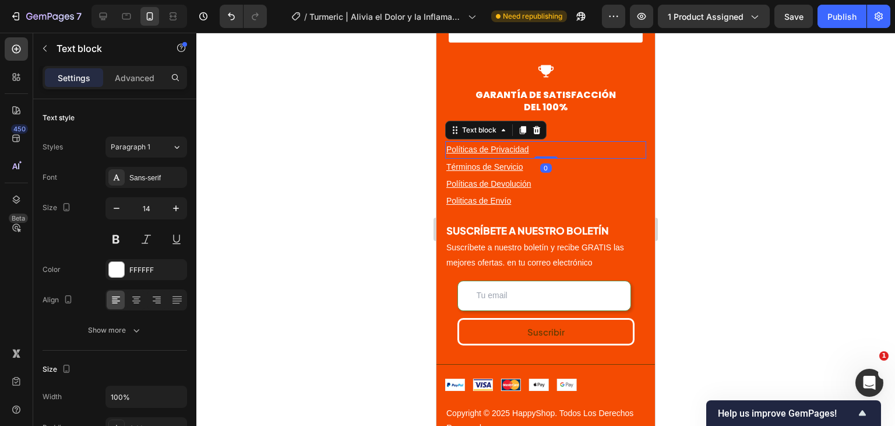
click at [511, 154] on u "Políticas de Privacidad" at bounding box center [488, 149] width 83 height 9
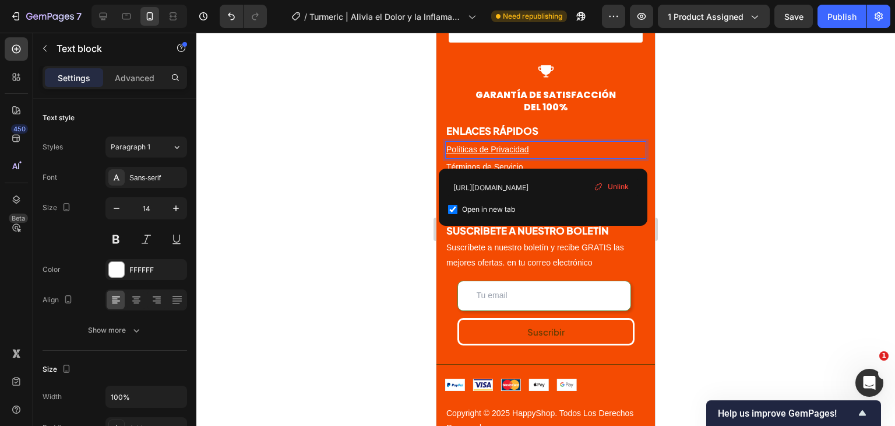
click at [732, 159] on div at bounding box center [545, 229] width 699 height 393
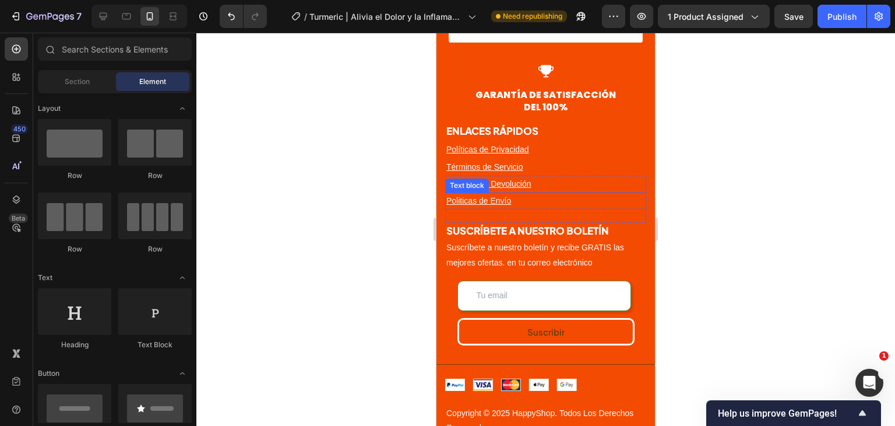
click at [490, 205] on u "Politicas de Envío" at bounding box center [479, 200] width 65 height 9
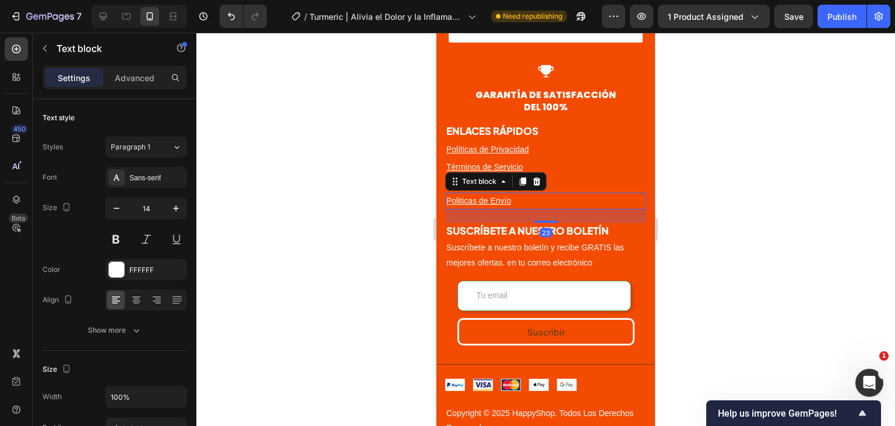
click at [490, 205] on u "Politicas de Envío" at bounding box center [479, 200] width 65 height 9
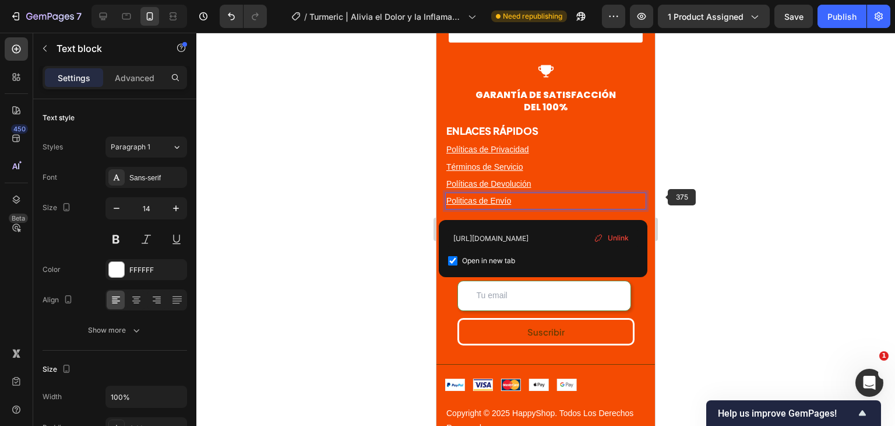
click at [754, 175] on div at bounding box center [545, 229] width 699 height 393
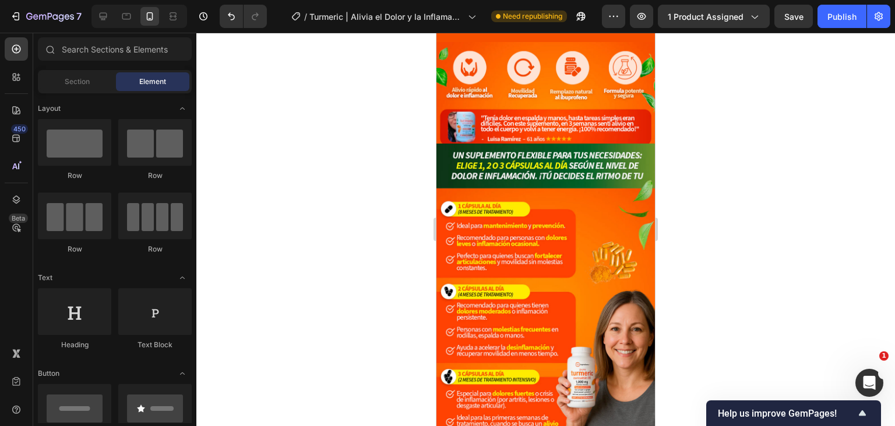
scroll to position [0, 0]
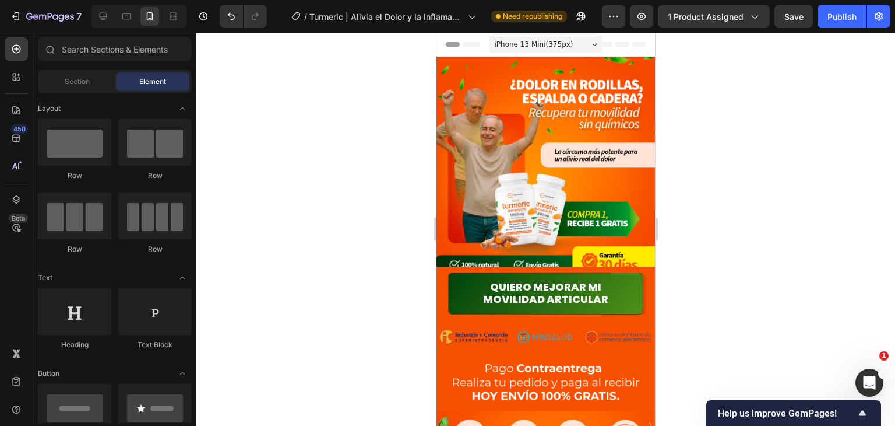
drag, startPoint x: 653, startPoint y: 370, endPoint x: 1102, endPoint y: 71, distance: 539.4
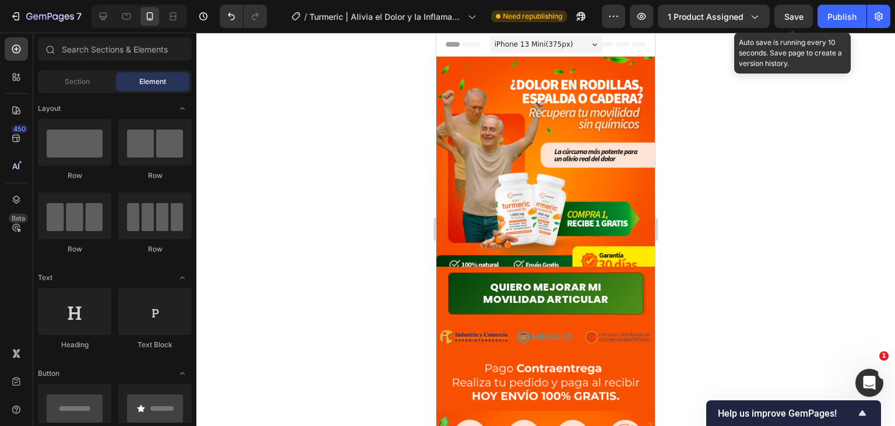
click at [802, 20] on span "Save" at bounding box center [794, 17] width 19 height 10
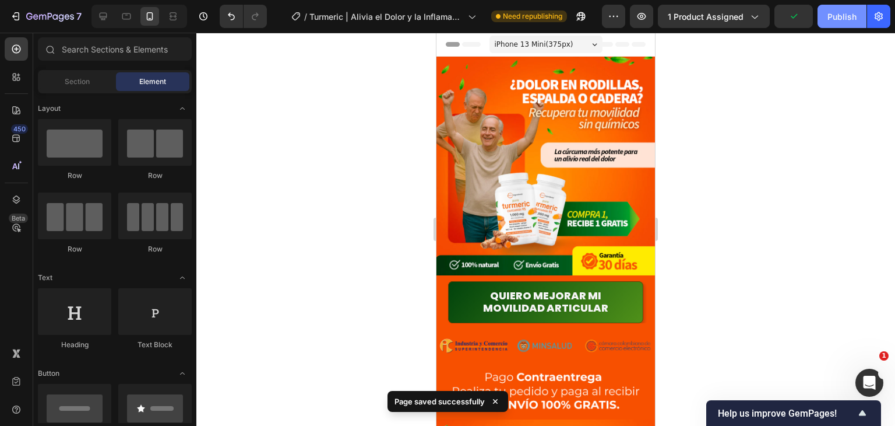
click at [847, 16] on div "Publish" at bounding box center [842, 16] width 29 height 12
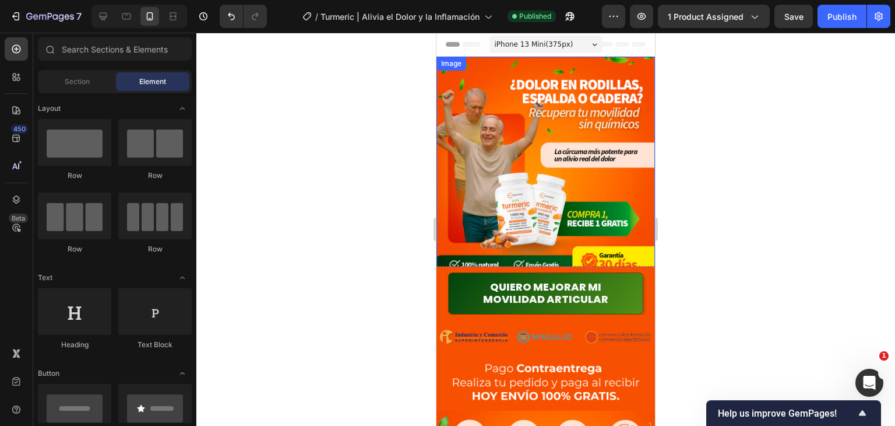
click at [565, 124] on img at bounding box center [546, 166] width 219 height 219
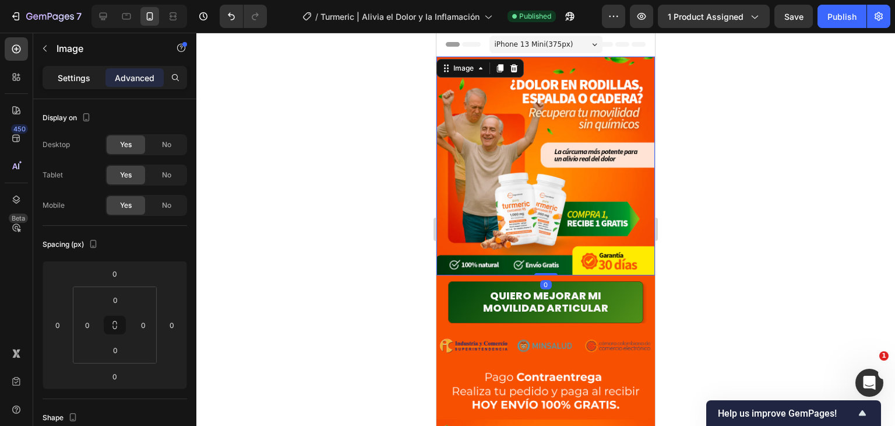
click at [72, 78] on p "Settings" at bounding box center [74, 78] width 33 height 12
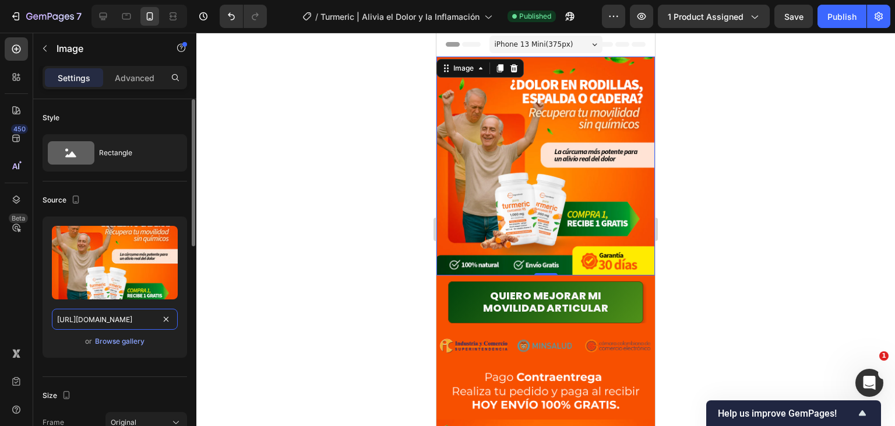
click at [130, 318] on input "[URL][DOMAIN_NAME]" at bounding box center [115, 318] width 126 height 21
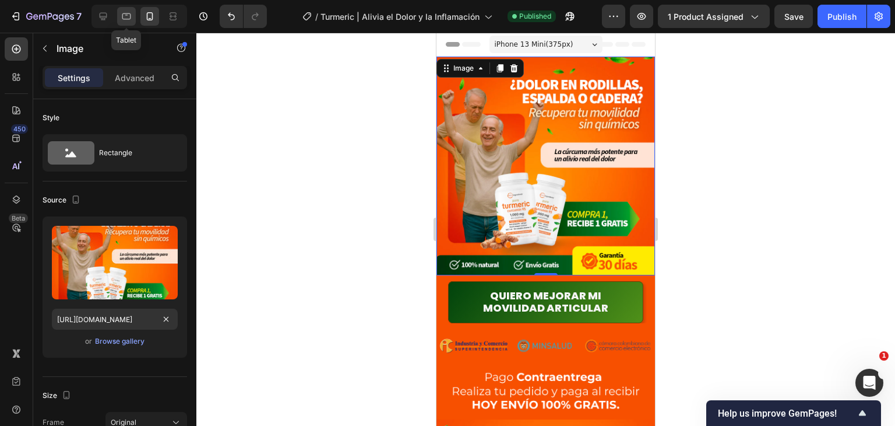
click at [129, 22] on div at bounding box center [126, 16] width 19 height 19
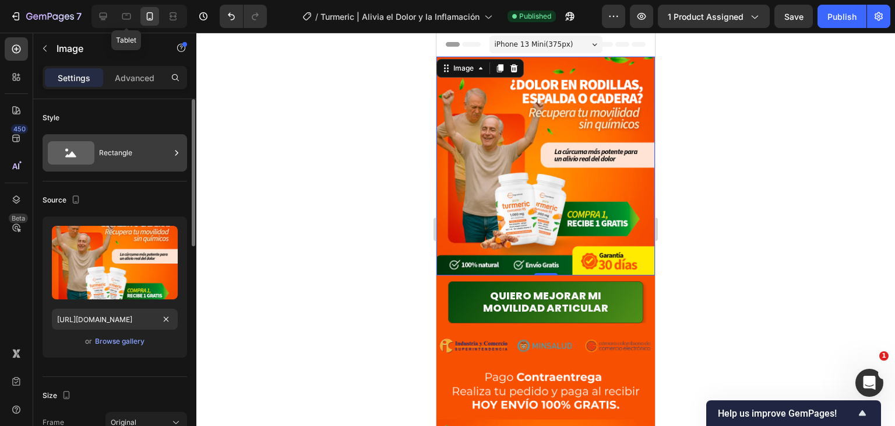
type input "[URL][DOMAIN_NAME]"
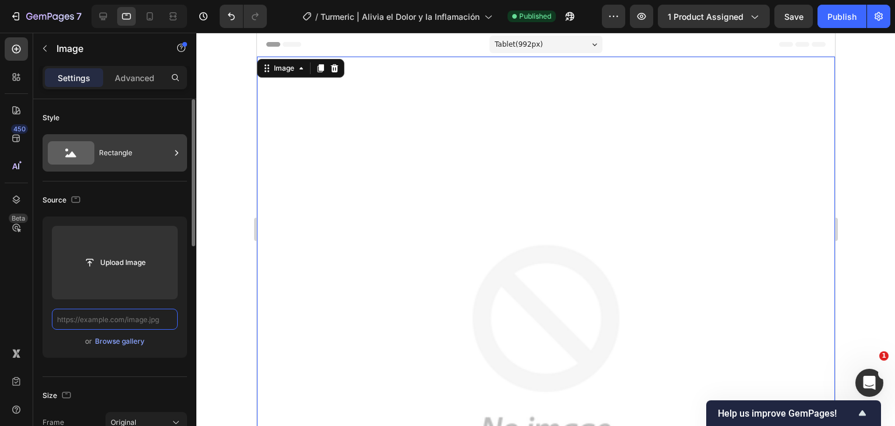
click at [142, 318] on input "text" at bounding box center [115, 318] width 126 height 21
paste input "[URL][DOMAIN_NAME]"
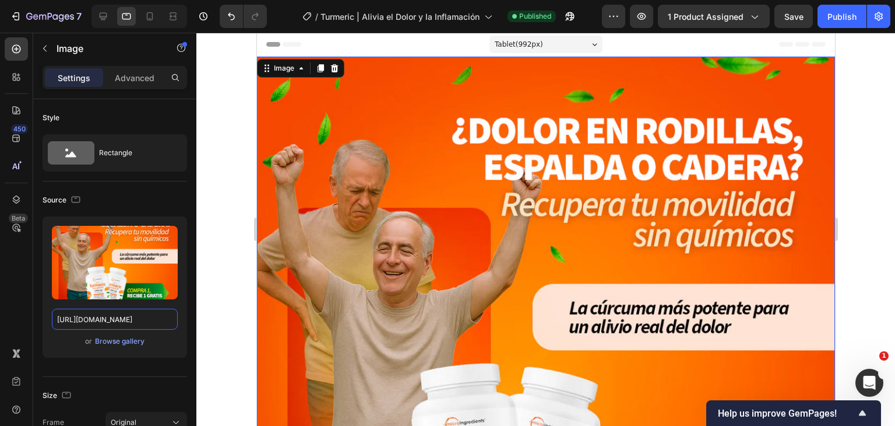
scroll to position [0, 256]
click at [102, 17] on icon at bounding box center [104, 17] width 8 height 8
type input "[URL][DOMAIN_NAME]"
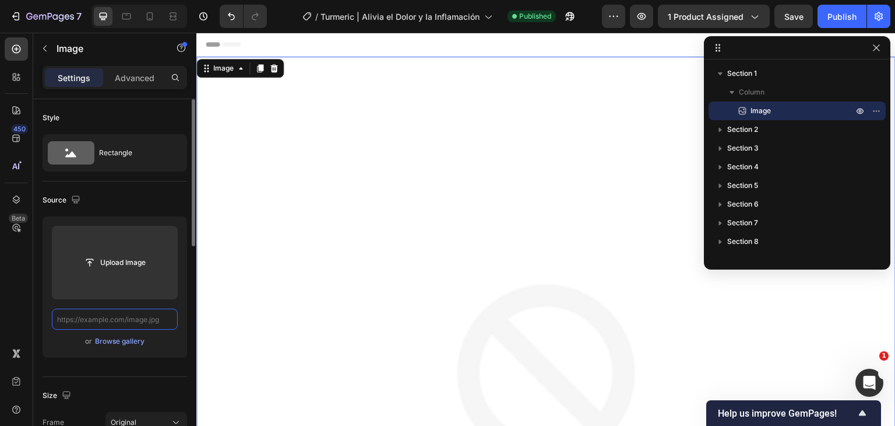
click at [139, 314] on input "text" at bounding box center [115, 318] width 126 height 21
paste input "[URL][DOMAIN_NAME]"
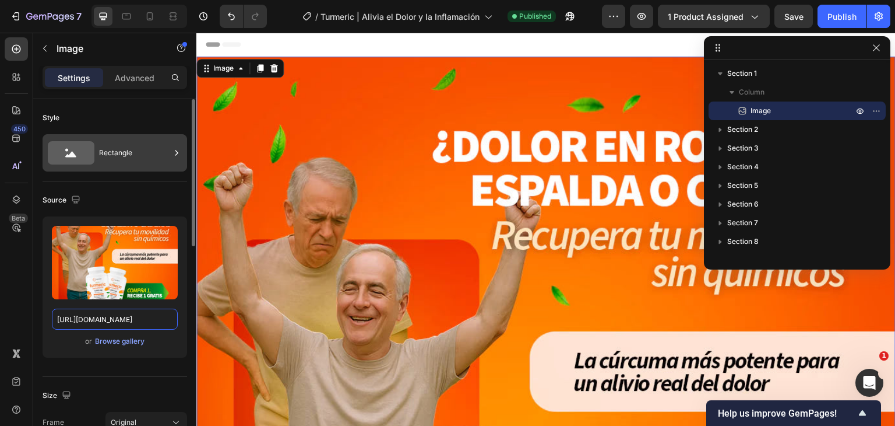
scroll to position [0, 256]
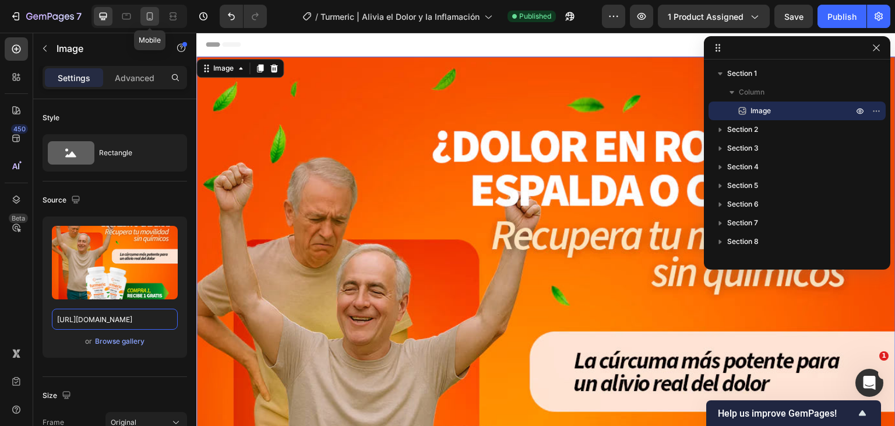
type input "[URL][DOMAIN_NAME]"
click at [152, 17] on icon at bounding box center [150, 16] width 6 height 8
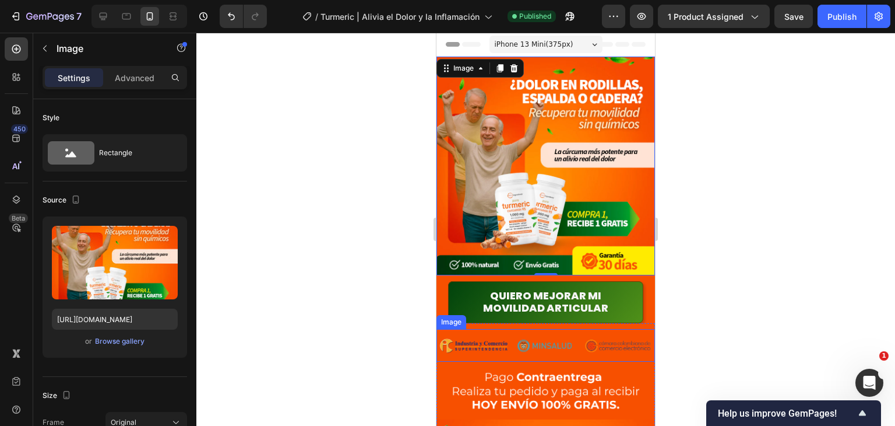
click at [621, 333] on img at bounding box center [546, 345] width 219 height 33
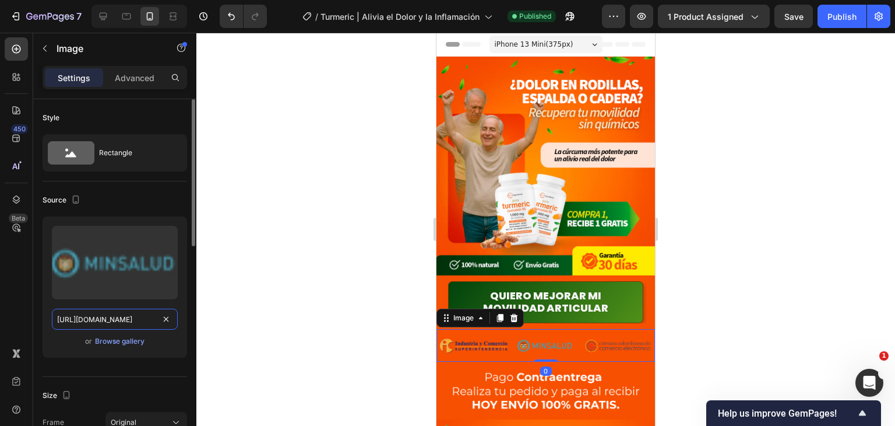
click at [131, 319] on input "[URL][DOMAIN_NAME]" at bounding box center [115, 318] width 126 height 21
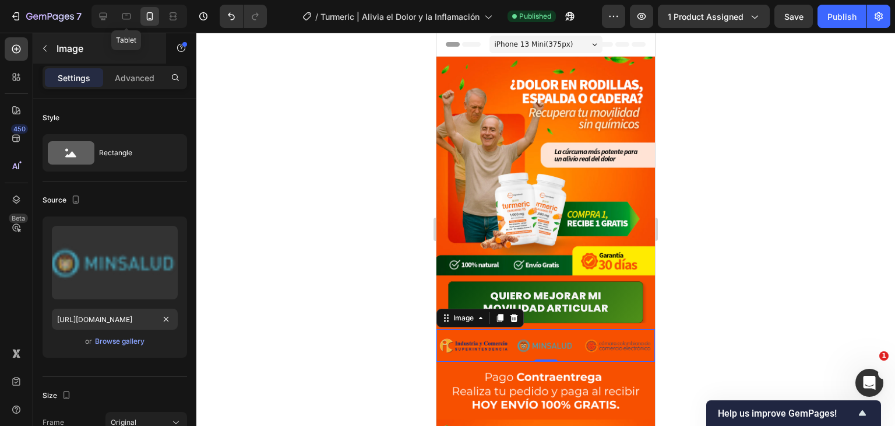
click at [128, 22] on icon at bounding box center [127, 16] width 12 height 12
type input "[URL][DOMAIN_NAME]"
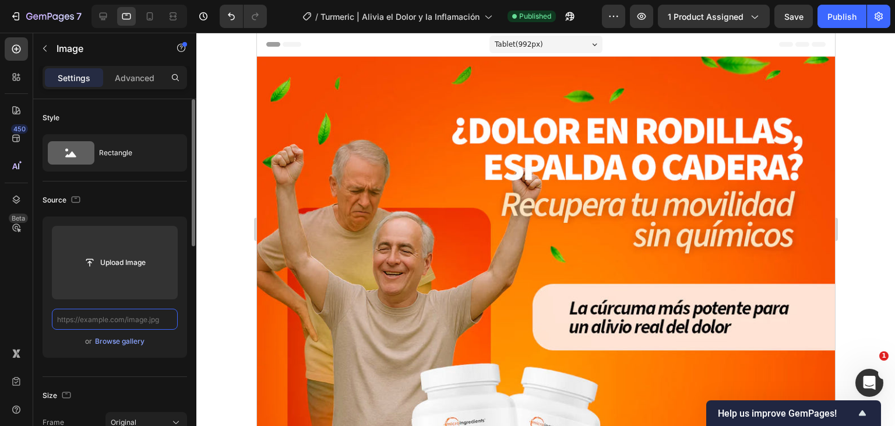
click at [142, 319] on input "text" at bounding box center [115, 318] width 126 height 21
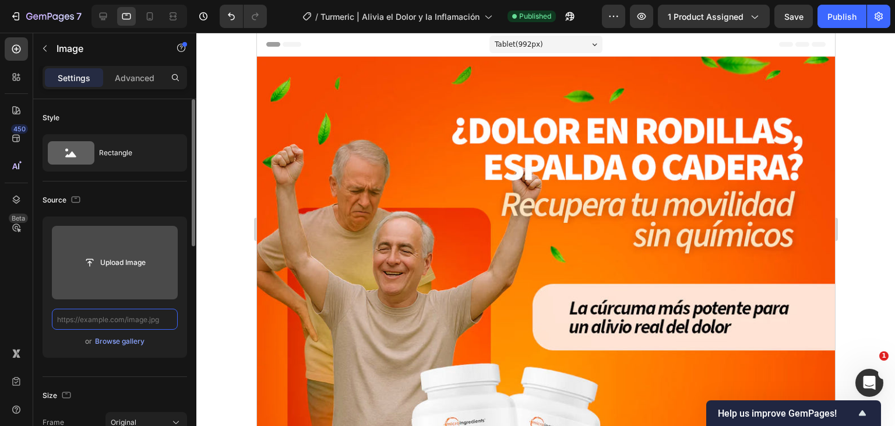
paste input "[URL][DOMAIN_NAME]"
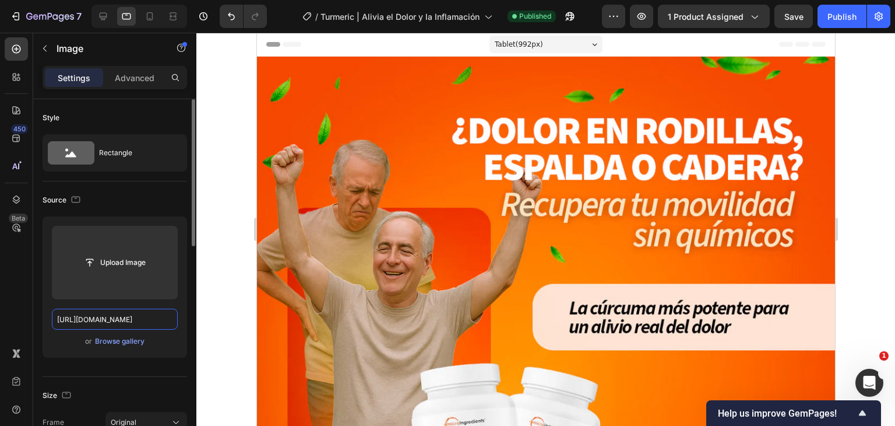
scroll to position [0, 256]
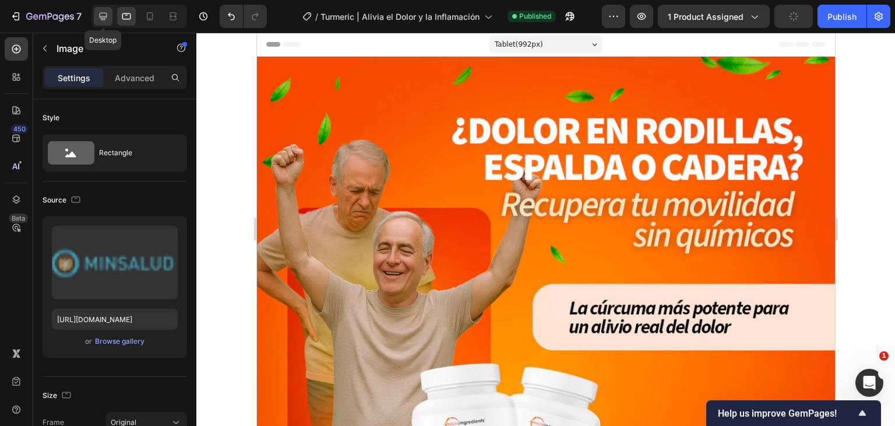
click at [108, 18] on icon at bounding box center [103, 16] width 12 height 12
type input "[URL][DOMAIN_NAME]"
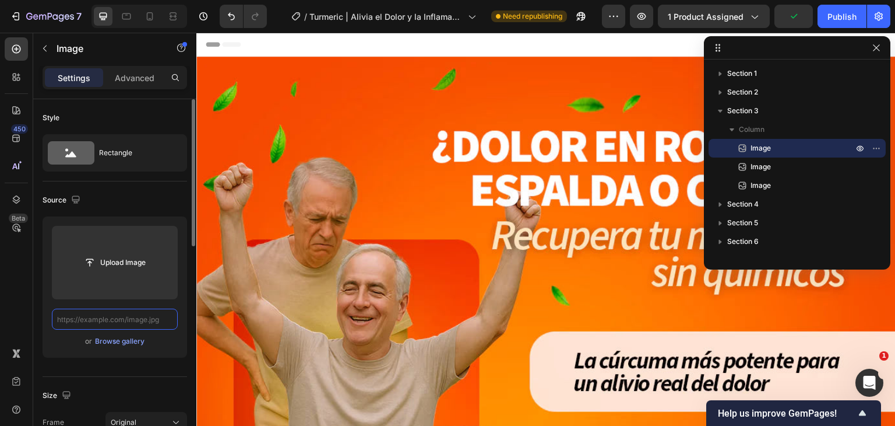
click at [136, 322] on input "text" at bounding box center [115, 318] width 126 height 21
paste input "[URL][DOMAIN_NAME]"
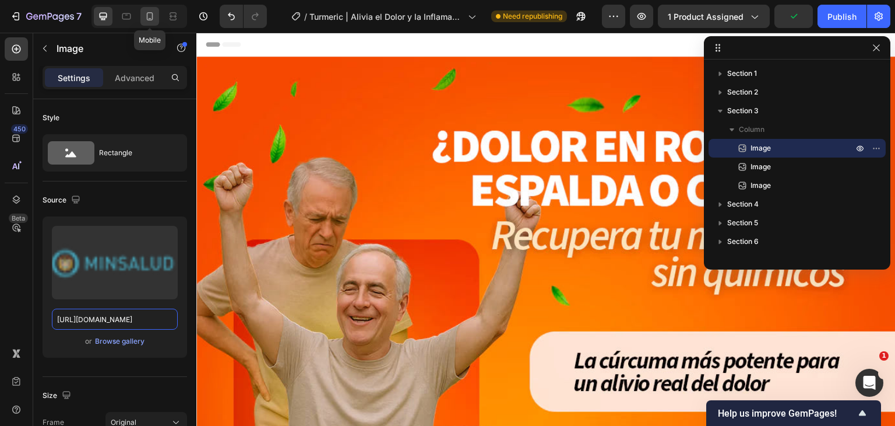
type input "[URL][DOMAIN_NAME]"
click at [151, 18] on icon at bounding box center [150, 16] width 12 height 12
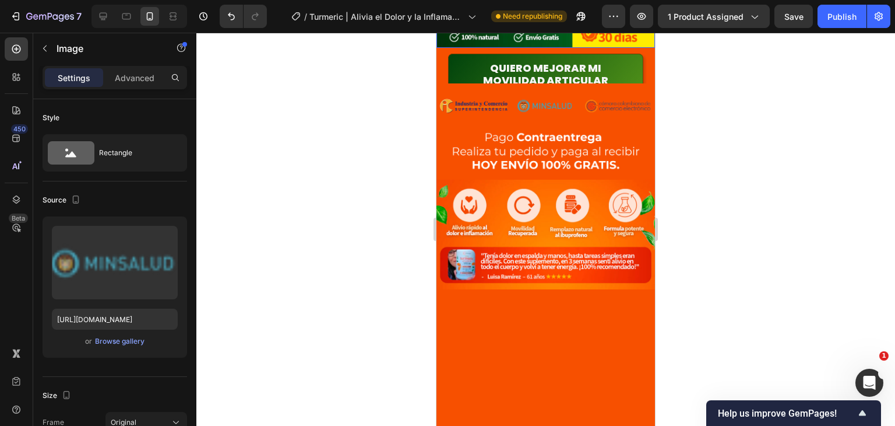
scroll to position [234, 0]
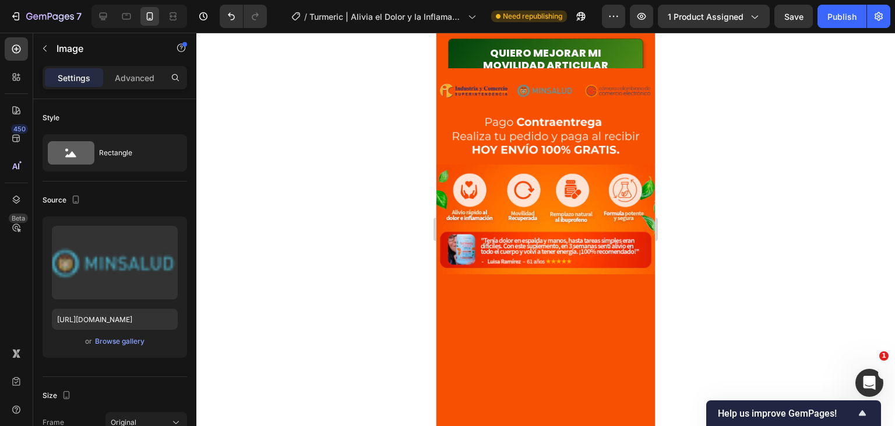
click at [597, 92] on img at bounding box center [546, 90] width 219 height 33
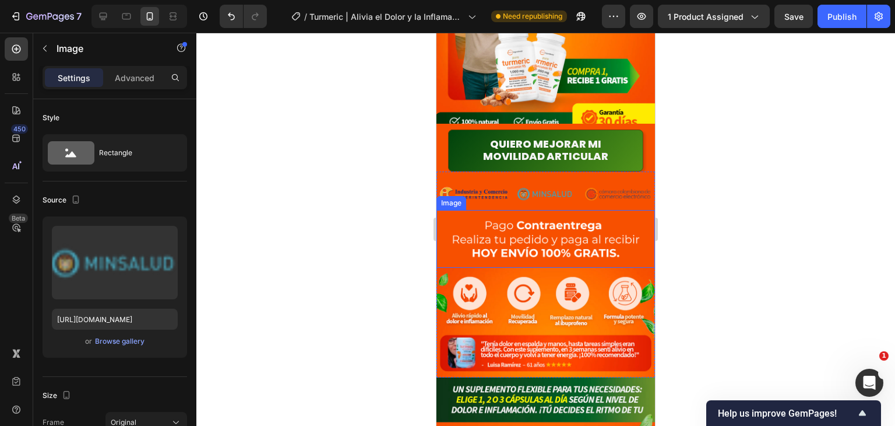
scroll to position [117, 0]
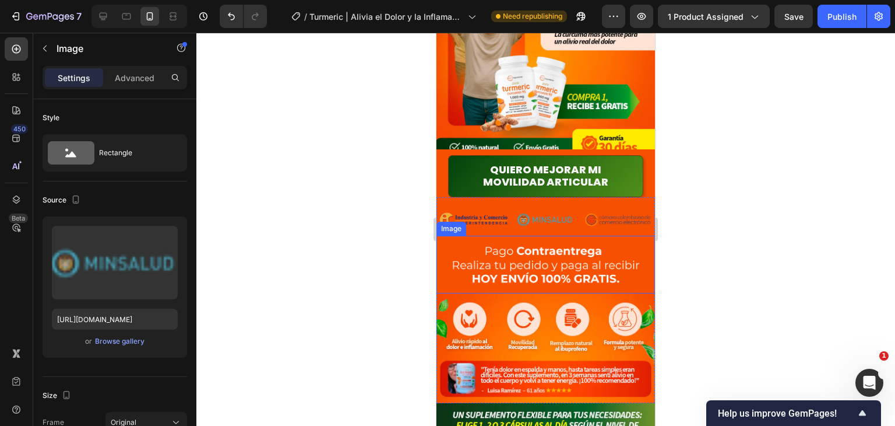
click at [599, 266] on img at bounding box center [546, 265] width 219 height 58
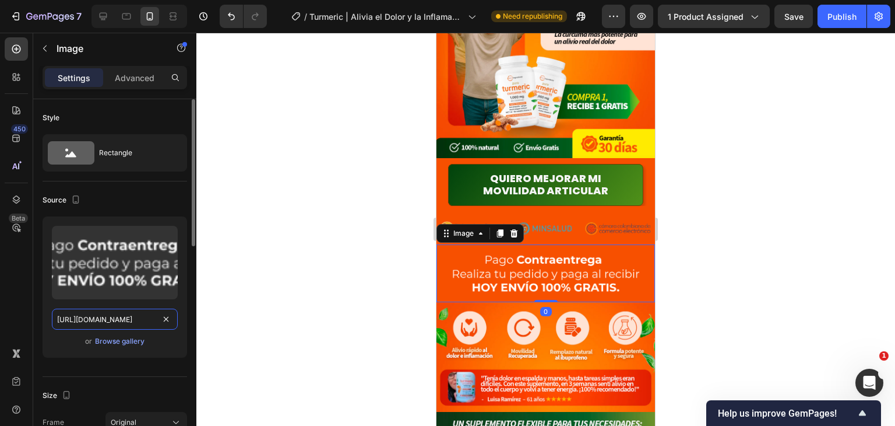
click at [121, 314] on input "[URL][DOMAIN_NAME]" at bounding box center [115, 318] width 126 height 21
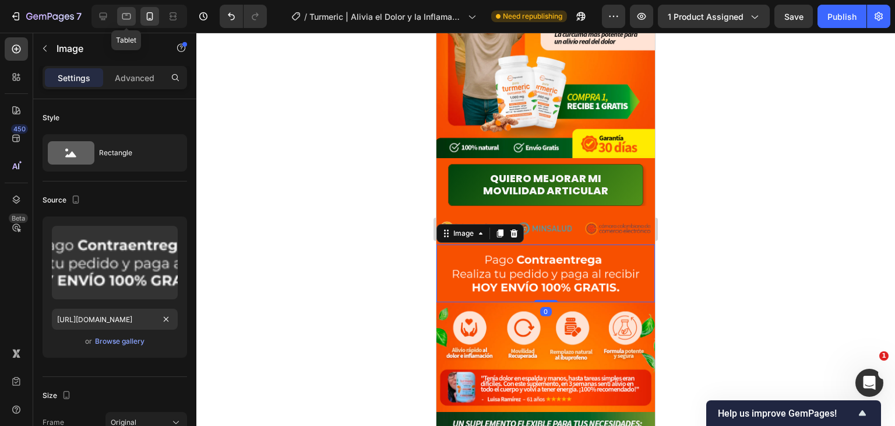
click at [122, 17] on icon at bounding box center [126, 16] width 9 height 6
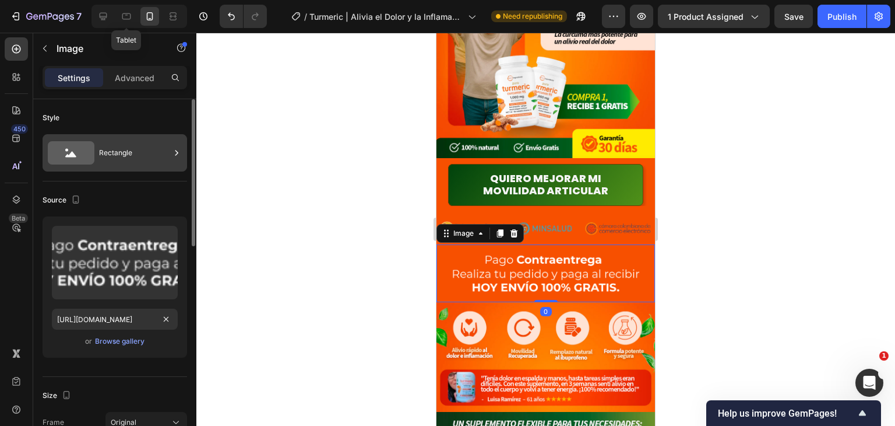
type input "[URL][DOMAIN_NAME]"
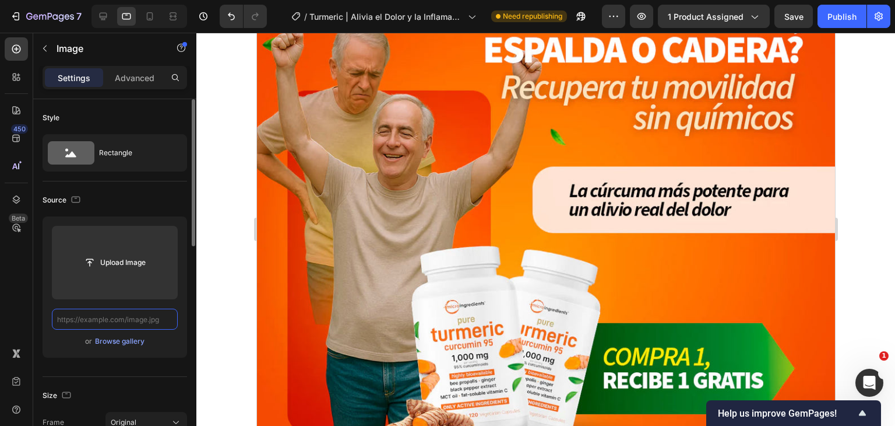
click at [132, 321] on input "text" at bounding box center [115, 318] width 126 height 21
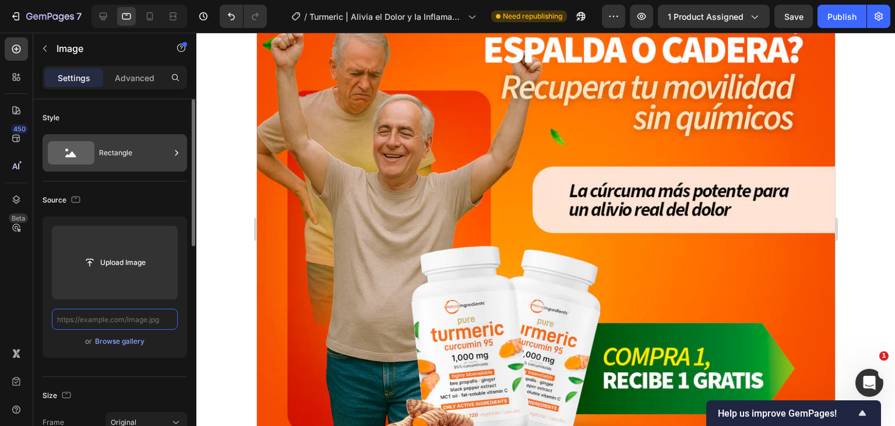
paste input "[URL][DOMAIN_NAME]"
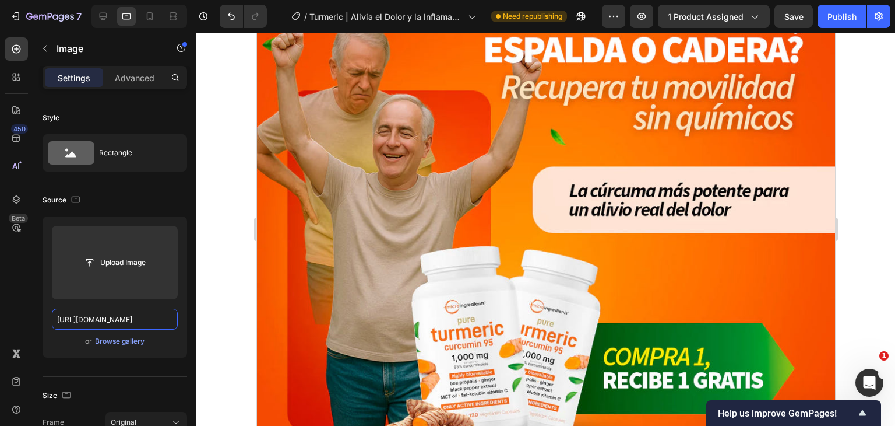
scroll to position [0, 257]
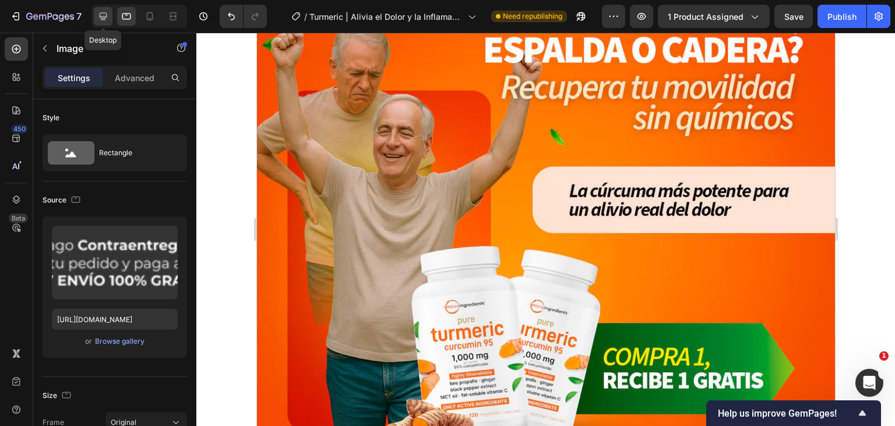
click at [107, 22] on div at bounding box center [103, 16] width 19 height 19
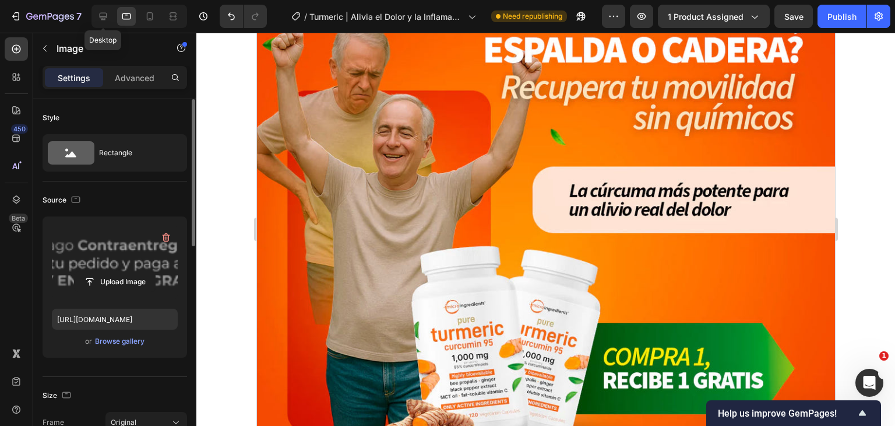
type input "[URL][DOMAIN_NAME]"
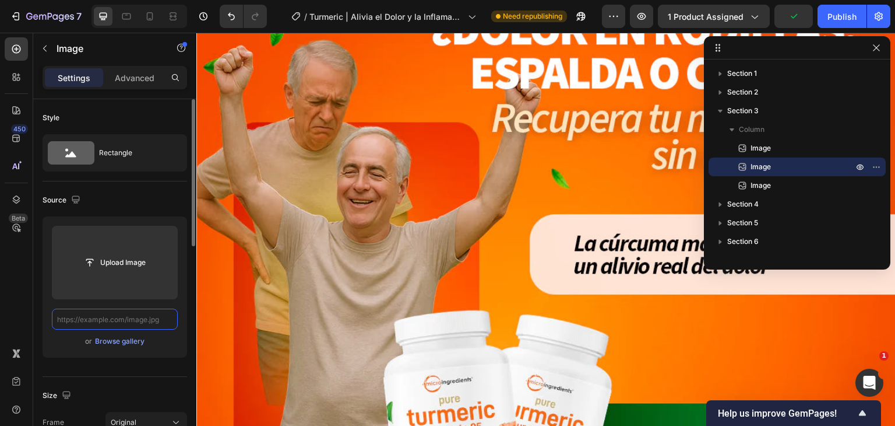
click at [134, 318] on input "text" at bounding box center [115, 318] width 126 height 21
paste input "[URL][DOMAIN_NAME]"
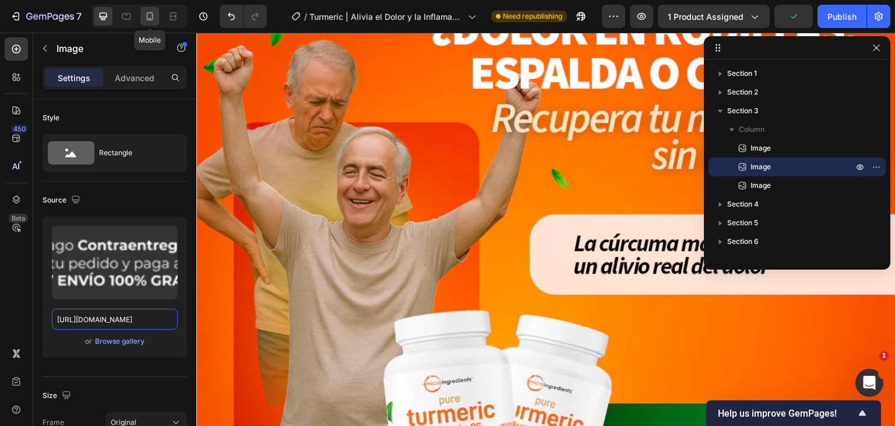
type input "[URL][DOMAIN_NAME]"
click at [147, 12] on icon at bounding box center [150, 16] width 12 height 12
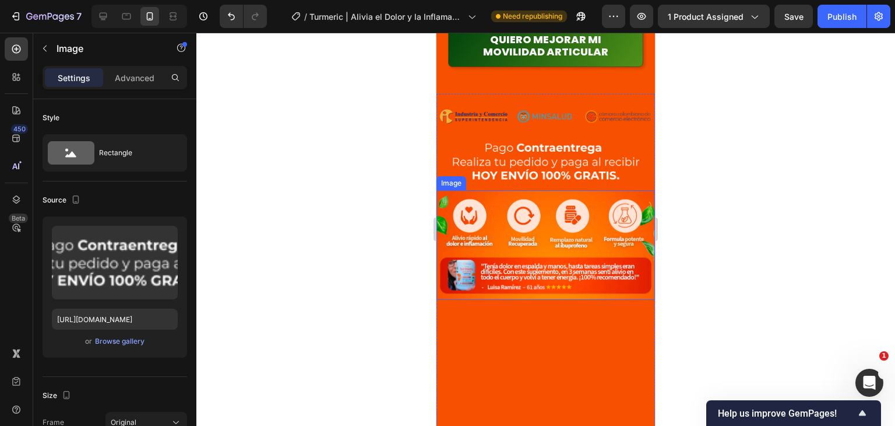
scroll to position [247, 0]
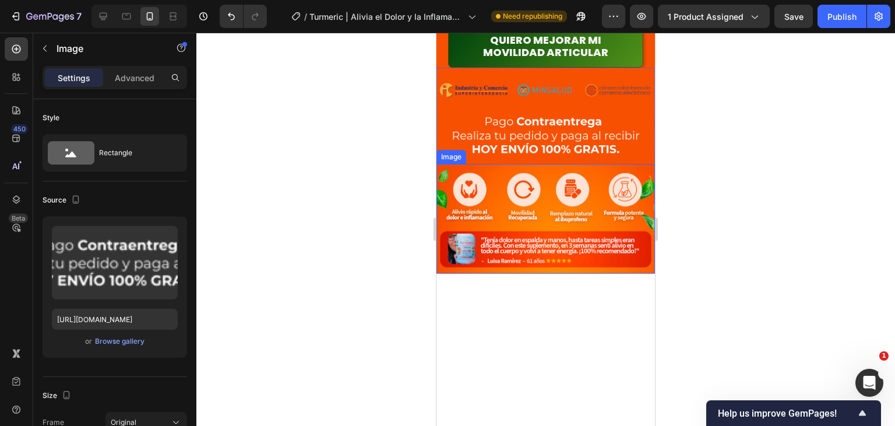
click at [591, 199] on img at bounding box center [546, 219] width 219 height 110
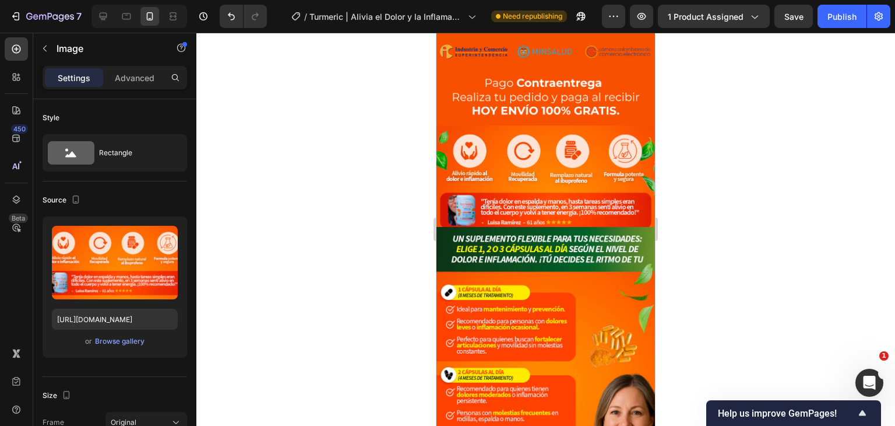
scroll to position [188, 0]
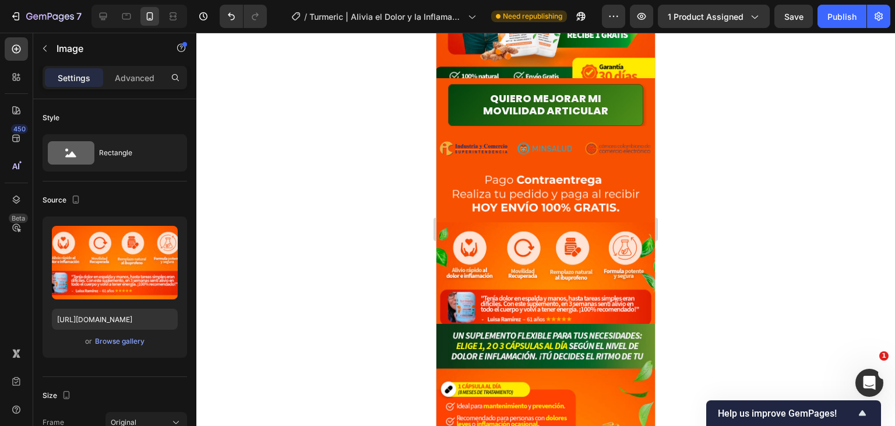
click at [597, 256] on img at bounding box center [546, 277] width 219 height 110
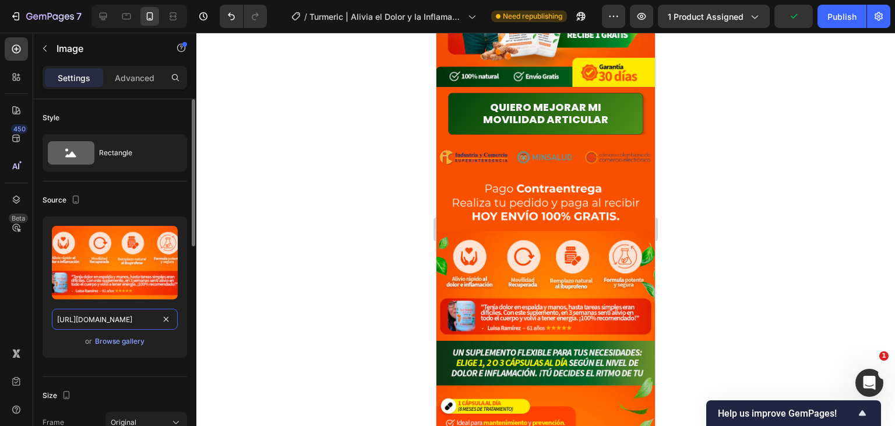
click at [139, 320] on input "[URL][DOMAIN_NAME]" at bounding box center [115, 318] width 126 height 21
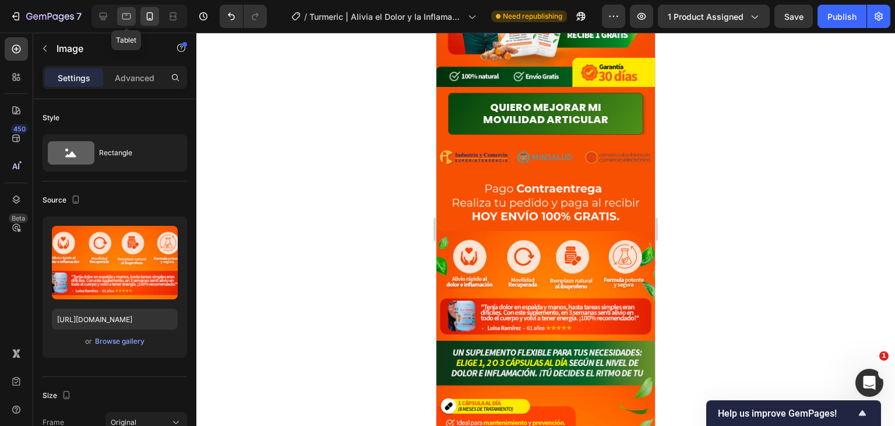
click at [124, 24] on div at bounding box center [126, 16] width 19 height 19
type input "[URL][DOMAIN_NAME]"
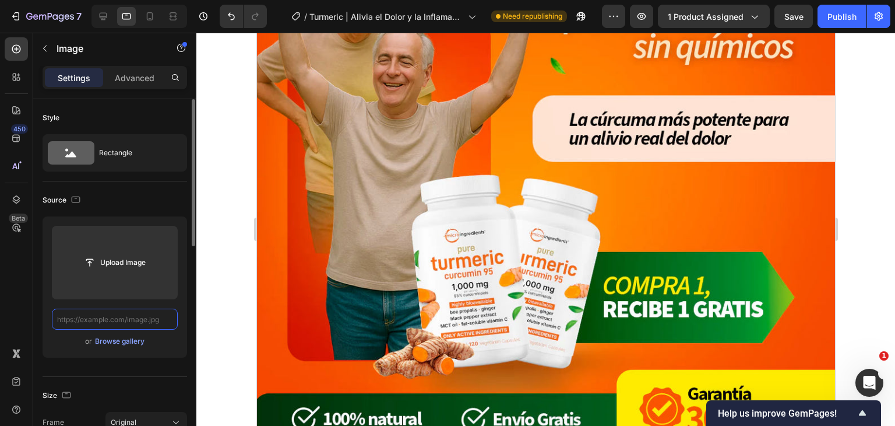
click at [136, 318] on input "text" at bounding box center [115, 318] width 126 height 21
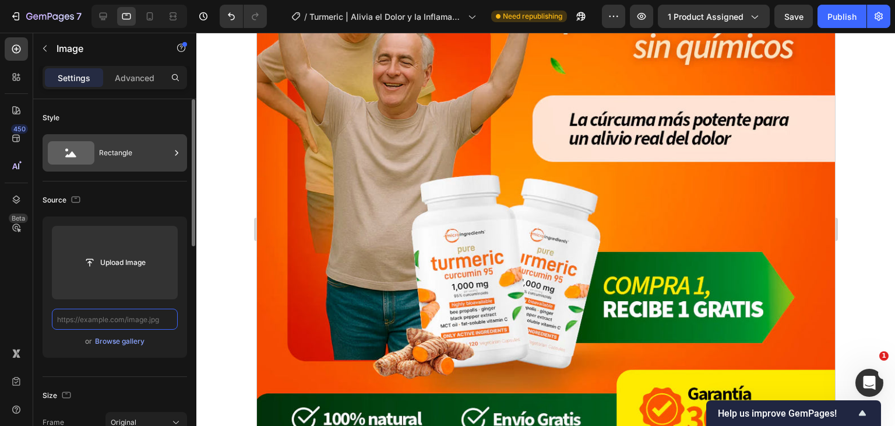
paste input "[URL][DOMAIN_NAME]"
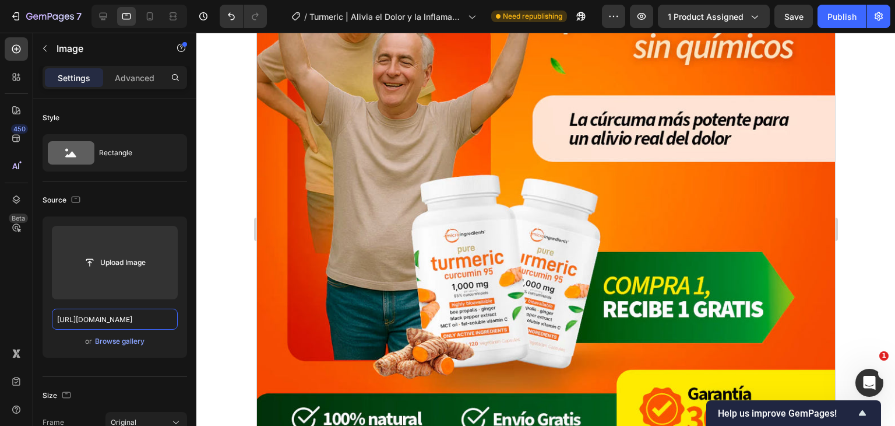
scroll to position [0, 226]
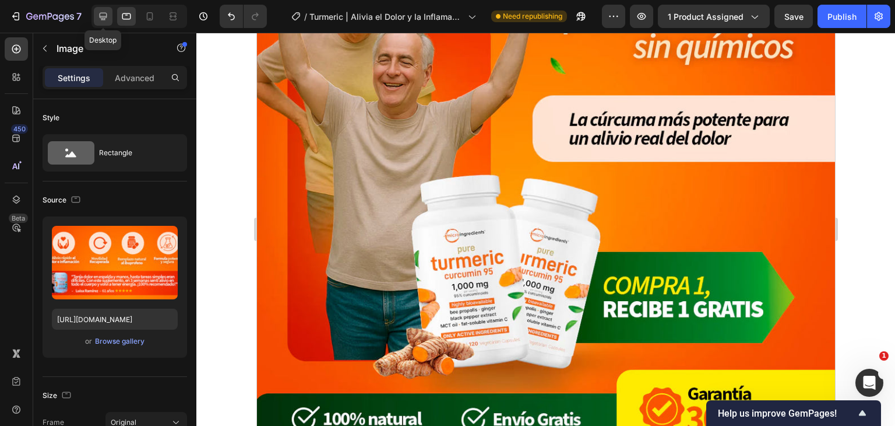
click at [99, 15] on icon at bounding box center [103, 16] width 12 height 12
type input "[URL][DOMAIN_NAME]"
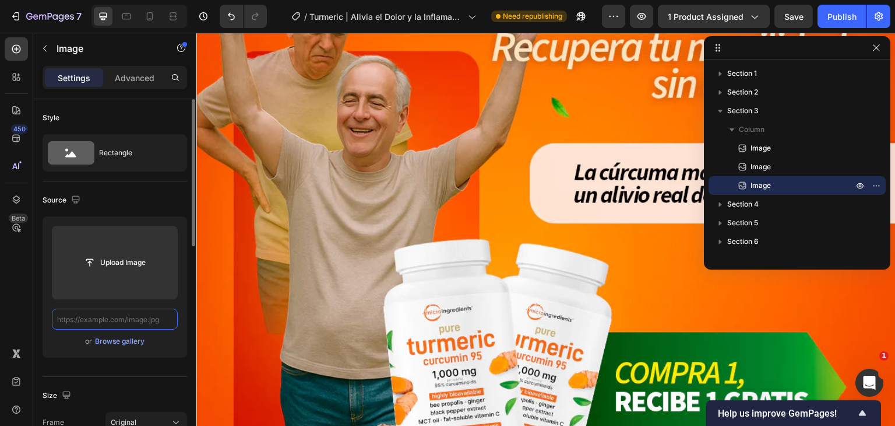
click at [129, 314] on input "text" at bounding box center [115, 318] width 126 height 21
paste input "[URL][DOMAIN_NAME]"
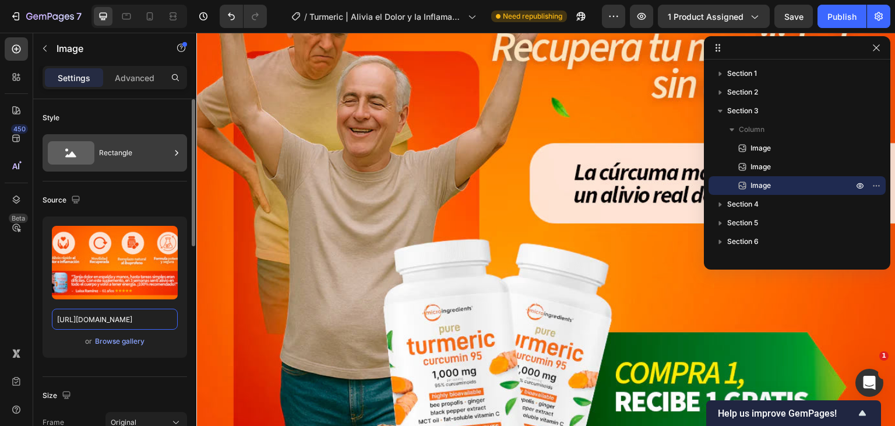
scroll to position [0, 226]
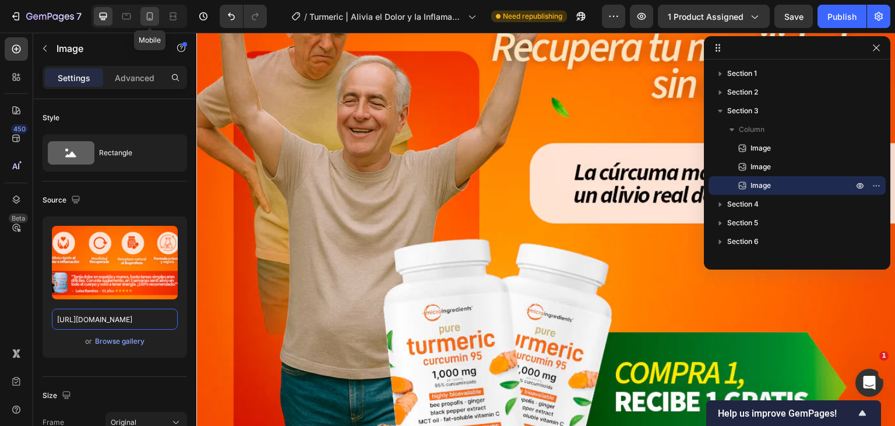
type input "[URL][DOMAIN_NAME]"
click at [152, 9] on div at bounding box center [149, 16] width 19 height 19
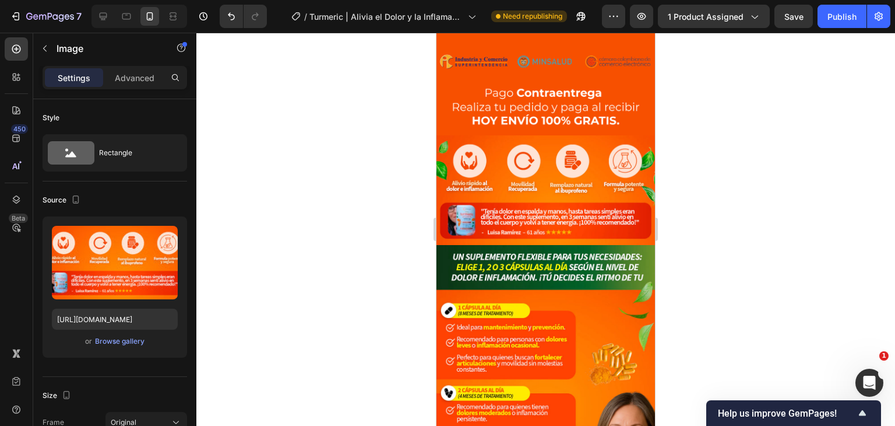
scroll to position [360, 0]
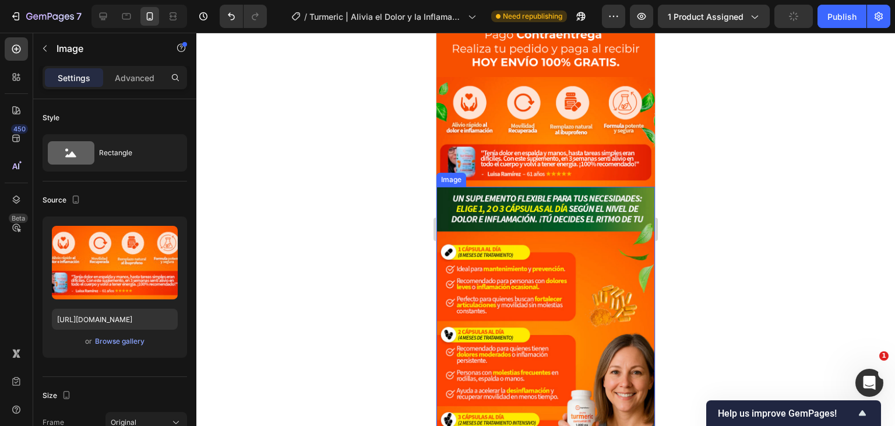
click at [576, 205] on img at bounding box center [546, 348] width 219 height 322
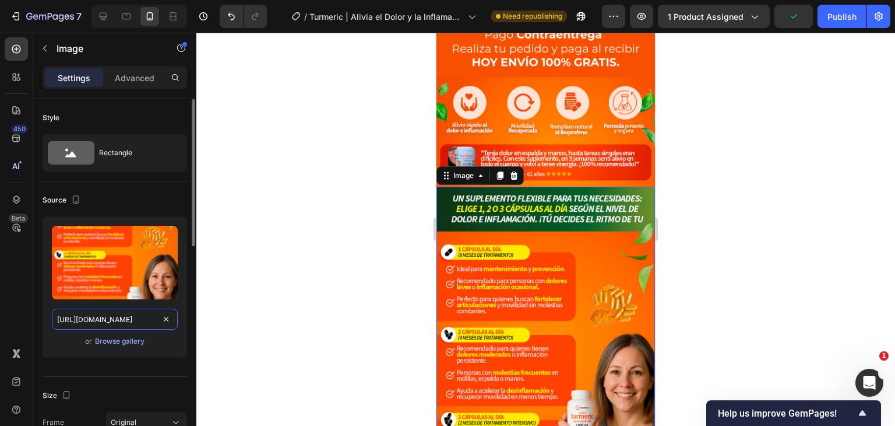
click at [132, 320] on input "[URL][DOMAIN_NAME]" at bounding box center [115, 318] width 126 height 21
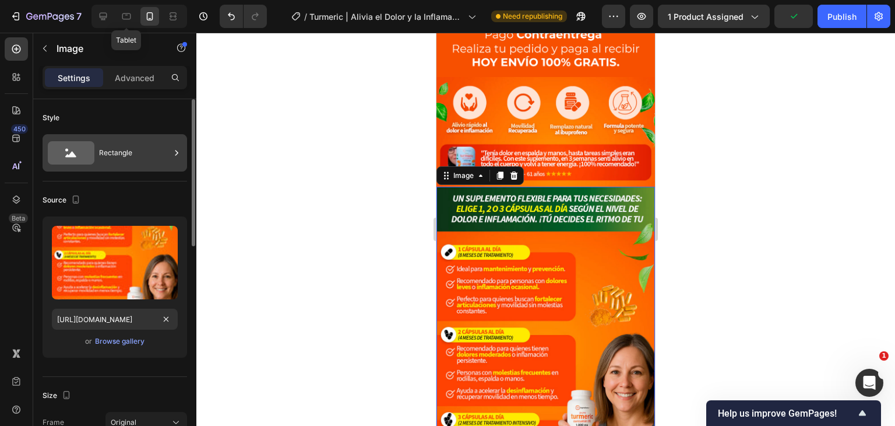
drag, startPoint x: 127, startPoint y: 14, endPoint x: 150, endPoint y: 140, distance: 127.9
click at [127, 13] on icon at bounding box center [127, 16] width 12 height 12
type input "[URL][DOMAIN_NAME]"
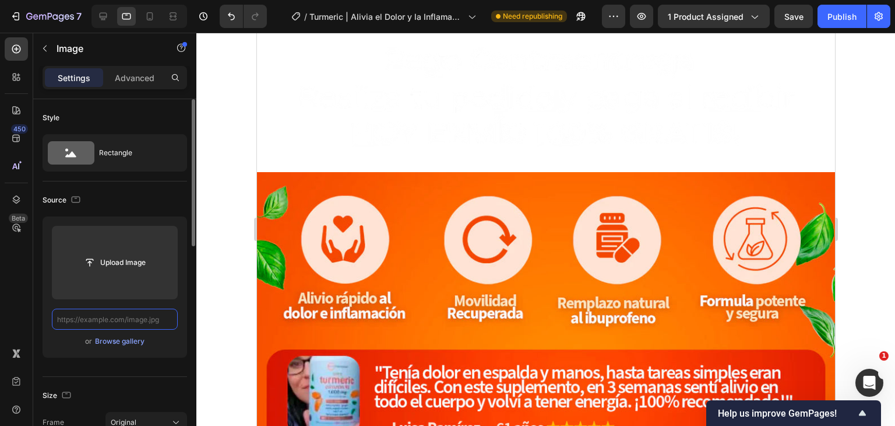
click at [126, 315] on input "text" at bounding box center [115, 318] width 126 height 21
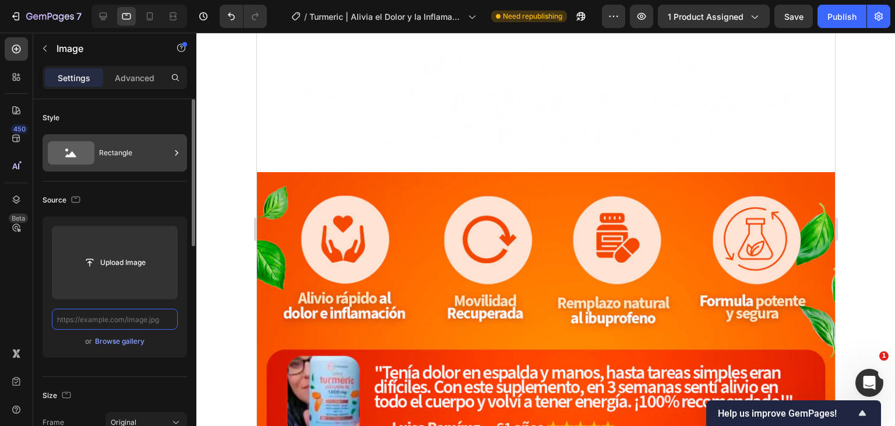
paste input "[URL][DOMAIN_NAME]"
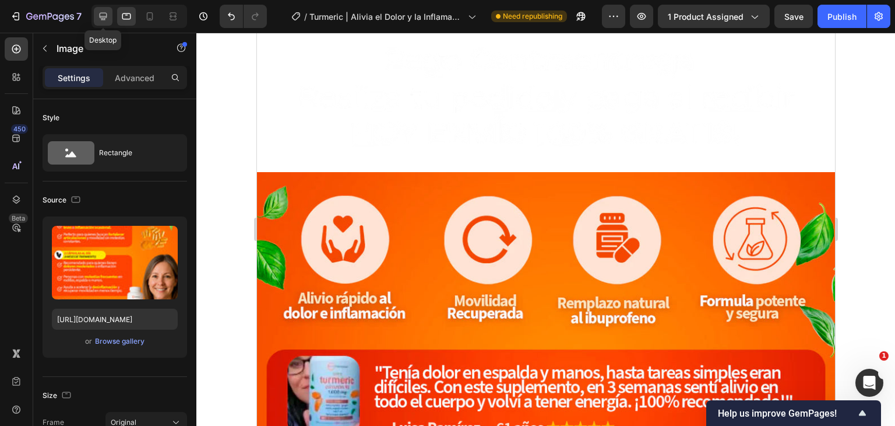
click at [100, 16] on icon at bounding box center [103, 16] width 12 height 12
type input "[URL][DOMAIN_NAME]"
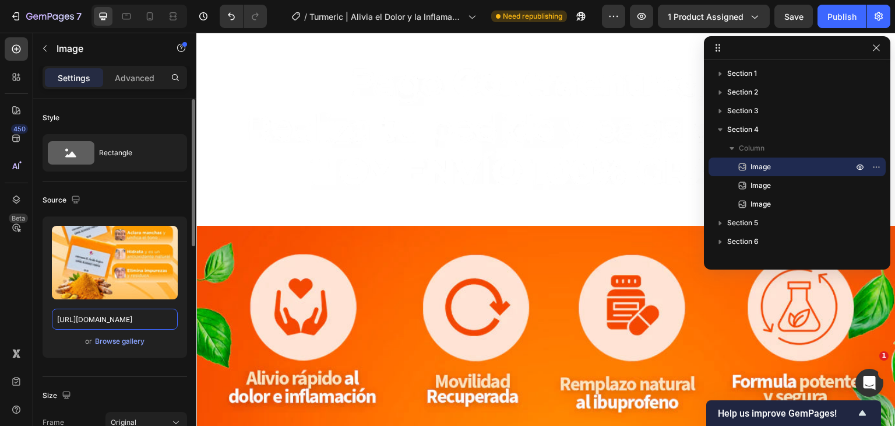
click at [156, 320] on input "[URL][DOMAIN_NAME]" at bounding box center [115, 318] width 126 height 21
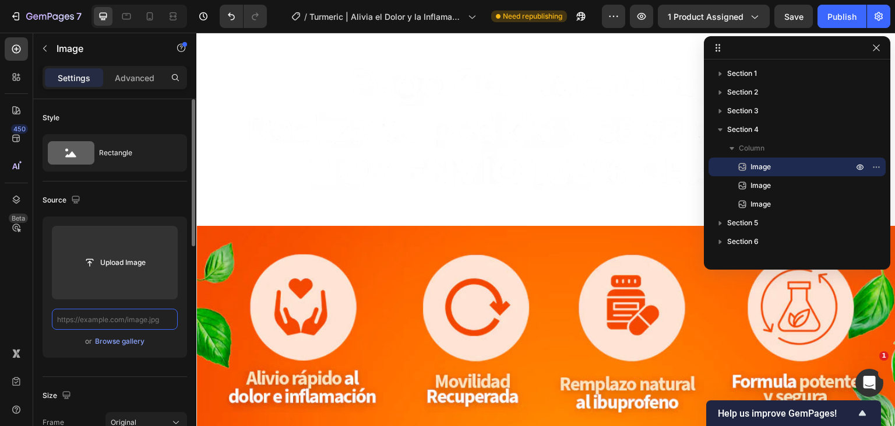
click at [131, 322] on input "text" at bounding box center [115, 318] width 126 height 21
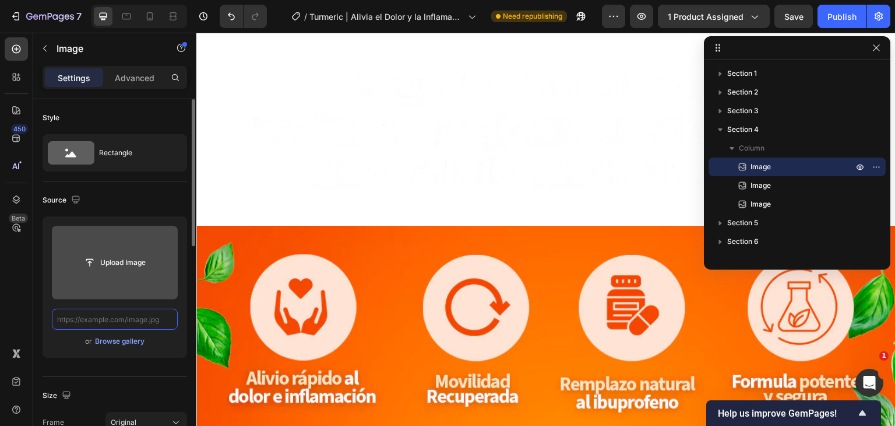
paste input "[URL][DOMAIN_NAME]"
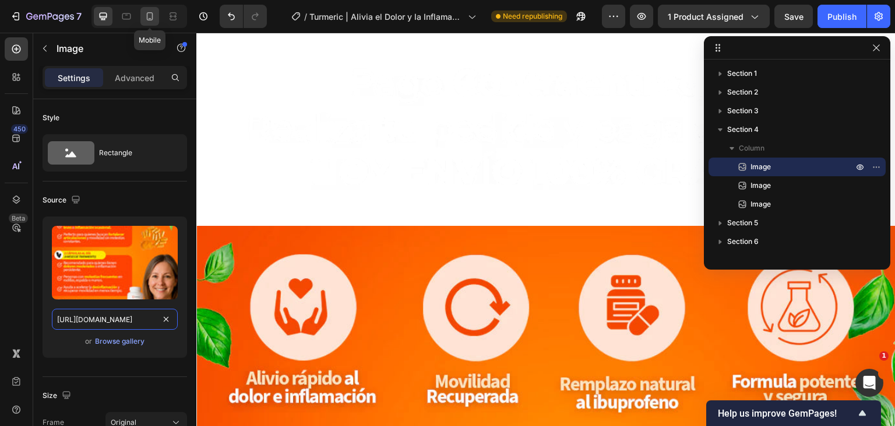
type input "[URL][DOMAIN_NAME]"
click at [147, 17] on icon at bounding box center [150, 16] width 6 height 8
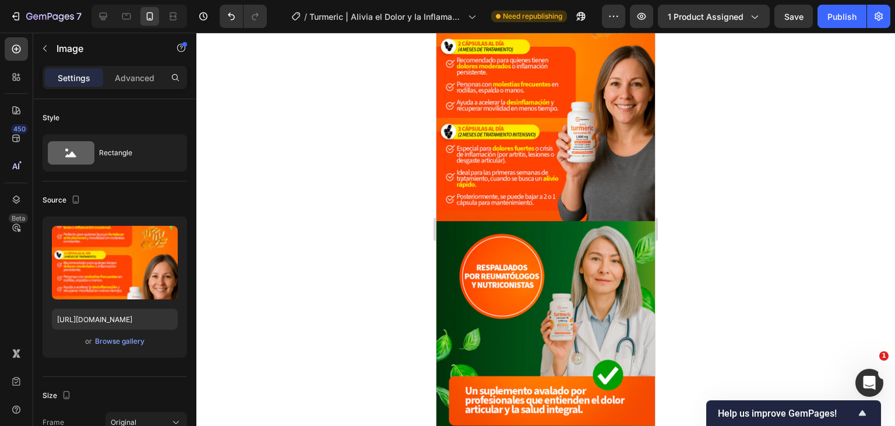
click at [553, 233] on img at bounding box center [546, 330] width 219 height 219
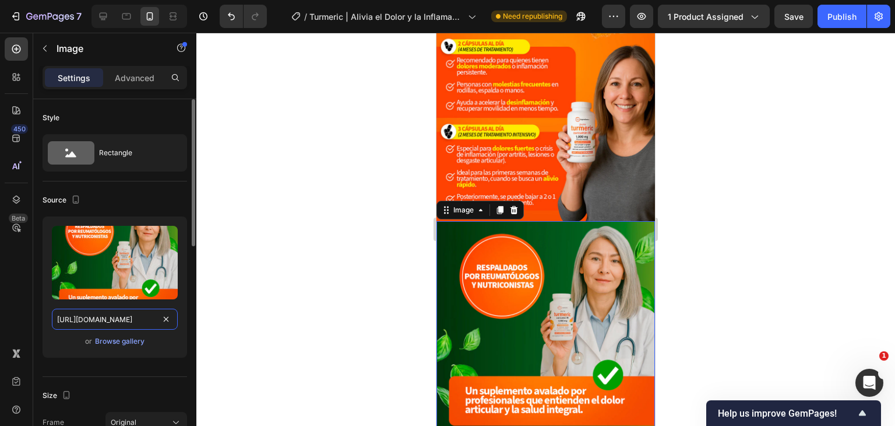
click at [119, 318] on input "[URL][DOMAIN_NAME]" at bounding box center [115, 318] width 126 height 21
click at [126, 15] on icon at bounding box center [126, 15] width 3 height 1
type input "[URL][DOMAIN_NAME]"
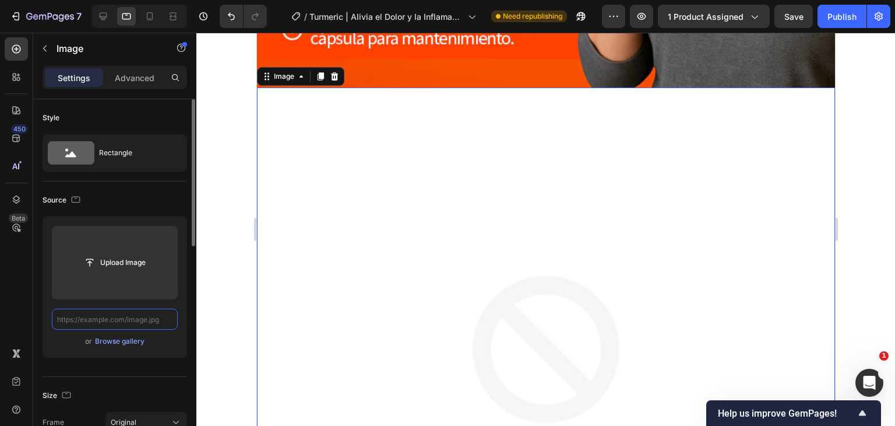
click at [118, 316] on input "text" at bounding box center [115, 318] width 126 height 21
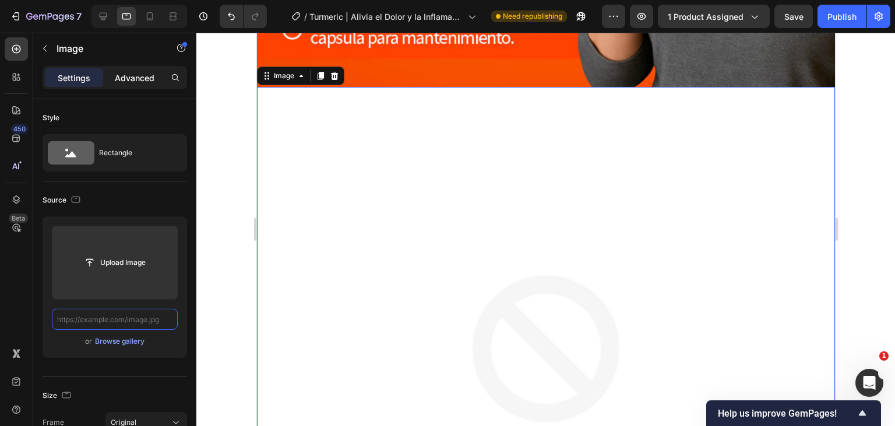
paste input "[URL][DOMAIN_NAME]"
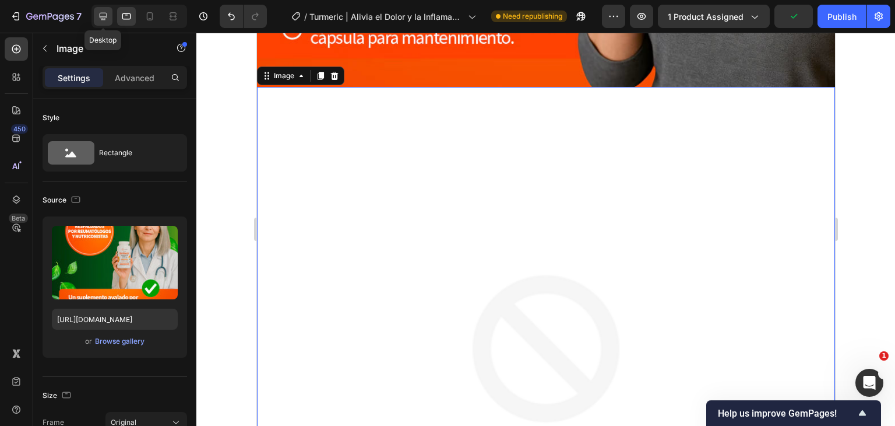
click at [108, 15] on icon at bounding box center [103, 16] width 12 height 12
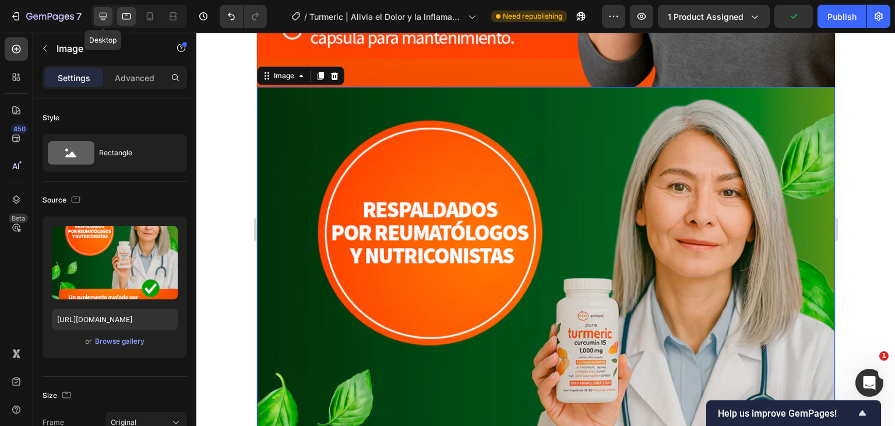
type input "[URL][DOMAIN_NAME]"
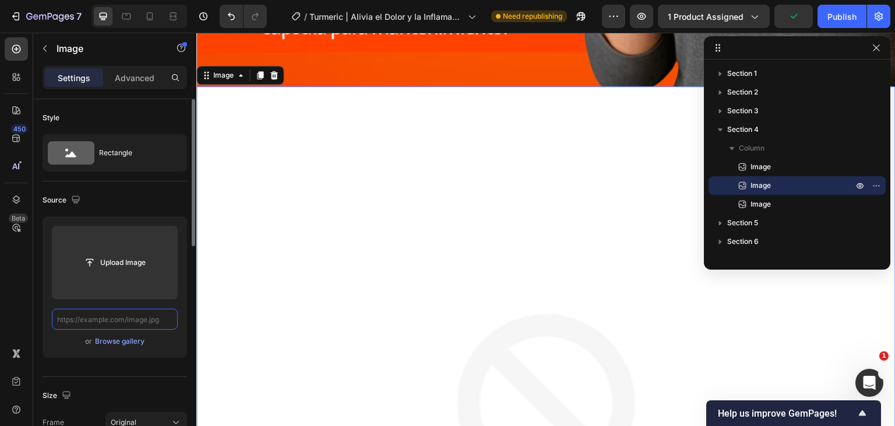
click at [132, 318] on input "text" at bounding box center [115, 318] width 126 height 21
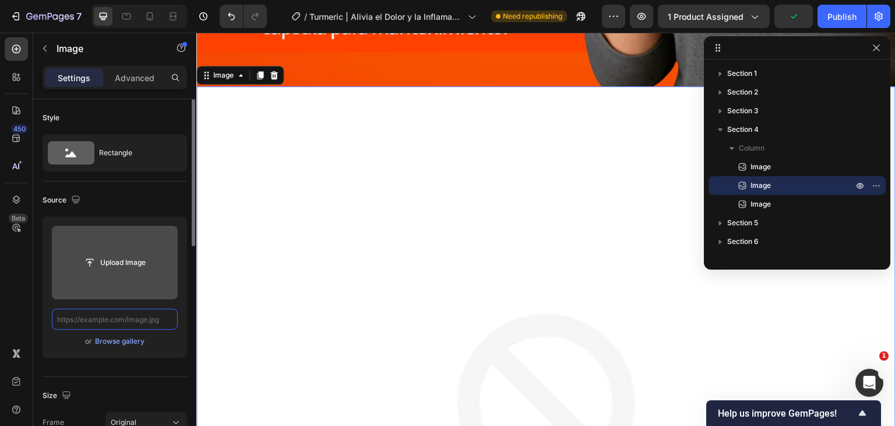
paste input "[URL][DOMAIN_NAME]"
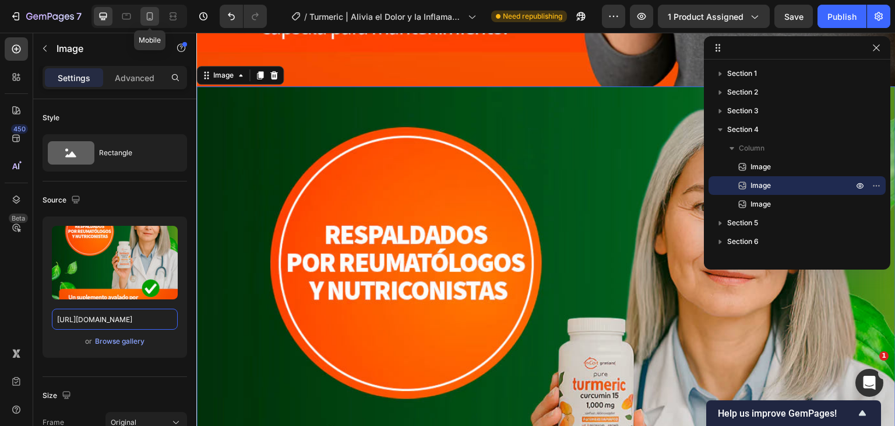
type input "[URL][DOMAIN_NAME]"
click at [150, 16] on icon at bounding box center [150, 16] width 12 height 12
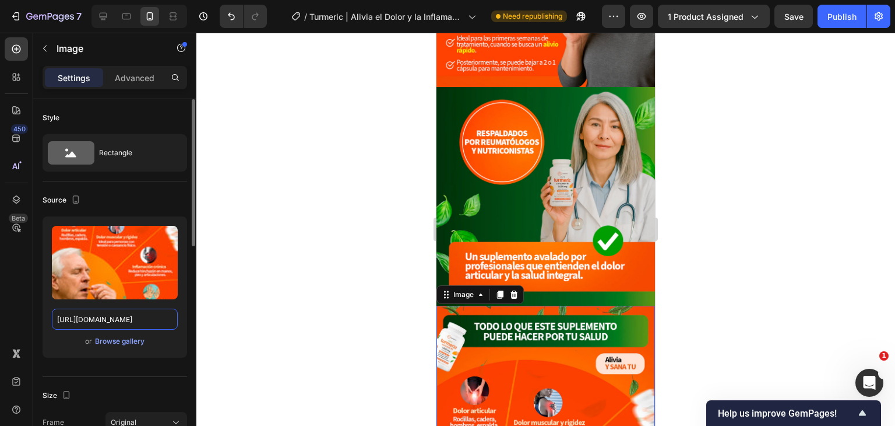
click at [111, 322] on input "[URL][DOMAIN_NAME]" at bounding box center [115, 318] width 126 height 21
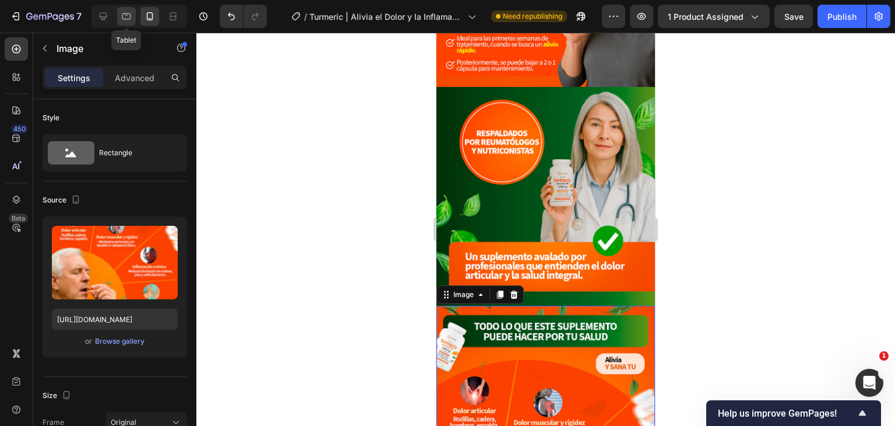
click at [132, 18] on icon at bounding box center [127, 16] width 12 height 12
type input "[URL][DOMAIN_NAME]"
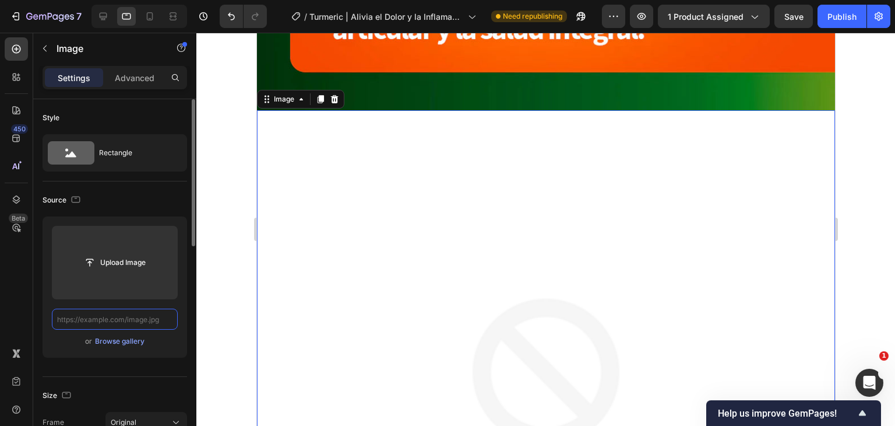
click at [133, 319] on input "text" at bounding box center [115, 318] width 126 height 21
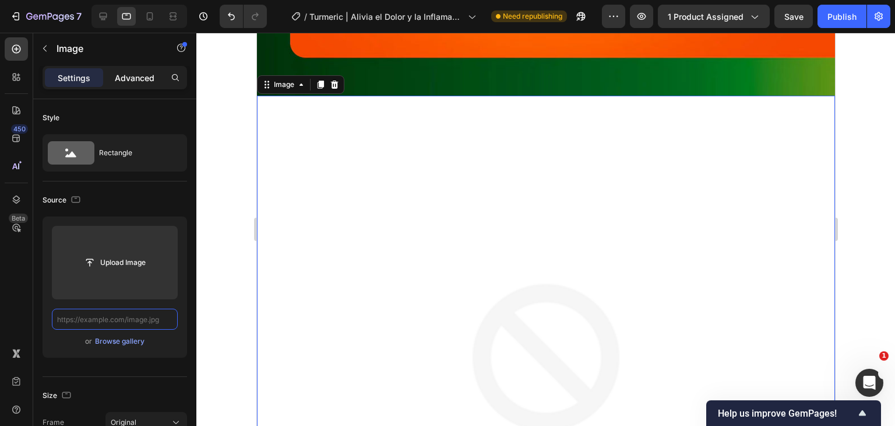
paste input "[URL][DOMAIN_NAME]"
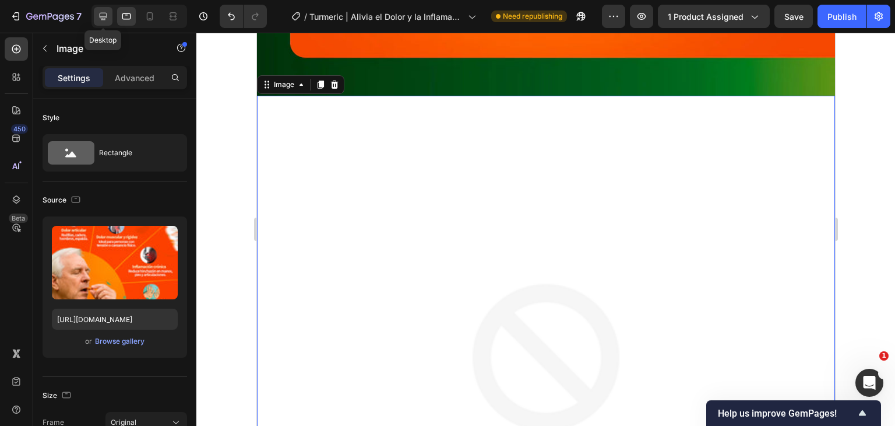
click at [100, 17] on icon at bounding box center [104, 17] width 8 height 8
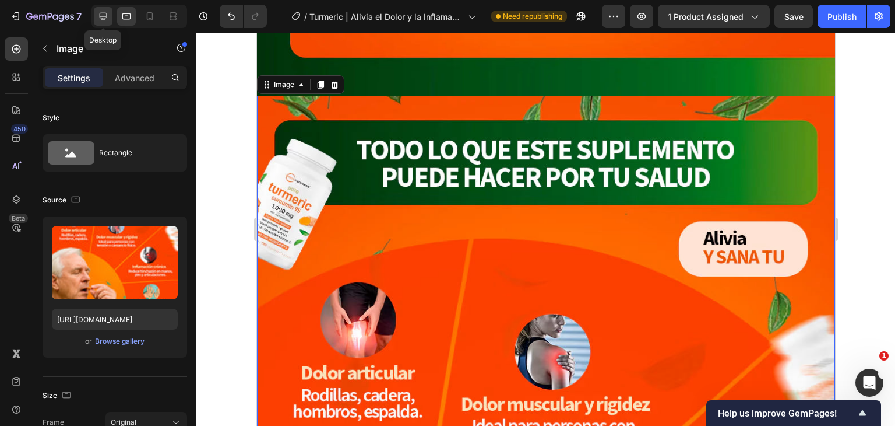
type input "[URL][DOMAIN_NAME]"
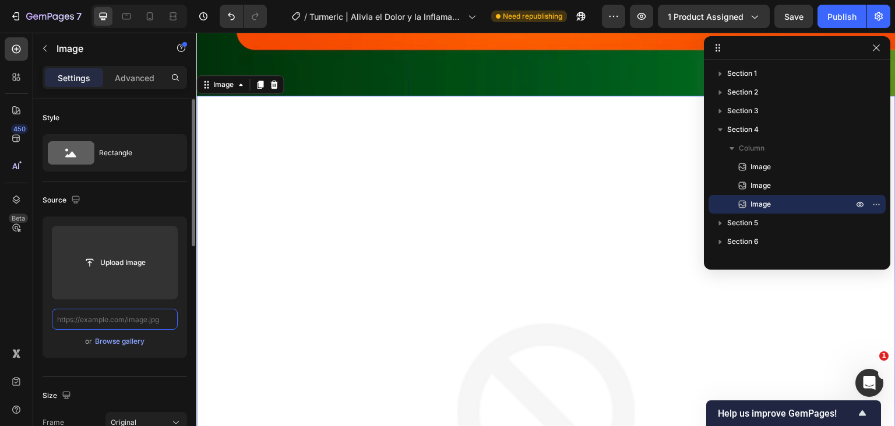
click at [135, 315] on input "text" at bounding box center [115, 318] width 126 height 21
paste input "[URL][DOMAIN_NAME]"
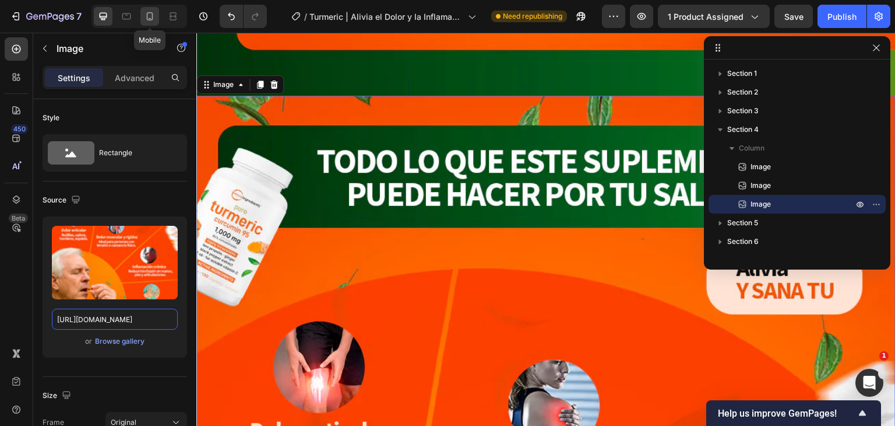
type input "[URL][DOMAIN_NAME]"
click at [156, 14] on div at bounding box center [149, 16] width 19 height 19
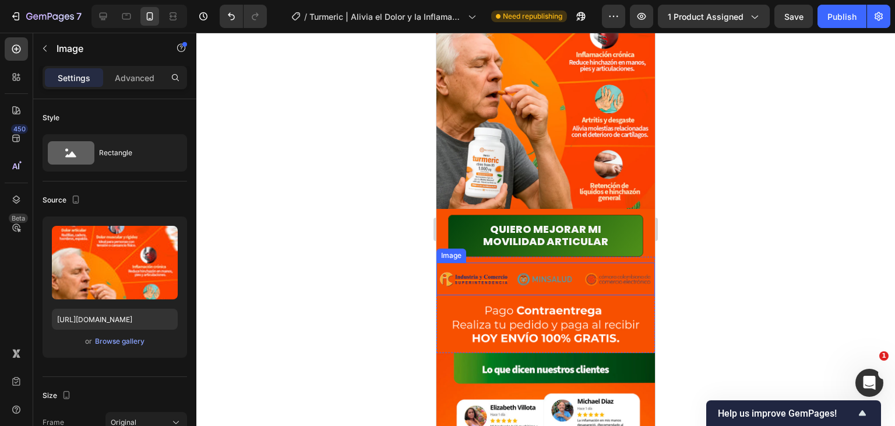
click at [594, 262] on img at bounding box center [546, 278] width 219 height 33
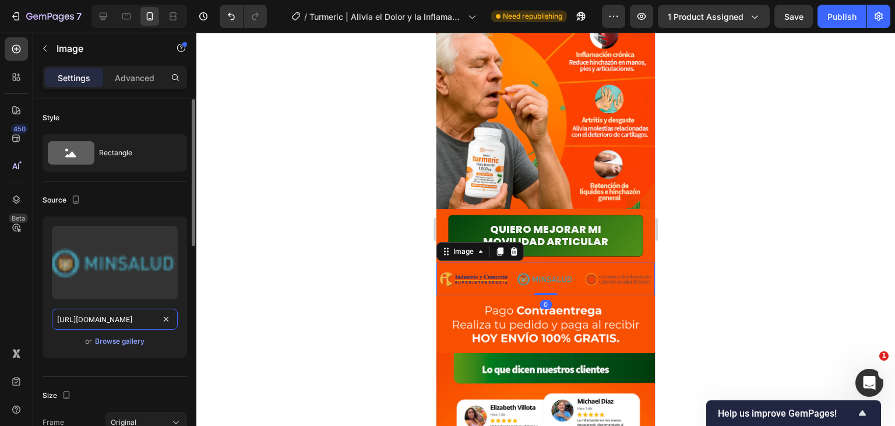
click at [125, 316] on input "[URL][DOMAIN_NAME]" at bounding box center [115, 318] width 126 height 21
click at [124, 15] on icon at bounding box center [127, 16] width 12 height 12
type input "[URL][DOMAIN_NAME]"
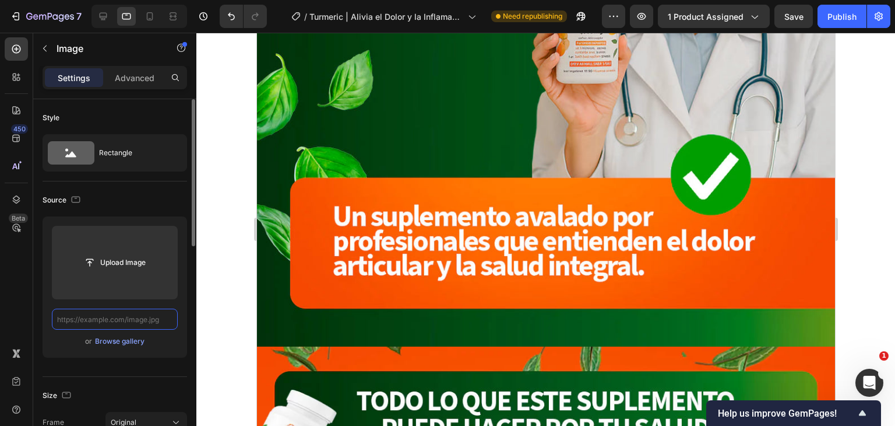
click at [128, 314] on input "text" at bounding box center [115, 318] width 126 height 21
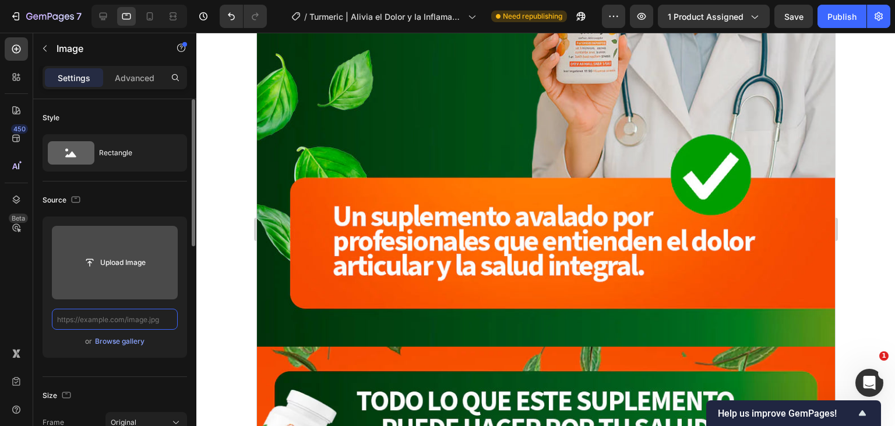
paste input "[URL][DOMAIN_NAME]"
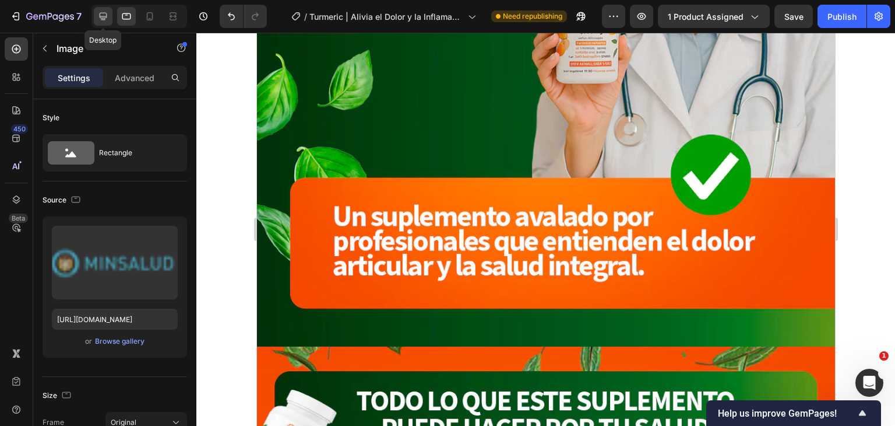
click at [102, 16] on icon at bounding box center [103, 16] width 12 height 12
type input "[URL][DOMAIN_NAME]"
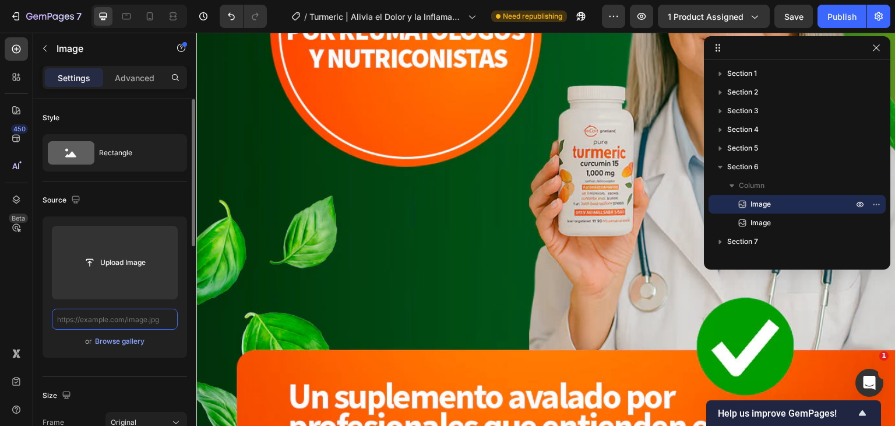
click at [134, 317] on input "text" at bounding box center [115, 318] width 126 height 21
paste input "[URL][DOMAIN_NAME]"
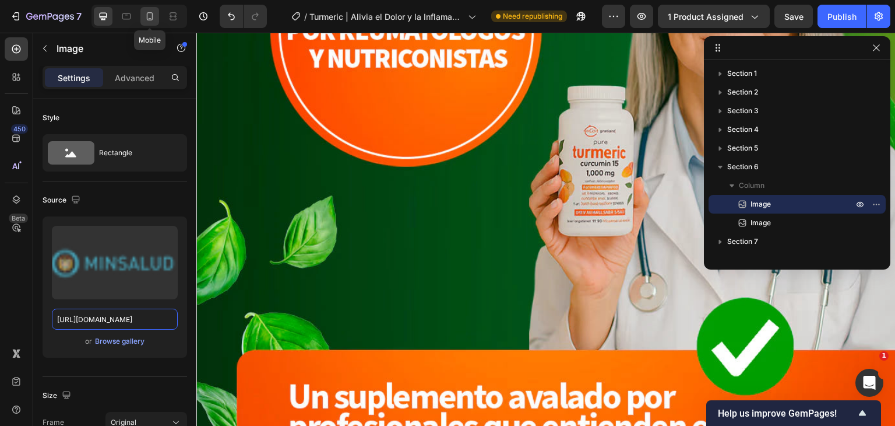
type input "[URL][DOMAIN_NAME]"
click at [150, 22] on icon at bounding box center [150, 16] width 12 height 12
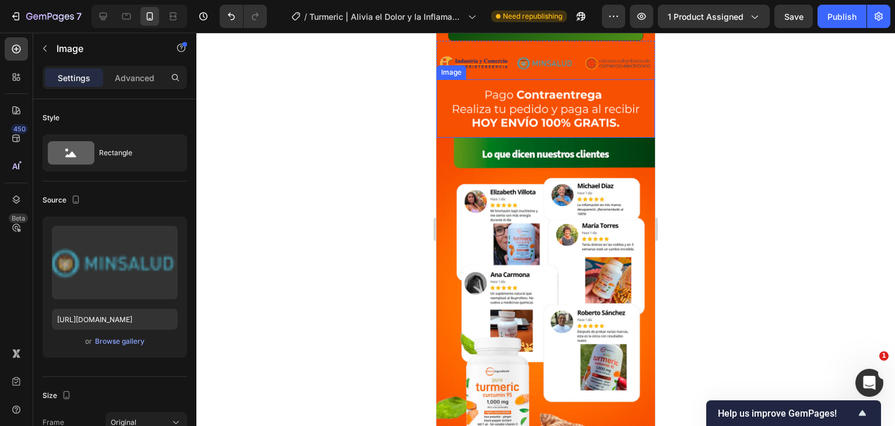
click at [596, 114] on img at bounding box center [546, 108] width 219 height 58
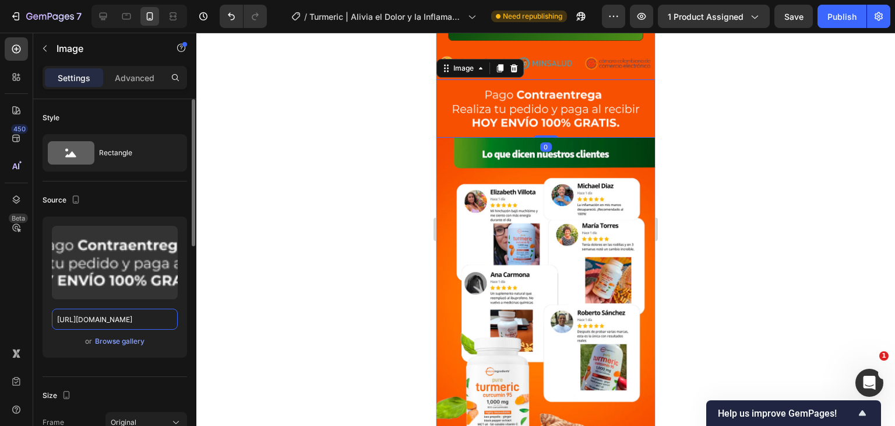
click at [121, 320] on input "[URL][DOMAIN_NAME]" at bounding box center [115, 318] width 126 height 21
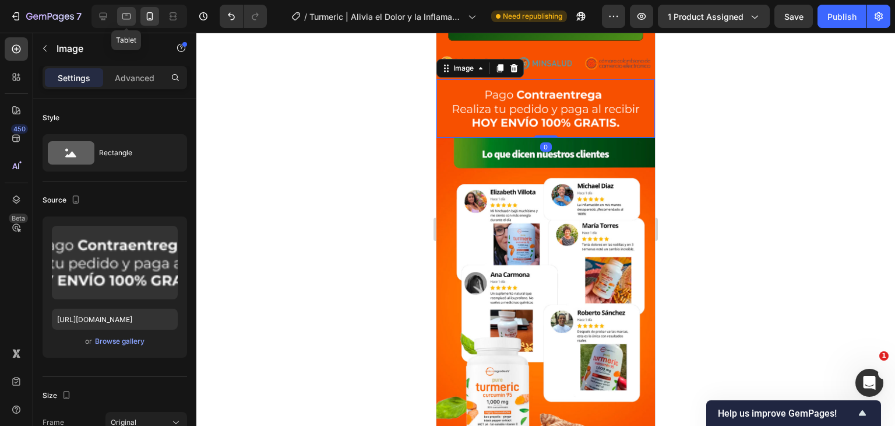
click at [125, 17] on icon at bounding box center [127, 16] width 12 height 12
type input "[URL][DOMAIN_NAME]"
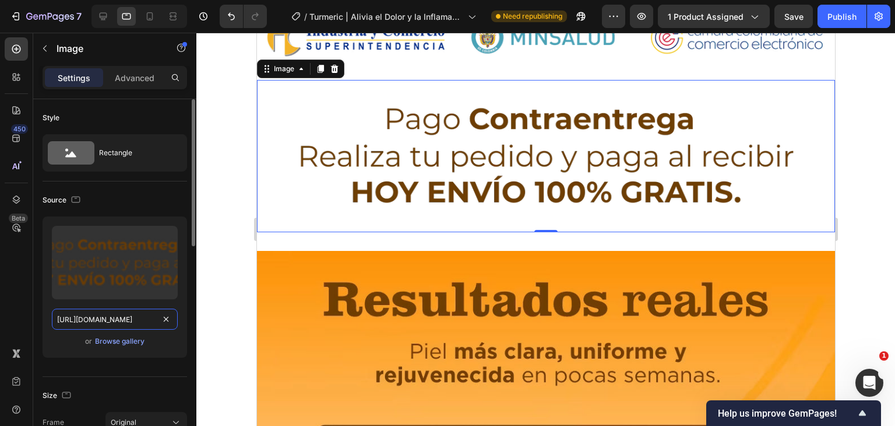
click at [172, 325] on input "[URL][DOMAIN_NAME]" at bounding box center [115, 318] width 126 height 21
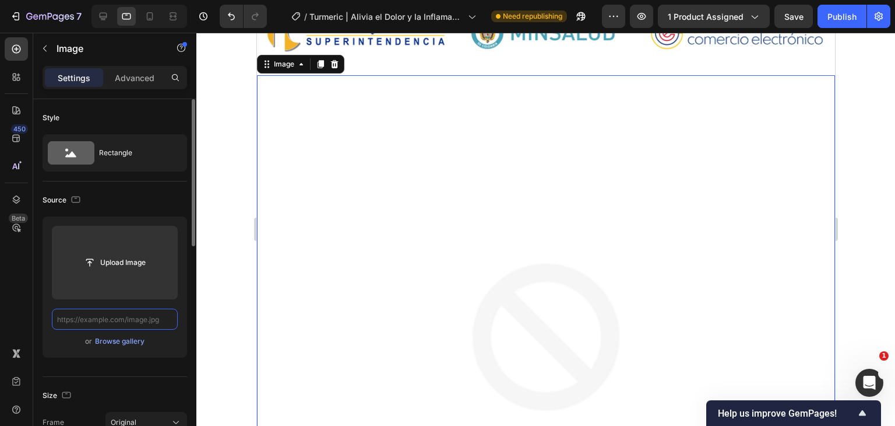
click at [126, 324] on input "text" at bounding box center [115, 318] width 126 height 21
paste input "[URL][DOMAIN_NAME]"
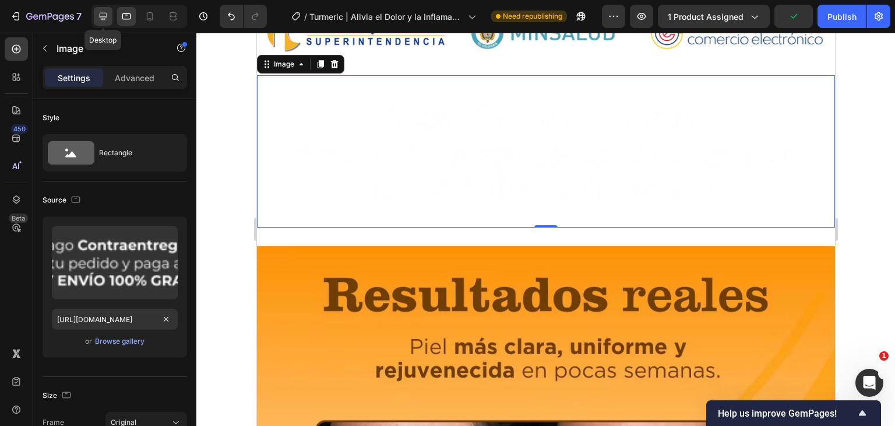
click at [100, 17] on icon at bounding box center [104, 17] width 8 height 8
type input "[URL][DOMAIN_NAME]"
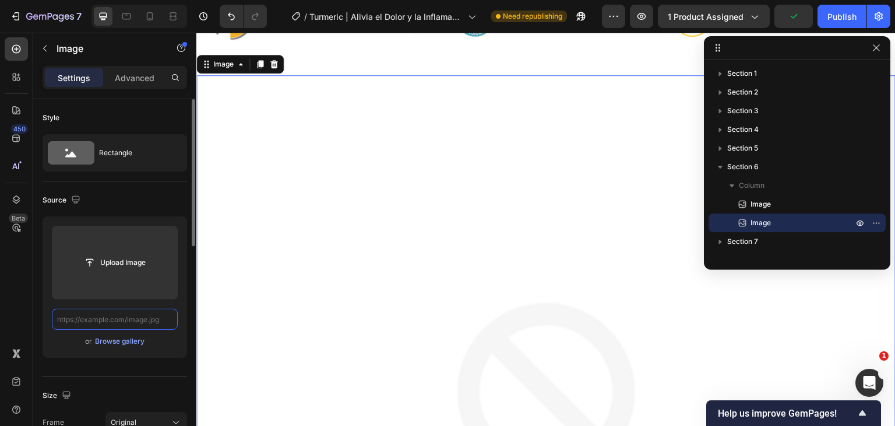
click at [137, 320] on input "text" at bounding box center [115, 318] width 126 height 21
paste input "[URL][DOMAIN_NAME]"
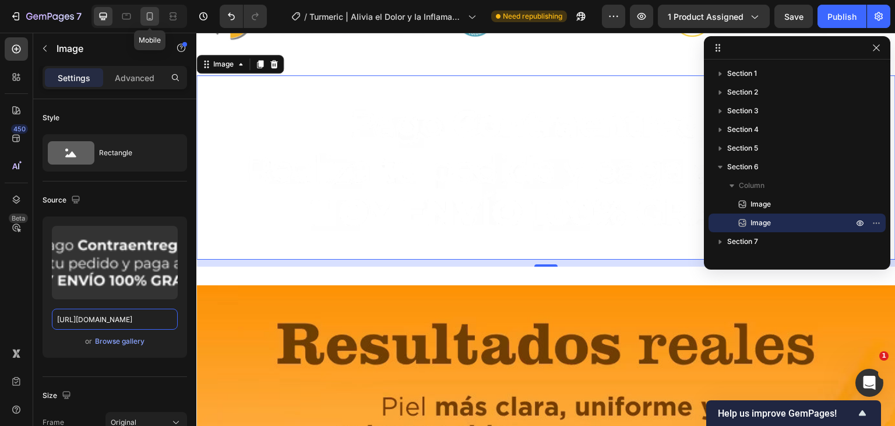
type input "[URL][DOMAIN_NAME]"
click at [147, 14] on icon at bounding box center [150, 16] width 6 height 8
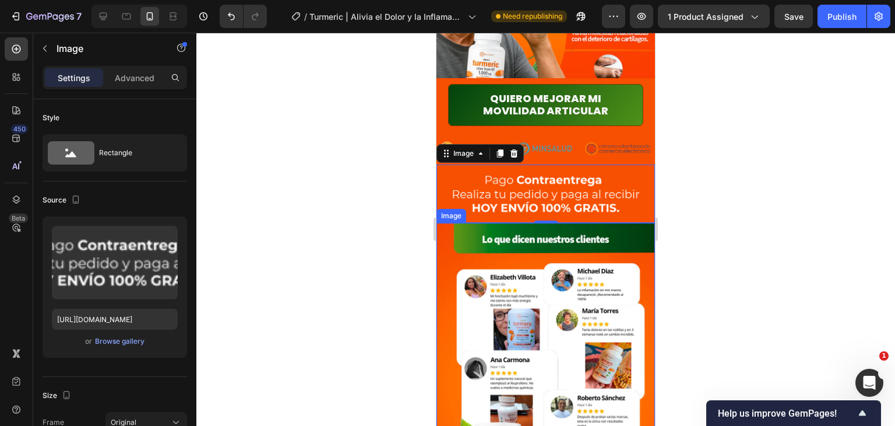
click at [598, 262] on img at bounding box center [546, 384] width 219 height 322
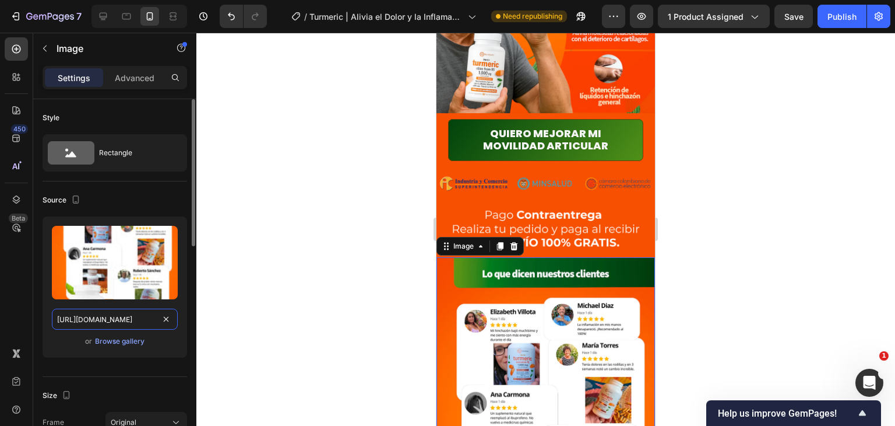
click at [100, 317] on input "[URL][DOMAIN_NAME]" at bounding box center [115, 318] width 126 height 21
click at [131, 20] on icon at bounding box center [127, 16] width 12 height 12
type input "[URL][DOMAIN_NAME]"
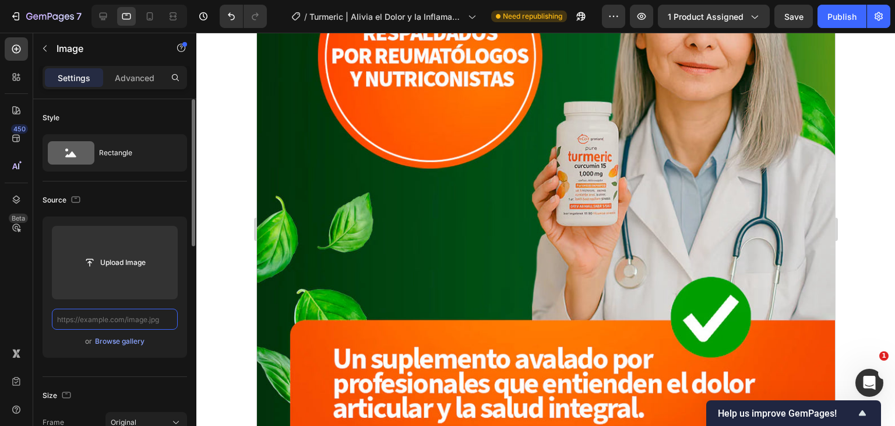
click at [149, 322] on input "text" at bounding box center [115, 318] width 126 height 21
paste input "[URL][DOMAIN_NAME]"
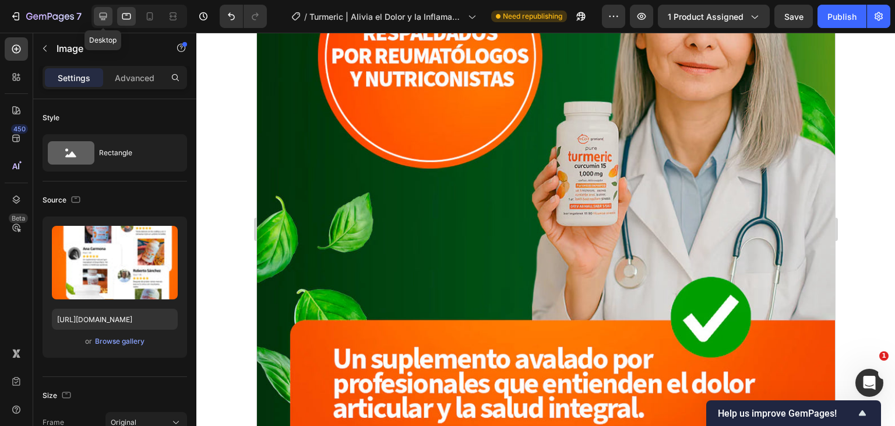
click at [105, 19] on icon at bounding box center [103, 16] width 12 height 12
type input "[URL][DOMAIN_NAME]"
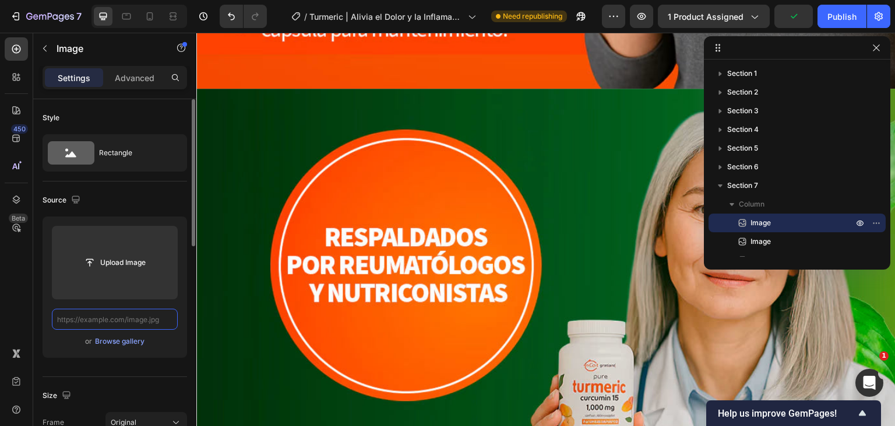
click at [133, 319] on input "text" at bounding box center [115, 318] width 126 height 21
paste input "[URL][DOMAIN_NAME]"
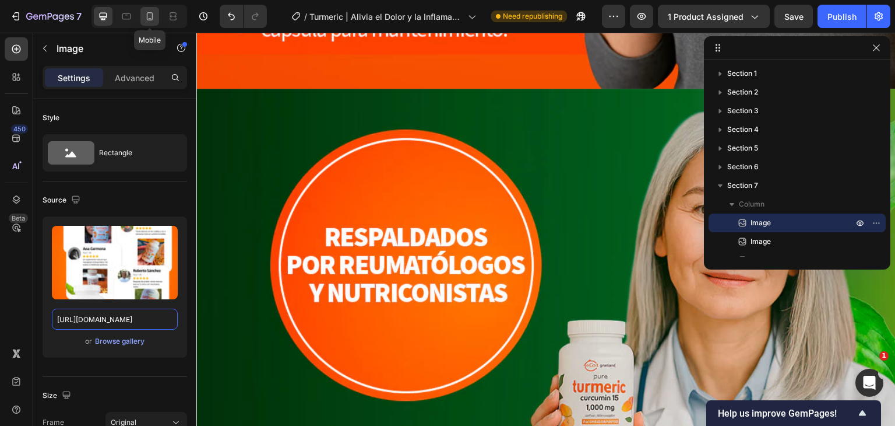
type input "[URL][DOMAIN_NAME]"
click at [151, 17] on icon at bounding box center [150, 16] width 12 height 12
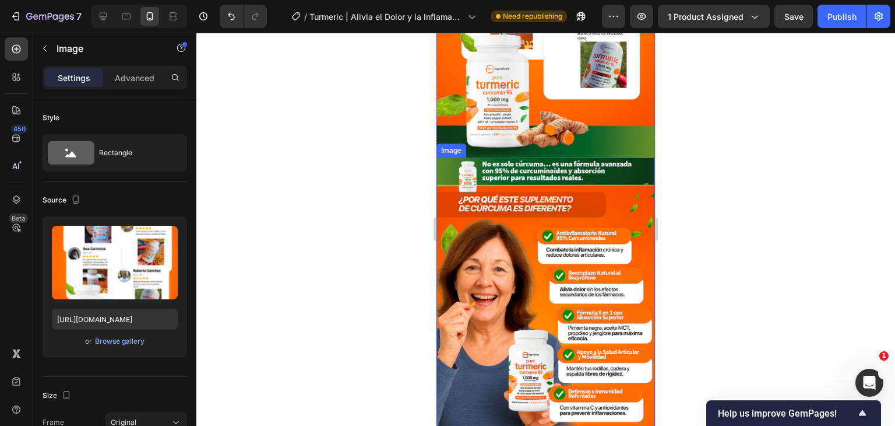
click at [580, 255] on img at bounding box center [546, 318] width 219 height 322
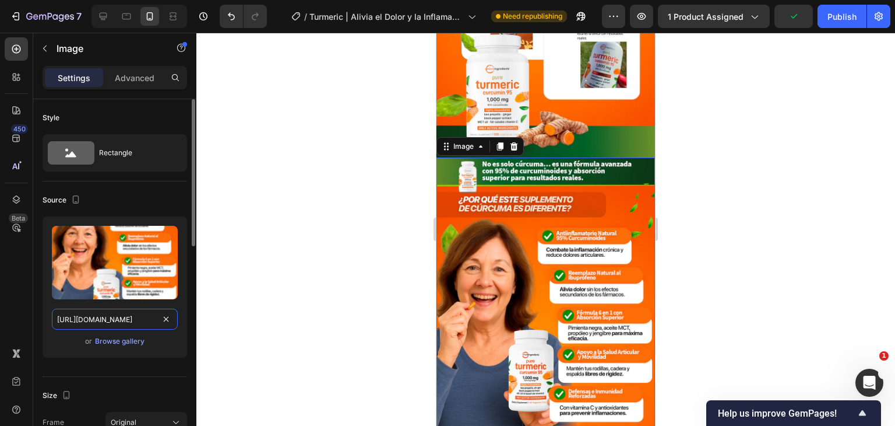
click at [114, 316] on input "[URL][DOMAIN_NAME]" at bounding box center [115, 318] width 126 height 21
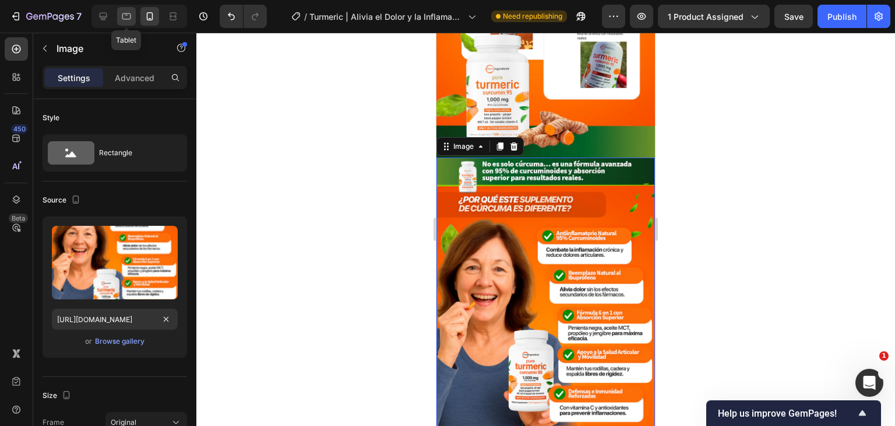
click at [122, 13] on icon at bounding box center [127, 16] width 12 height 12
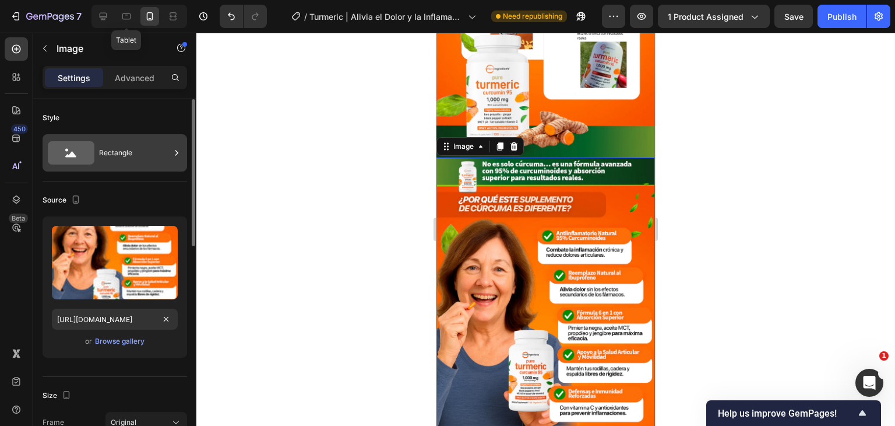
type input "[URL][DOMAIN_NAME]"
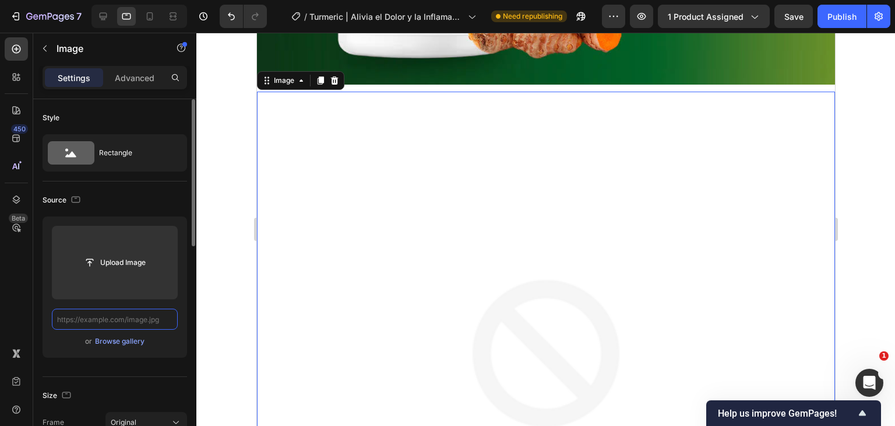
click at [136, 324] on input "text" at bounding box center [115, 318] width 126 height 21
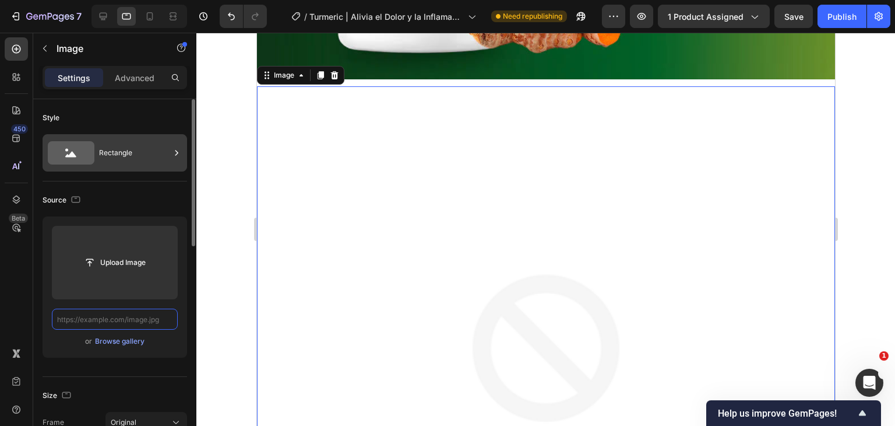
paste input "[URL][DOMAIN_NAME]"
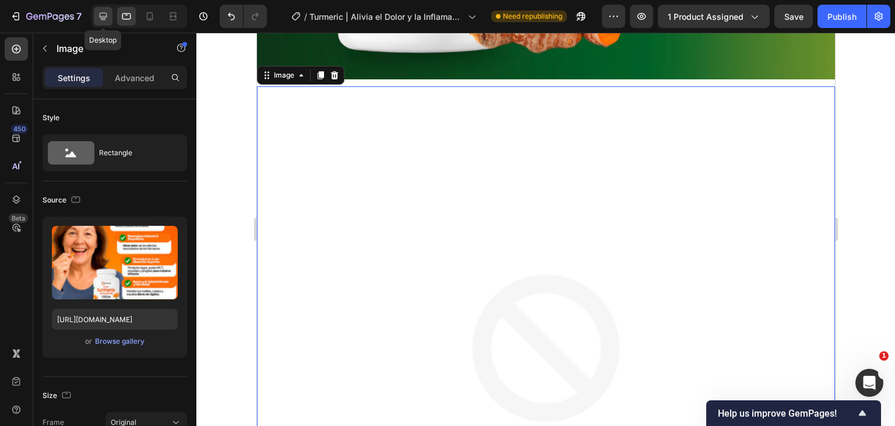
click at [107, 18] on icon at bounding box center [103, 16] width 12 height 12
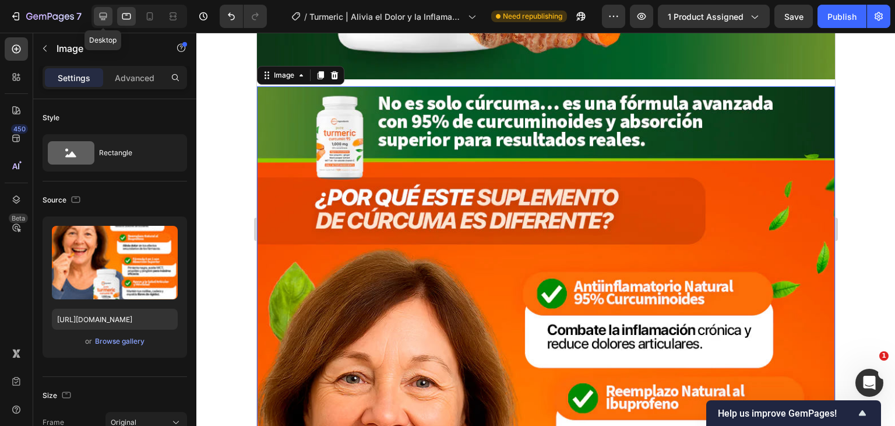
type input "[URL][DOMAIN_NAME]"
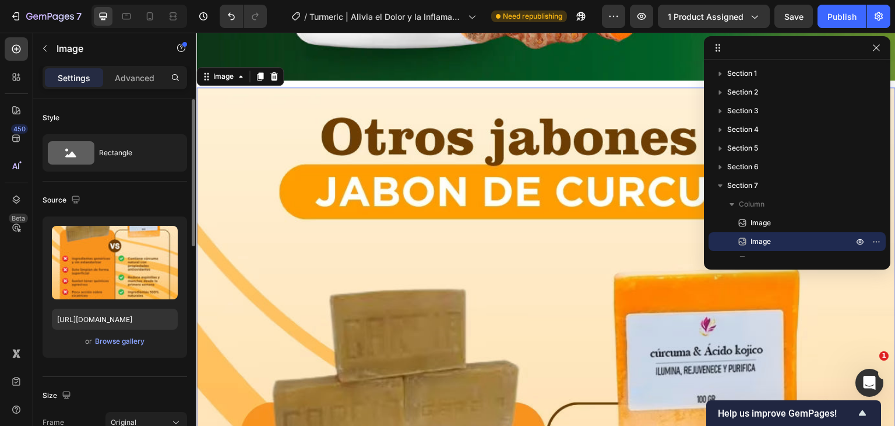
click at [171, 338] on div "or Browse gallery" at bounding box center [115, 341] width 126 height 14
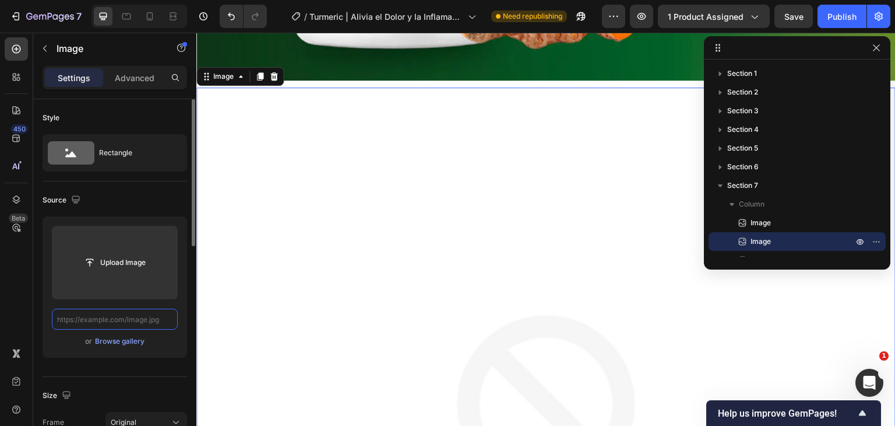
click at [146, 321] on input "text" at bounding box center [115, 318] width 126 height 21
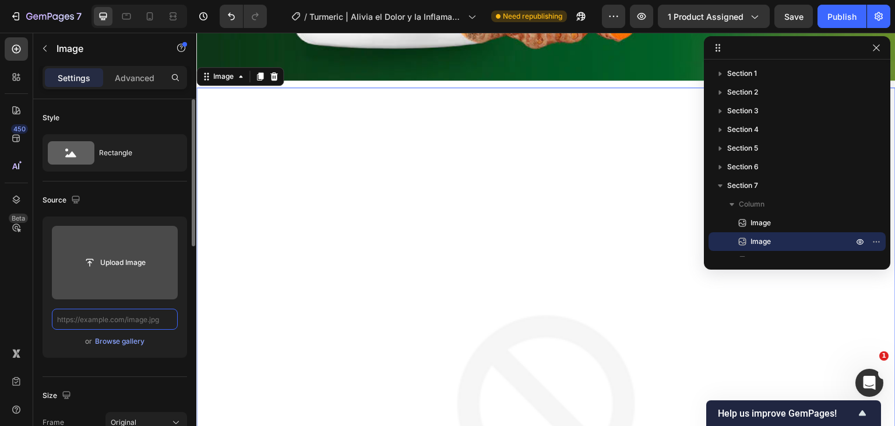
paste input "[URL][DOMAIN_NAME]"
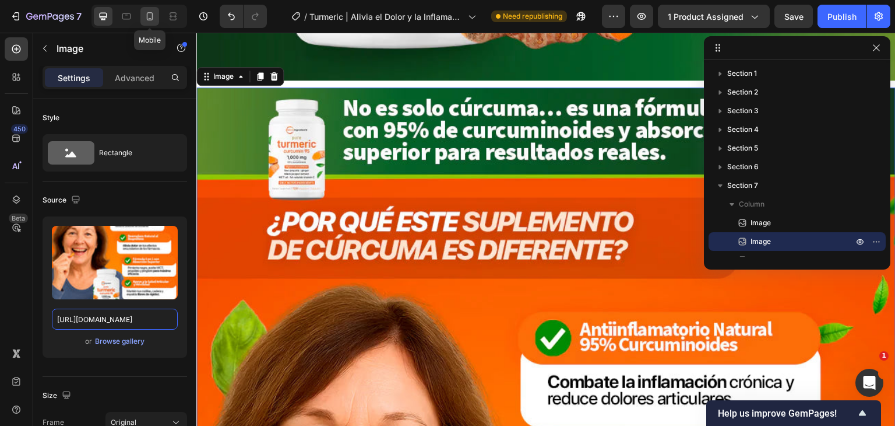
type input "[URL][DOMAIN_NAME]"
click at [147, 16] on icon at bounding box center [150, 16] width 6 height 8
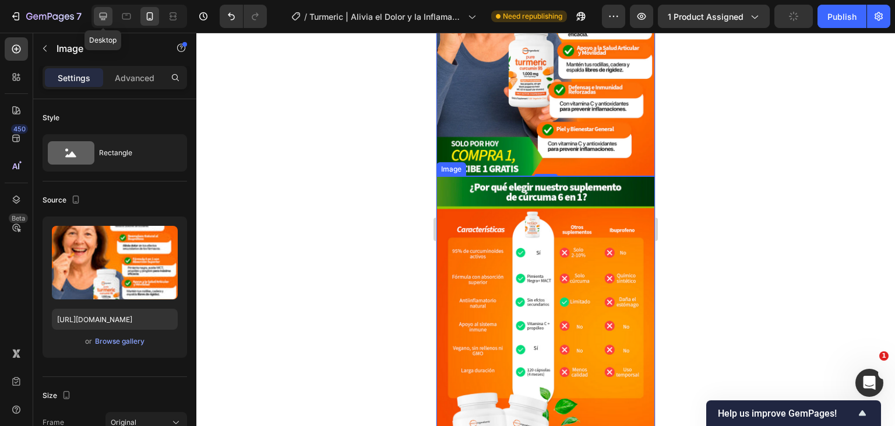
click at [101, 24] on div at bounding box center [103, 16] width 19 height 19
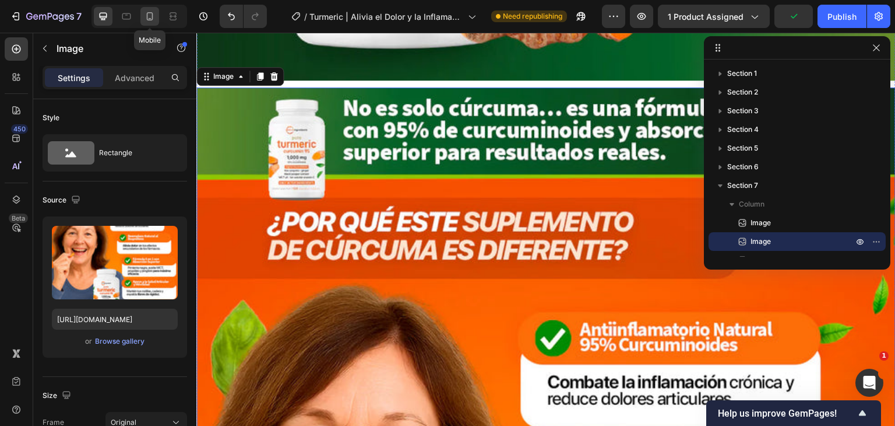
click at [153, 16] on icon at bounding box center [150, 16] width 12 height 12
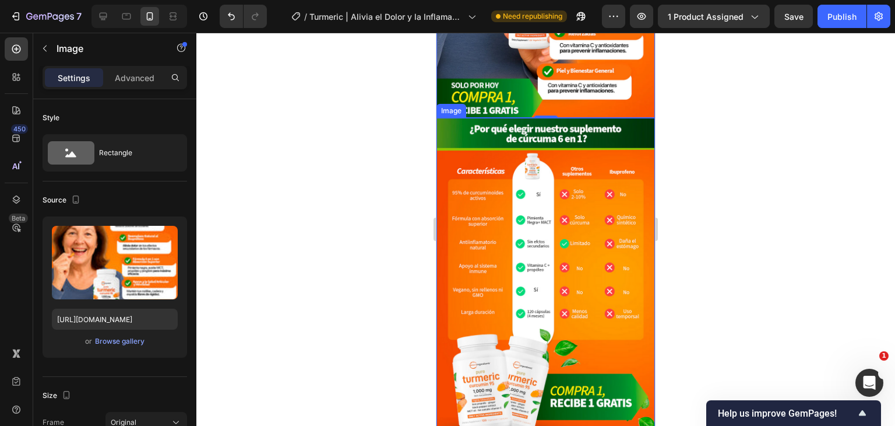
click at [574, 139] on img at bounding box center [546, 279] width 219 height 322
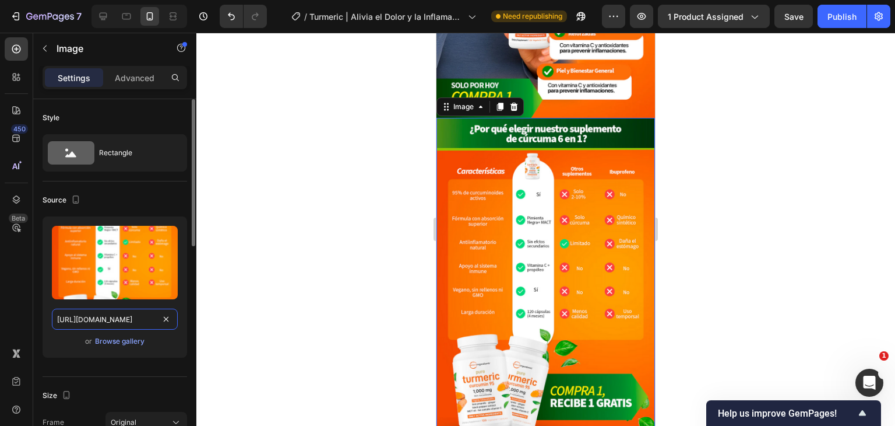
click at [112, 316] on input "[URL][DOMAIN_NAME]" at bounding box center [115, 318] width 126 height 21
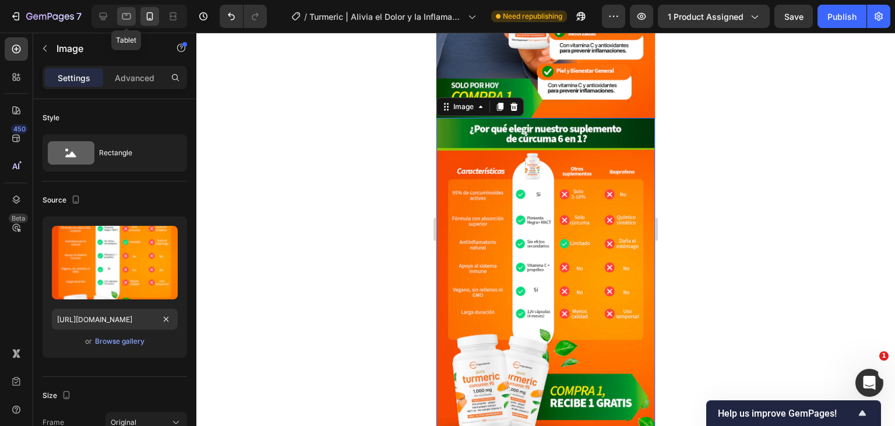
click at [126, 20] on icon at bounding box center [127, 16] width 12 height 12
type input "[URL][DOMAIN_NAME]"
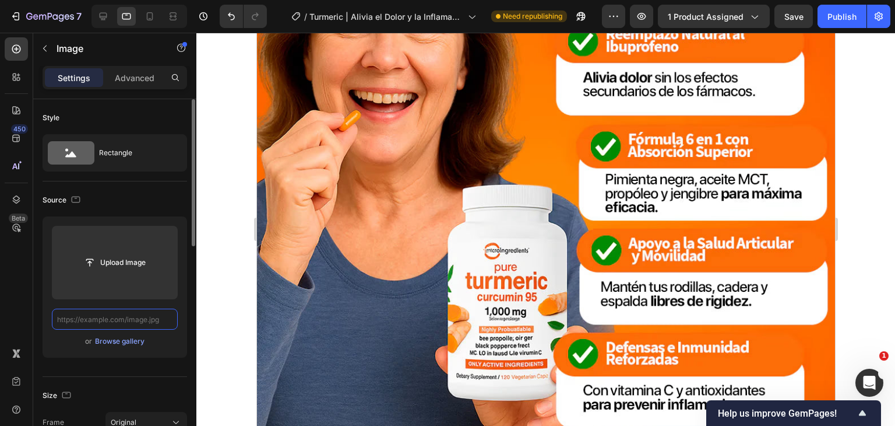
click at [127, 318] on input "text" at bounding box center [115, 318] width 126 height 21
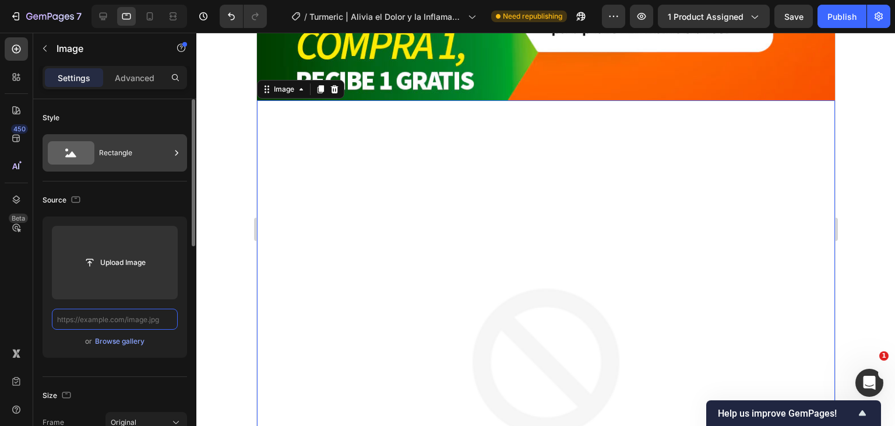
paste input "[URL][DOMAIN_NAME]"
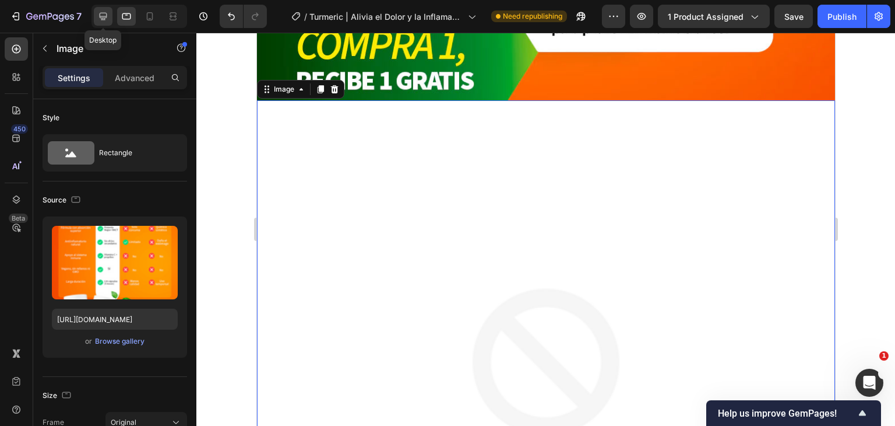
click at [104, 20] on icon at bounding box center [103, 16] width 12 height 12
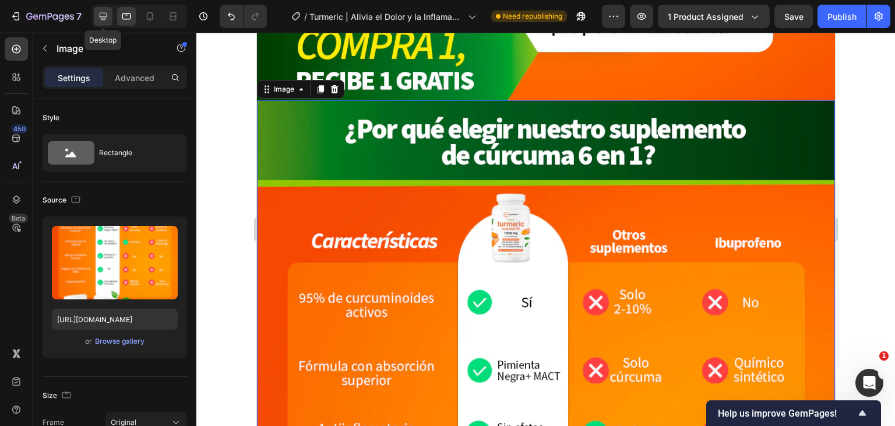
type input "[URL][DOMAIN_NAME]"
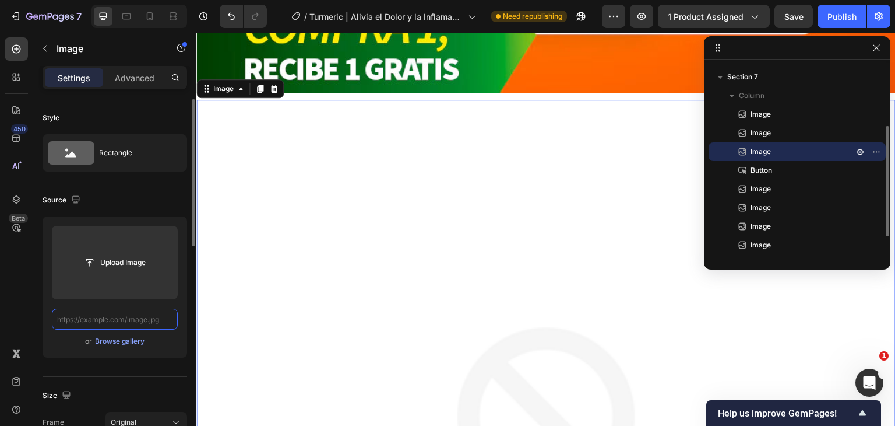
click at [108, 317] on input "text" at bounding box center [115, 318] width 126 height 21
paste input "[URL][DOMAIN_NAME]"
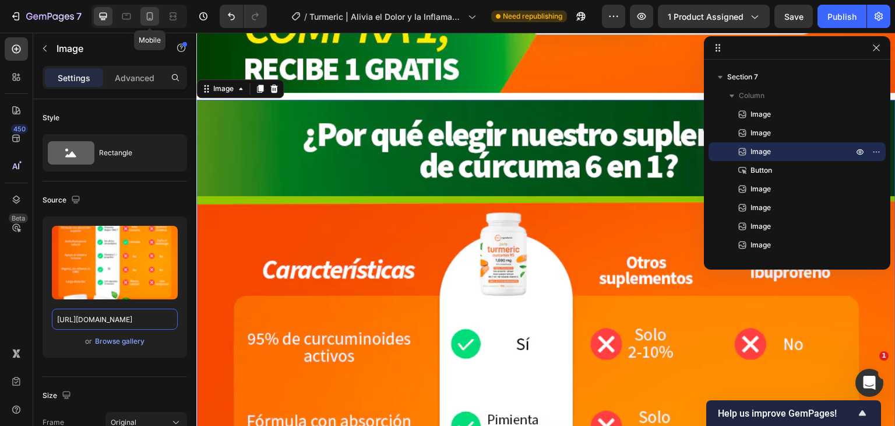
type input "[URL][DOMAIN_NAME]"
click at [153, 15] on icon at bounding box center [150, 16] width 12 height 12
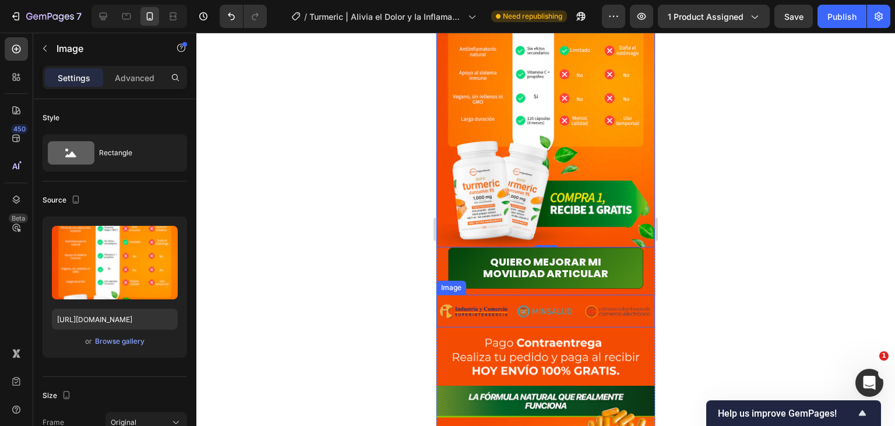
click at [594, 294] on img at bounding box center [546, 310] width 219 height 33
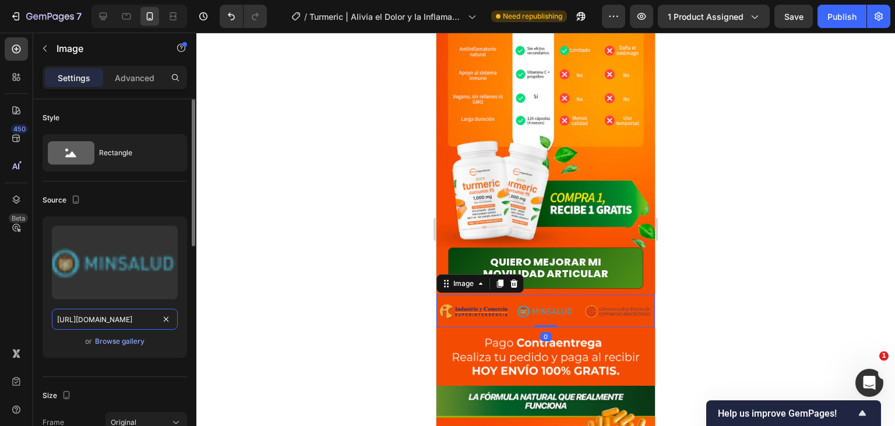
click at [108, 315] on input "[URL][DOMAIN_NAME]" at bounding box center [115, 318] width 126 height 21
click at [128, 18] on icon at bounding box center [127, 16] width 12 height 12
type input "[URL][DOMAIN_NAME]"
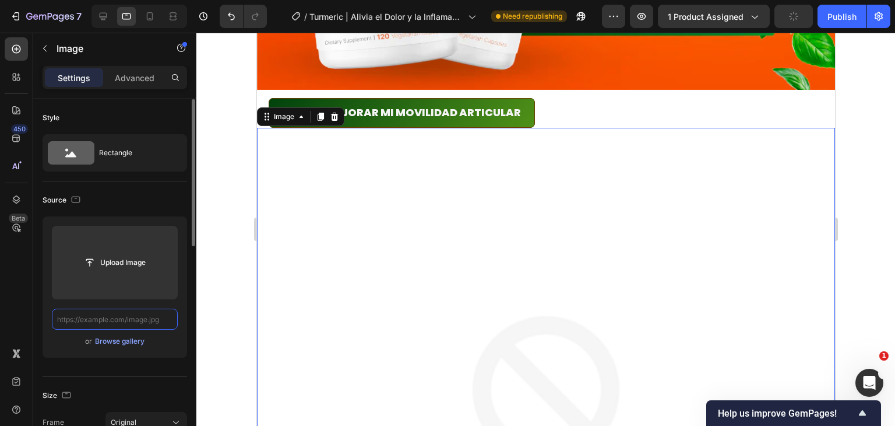
click at [138, 321] on input "text" at bounding box center [115, 318] width 126 height 21
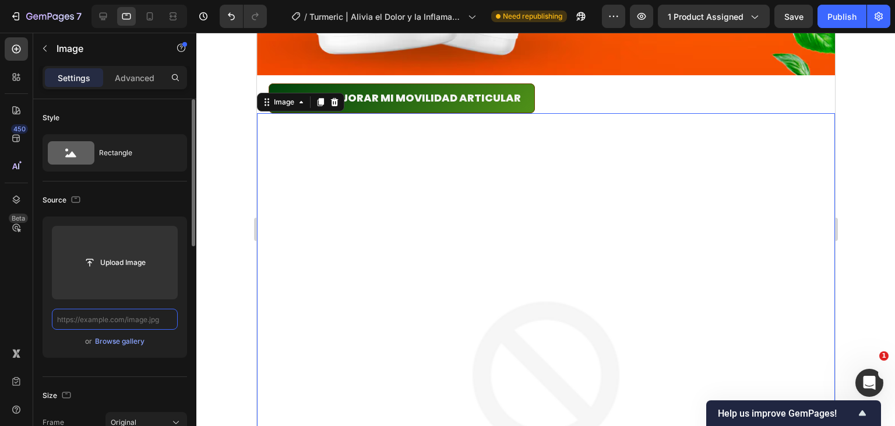
paste input "[URL][DOMAIN_NAME]"
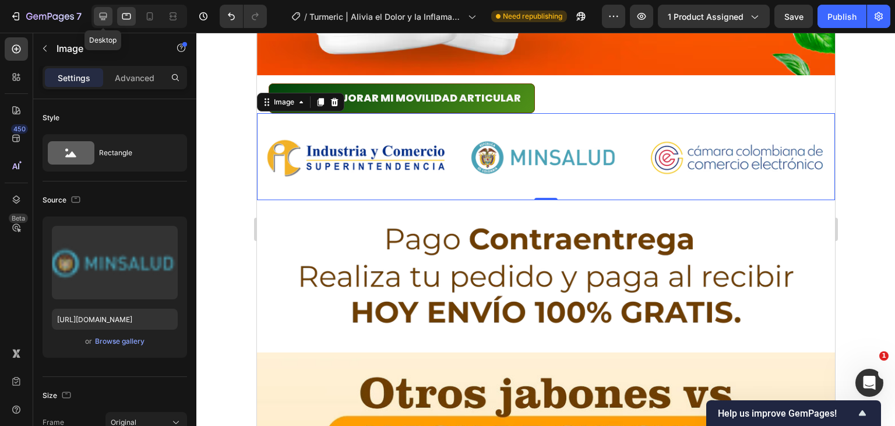
click at [103, 23] on div at bounding box center [103, 16] width 19 height 19
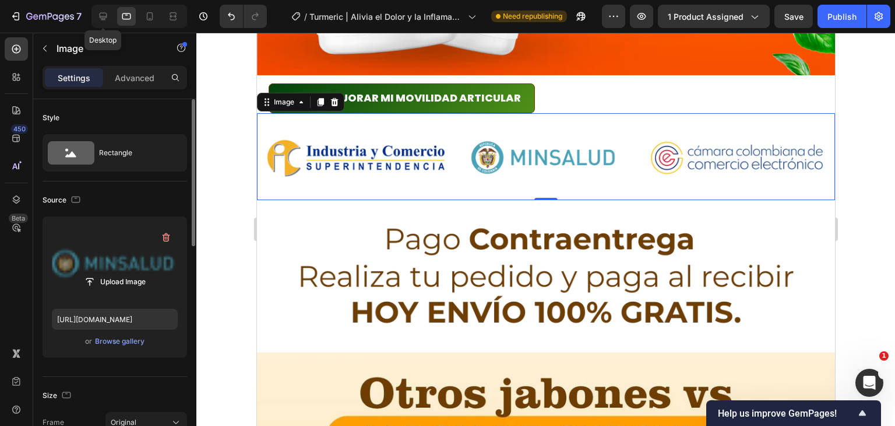
type input "[URL][DOMAIN_NAME]"
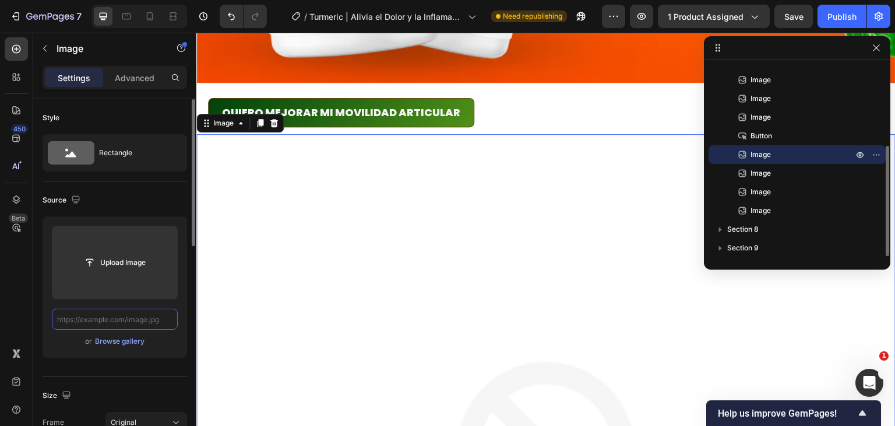
click at [149, 320] on input "text" at bounding box center [115, 318] width 126 height 21
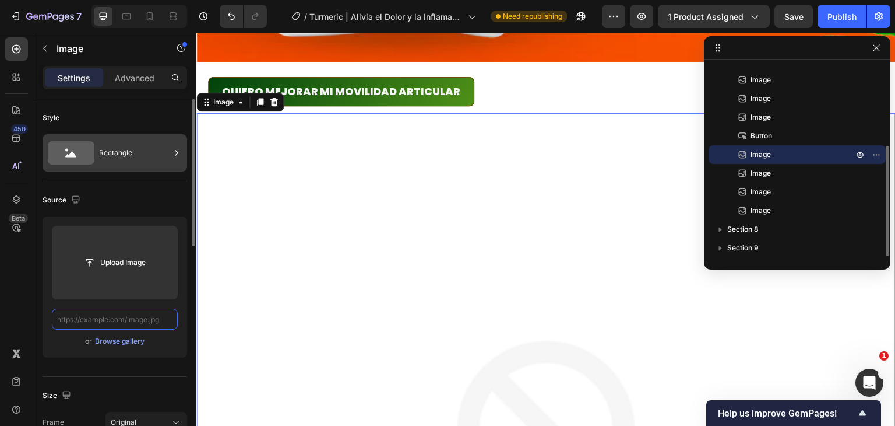
paste input "[URL][DOMAIN_NAME]"
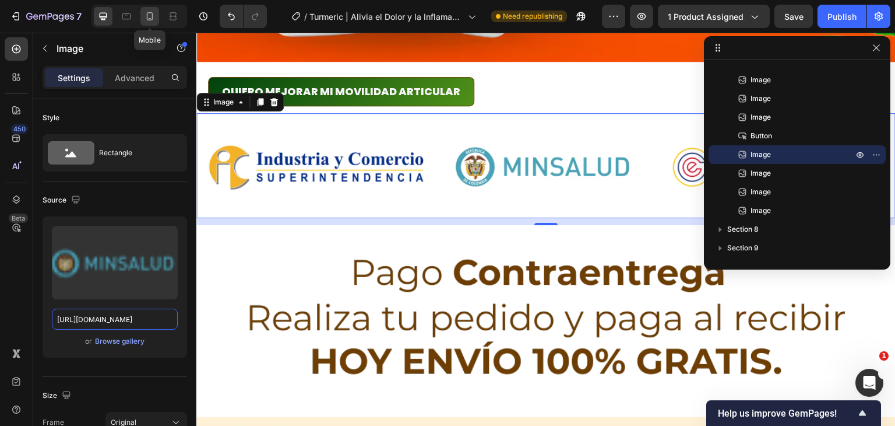
type input "[URL][DOMAIN_NAME]"
click at [157, 14] on div at bounding box center [149, 16] width 19 height 19
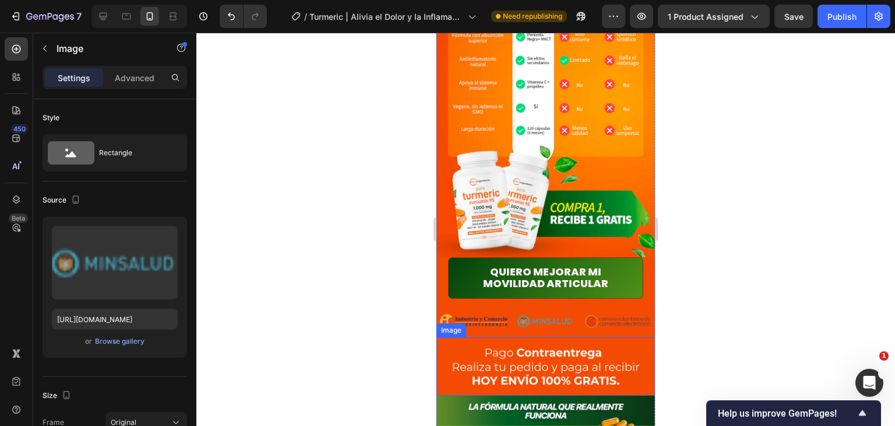
click at [600, 337] on img at bounding box center [546, 366] width 219 height 58
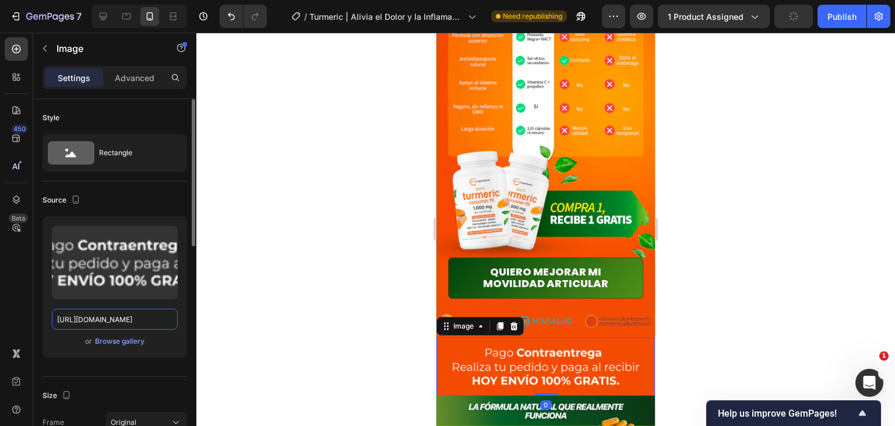
click at [122, 318] on input "[URL][DOMAIN_NAME]" at bounding box center [115, 318] width 126 height 21
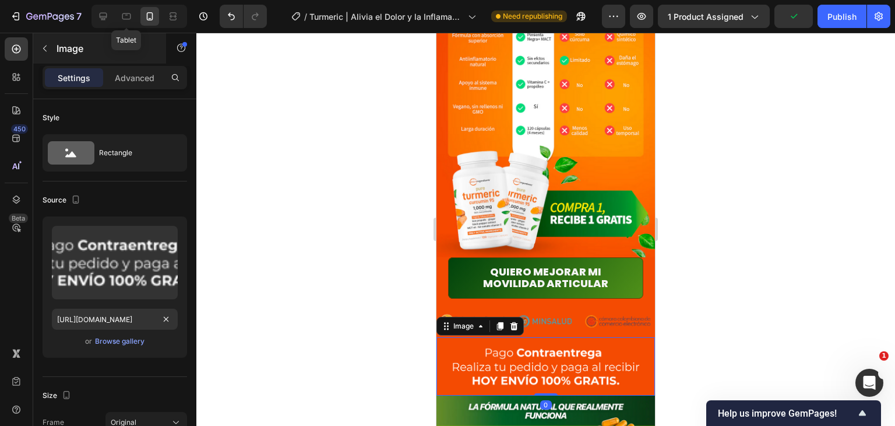
click at [125, 19] on icon at bounding box center [126, 16] width 9 height 6
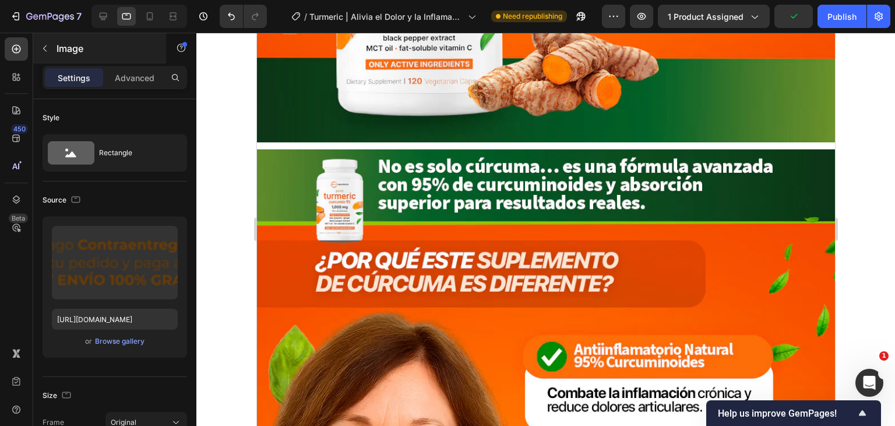
type input "[URL][DOMAIN_NAME]"
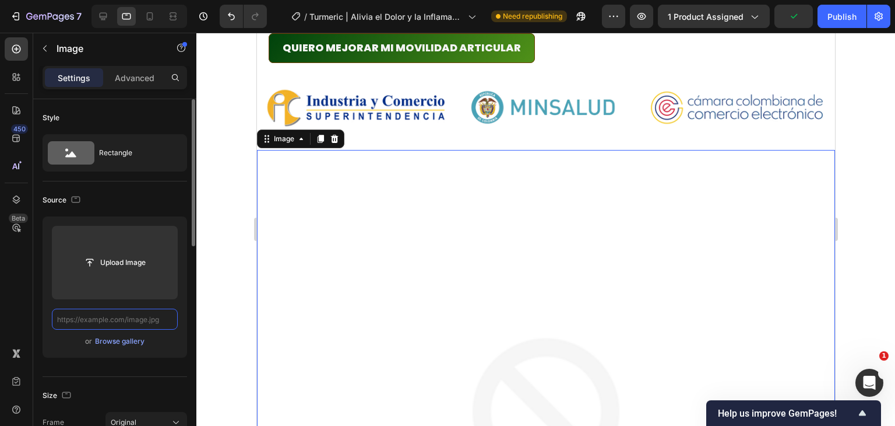
click at [133, 320] on input "text" at bounding box center [115, 318] width 126 height 21
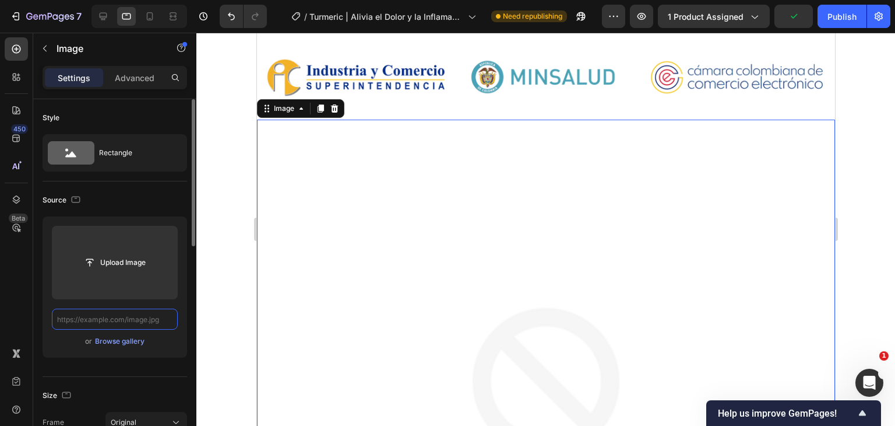
paste input "[URL][DOMAIN_NAME]"
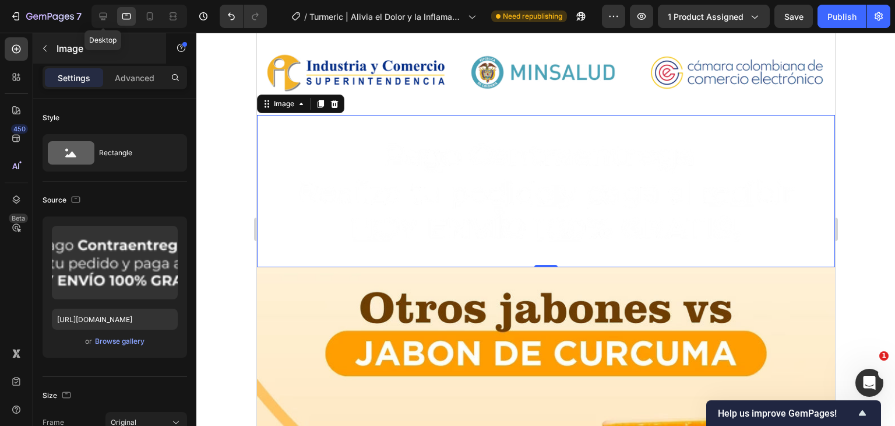
drag, startPoint x: 107, startPoint y: 15, endPoint x: 113, endPoint y: 54, distance: 39.0
click at [107, 15] on icon at bounding box center [104, 17] width 8 height 8
type input "[URL][DOMAIN_NAME]"
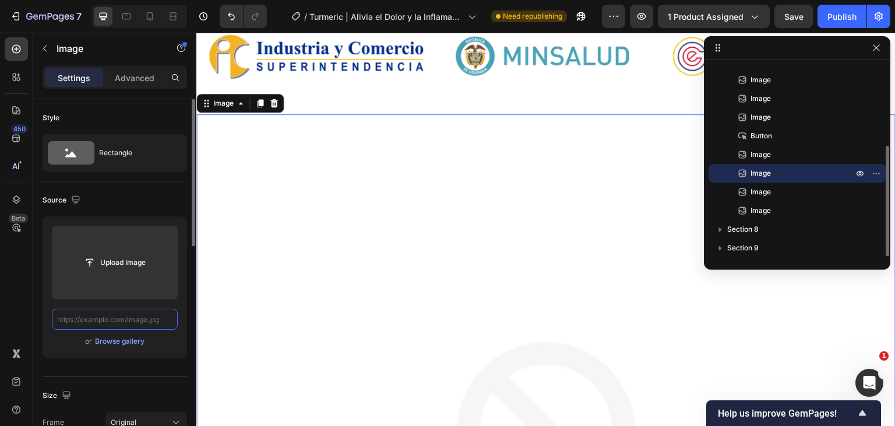
click at [140, 318] on input "text" at bounding box center [115, 318] width 126 height 21
paste input "[URL][DOMAIN_NAME]"
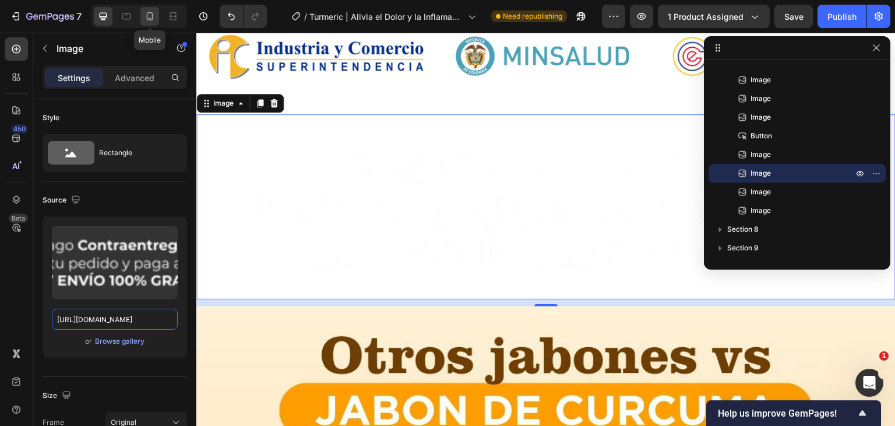
type input "[URL][DOMAIN_NAME]"
click at [154, 14] on icon at bounding box center [150, 16] width 12 height 12
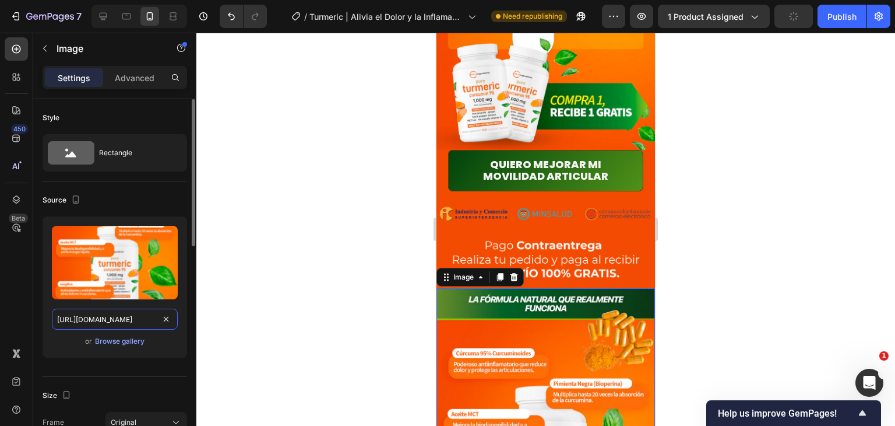
click at [127, 319] on input "[URL][DOMAIN_NAME]" at bounding box center [115, 318] width 126 height 21
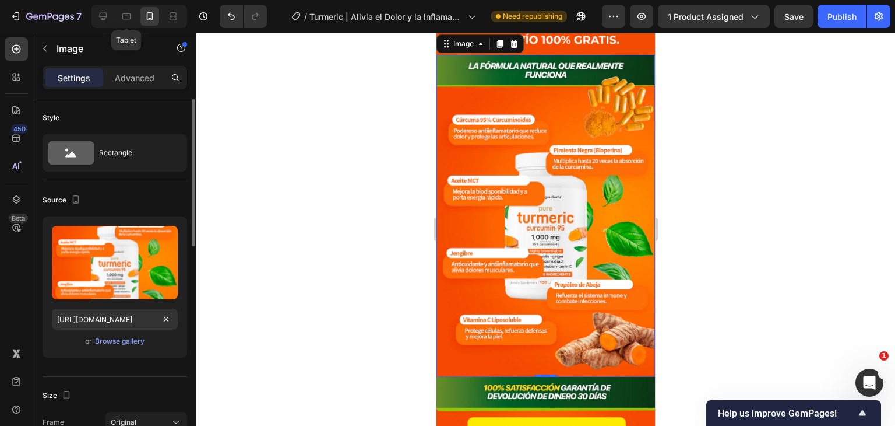
drag, startPoint x: 128, startPoint y: 17, endPoint x: 145, endPoint y: 129, distance: 113.1
click at [128, 17] on icon at bounding box center [127, 16] width 12 height 12
type input "[URL][DOMAIN_NAME]"
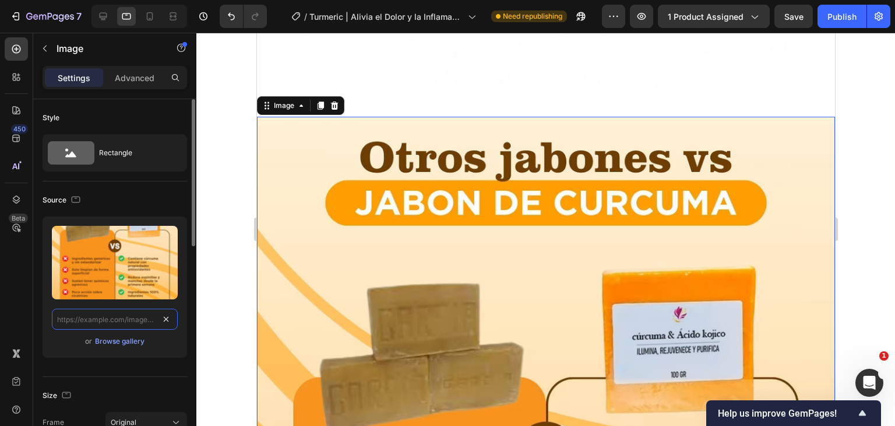
click at [140, 314] on input "text" at bounding box center [115, 318] width 126 height 21
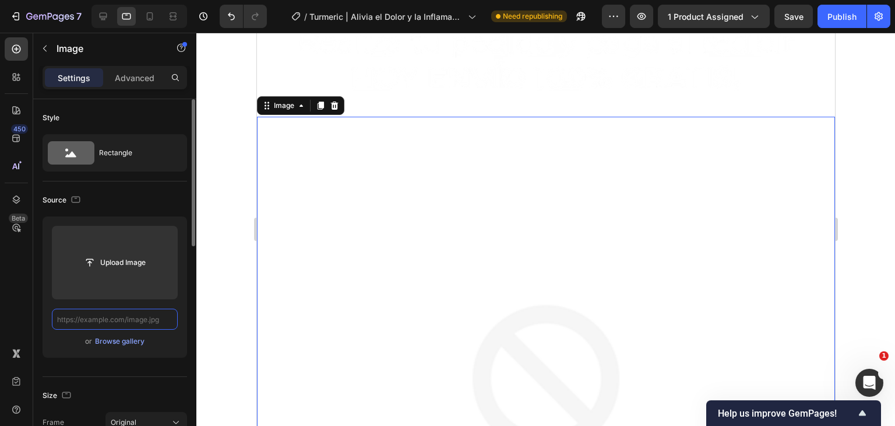
paste input "[URL][DOMAIN_NAME]"
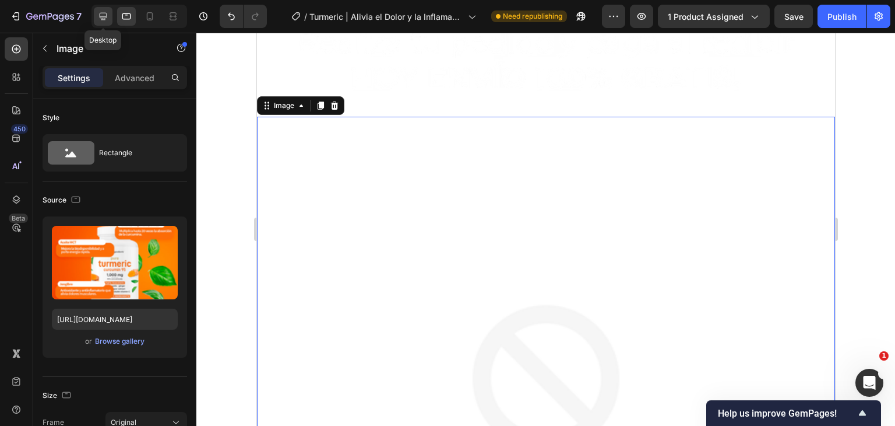
click at [100, 17] on icon at bounding box center [104, 17] width 8 height 8
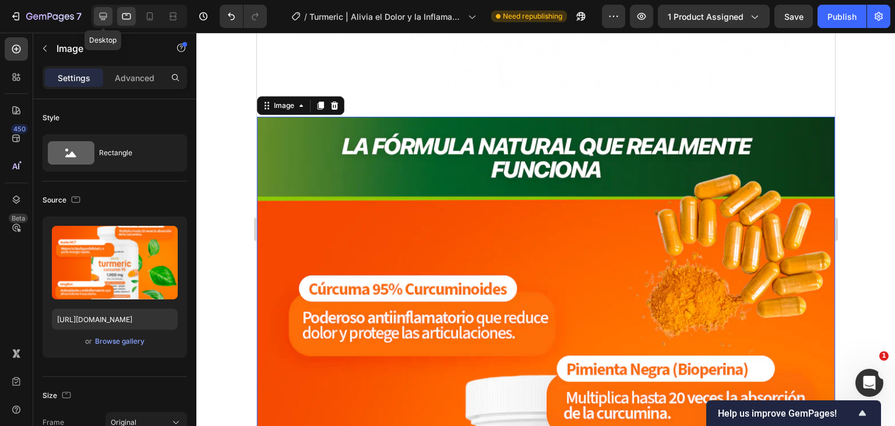
type input "[URL][DOMAIN_NAME]"
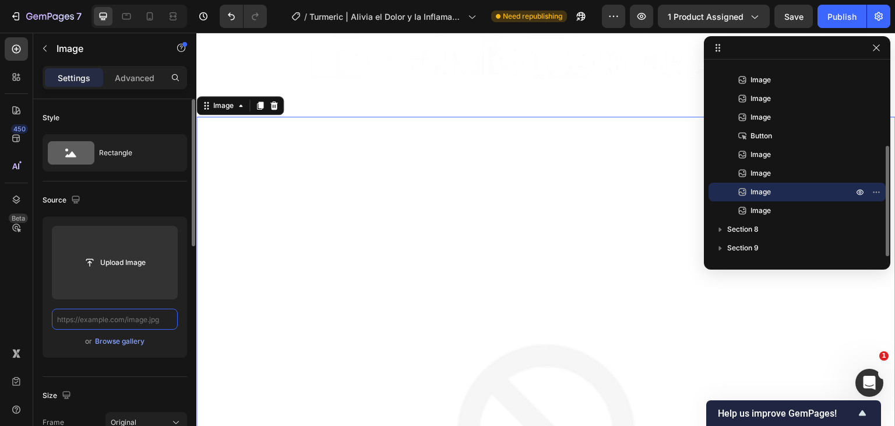
click at [138, 322] on input "text" at bounding box center [115, 318] width 126 height 21
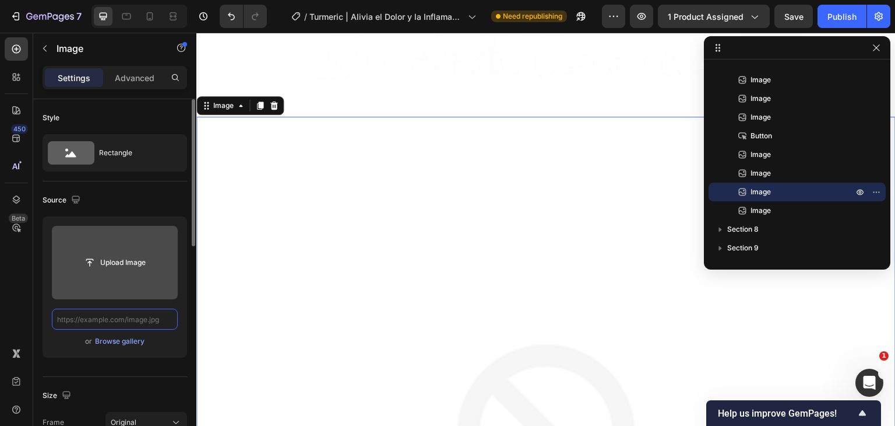
paste input "[URL][DOMAIN_NAME]"
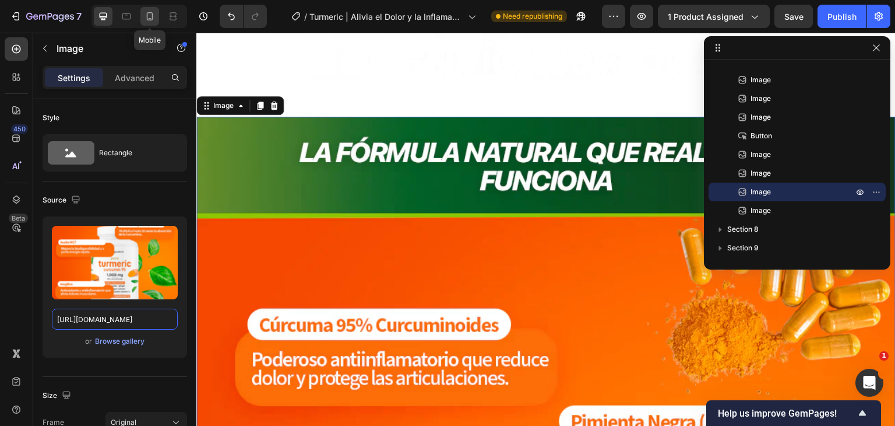
type input "[URL][DOMAIN_NAME]"
click at [156, 17] on div at bounding box center [149, 16] width 19 height 19
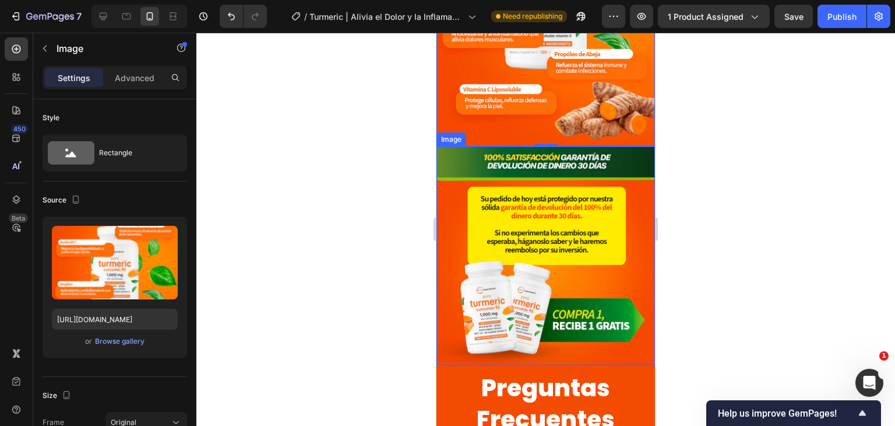
click at [560, 182] on img at bounding box center [546, 255] width 219 height 219
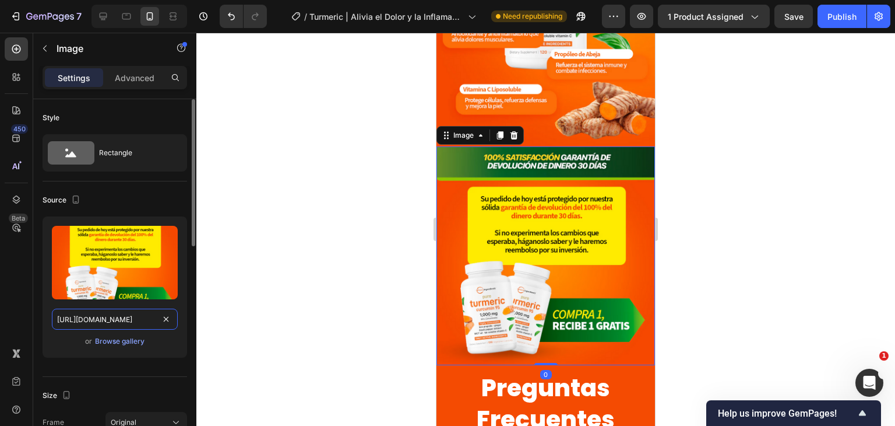
click at [104, 323] on input "[URL][DOMAIN_NAME]" at bounding box center [115, 318] width 126 height 21
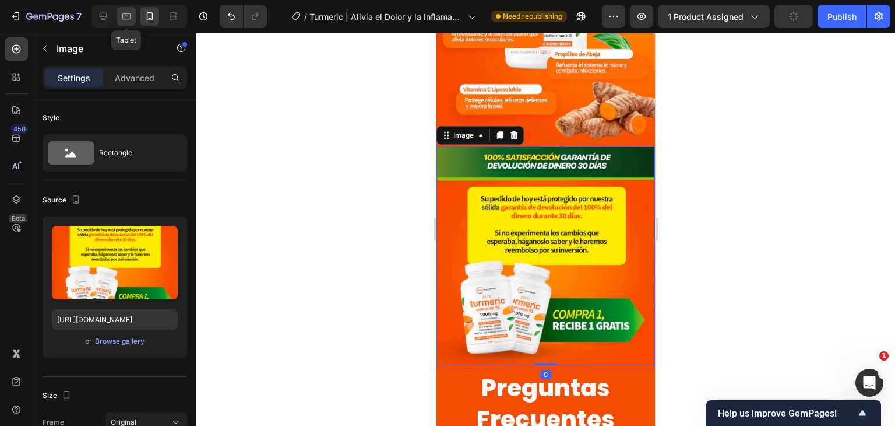
click at [127, 18] on icon at bounding box center [127, 16] width 12 height 12
type input "[URL][DOMAIN_NAME]"
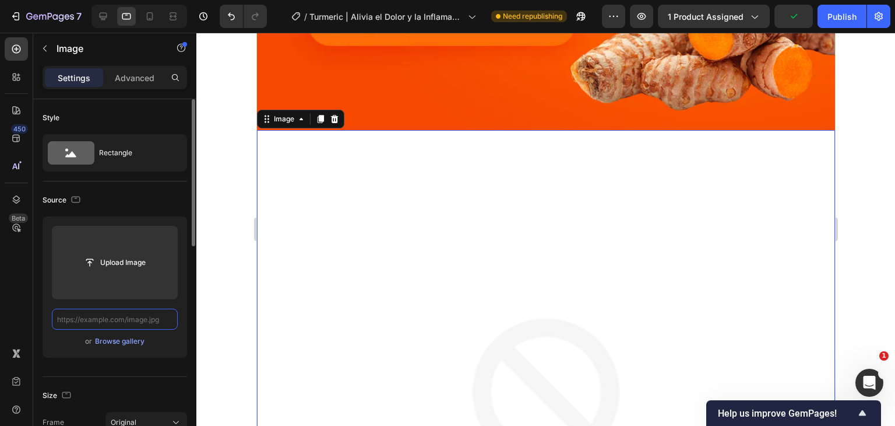
click at [140, 318] on input "text" at bounding box center [115, 318] width 126 height 21
paste input "[URL][DOMAIN_NAME]"
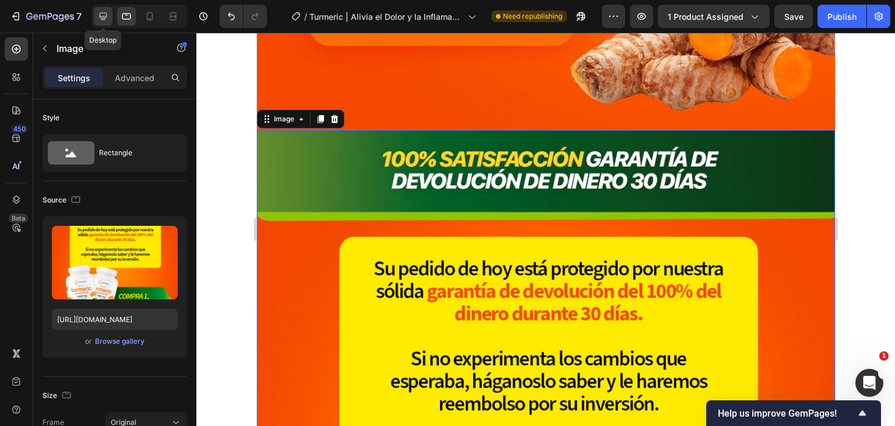
click at [106, 17] on icon at bounding box center [104, 17] width 8 height 8
type input "[URL][DOMAIN_NAME]"
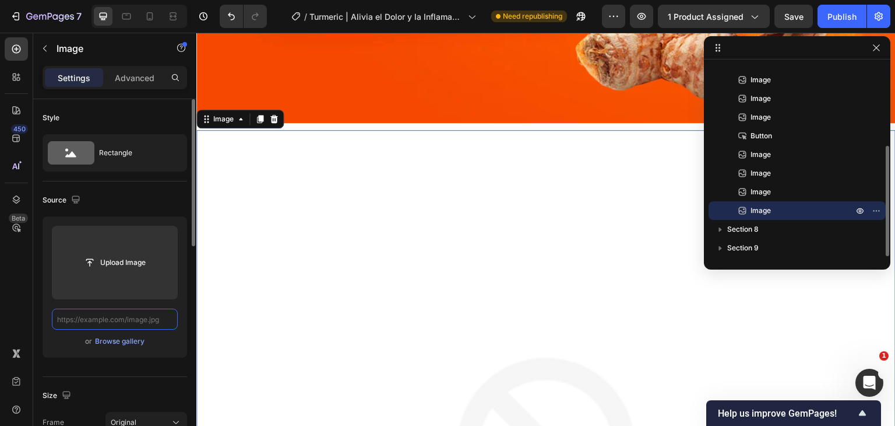
click at [153, 319] on input "text" at bounding box center [115, 318] width 126 height 21
paste input "[URL][DOMAIN_NAME]"
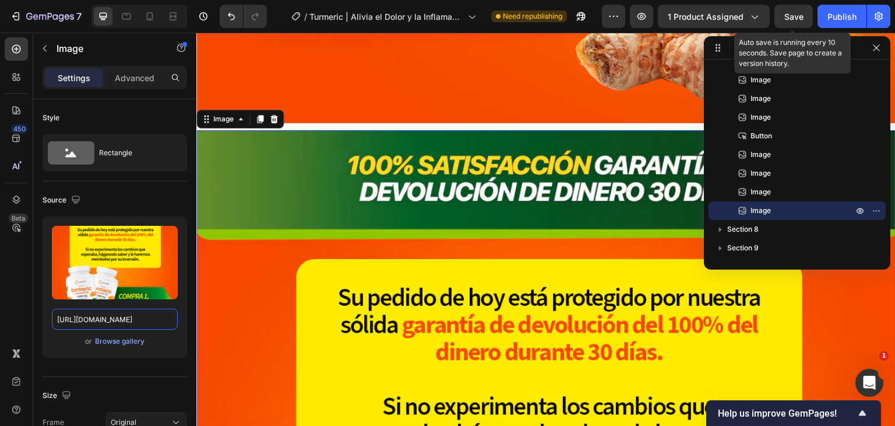
type input "[URL][DOMAIN_NAME]"
click at [800, 17] on span "Save" at bounding box center [794, 17] width 19 height 10
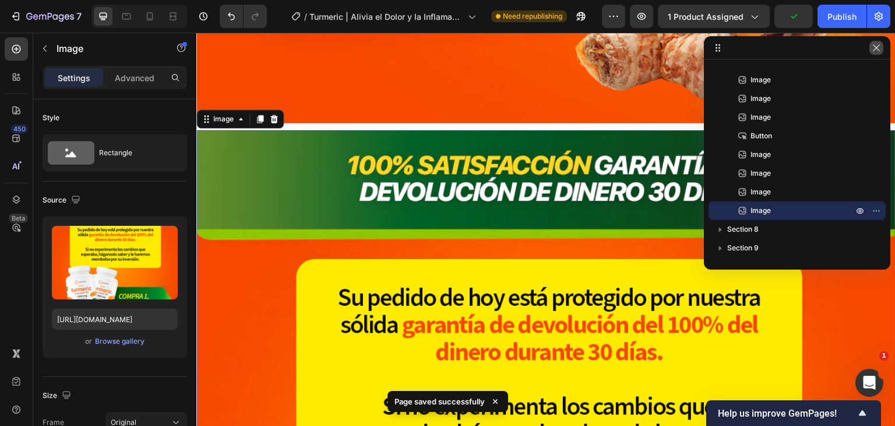
click at [874, 52] on icon "button" at bounding box center [876, 47] width 9 height 9
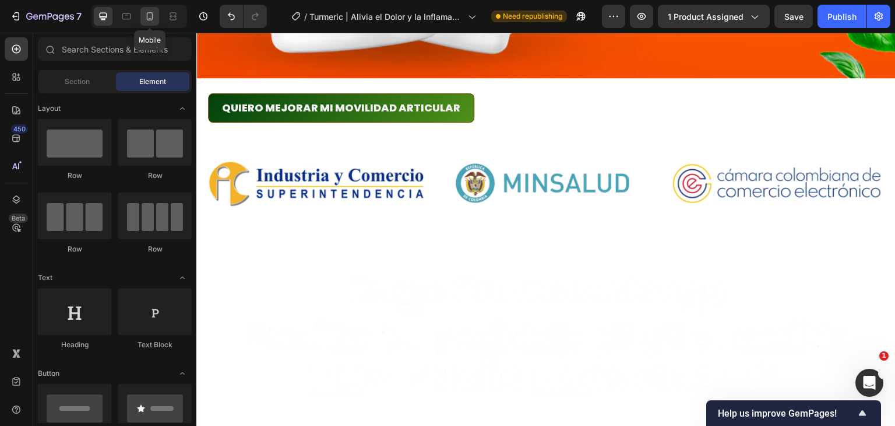
click at [154, 20] on icon at bounding box center [150, 16] width 12 height 12
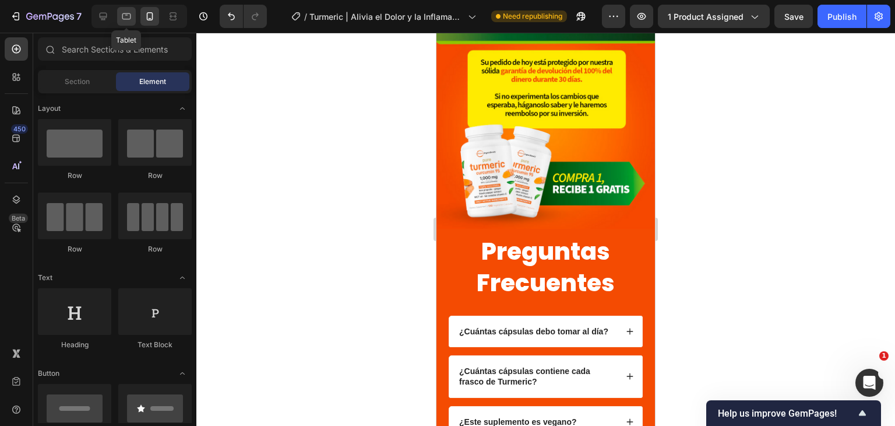
click at [128, 22] on icon at bounding box center [127, 16] width 12 height 12
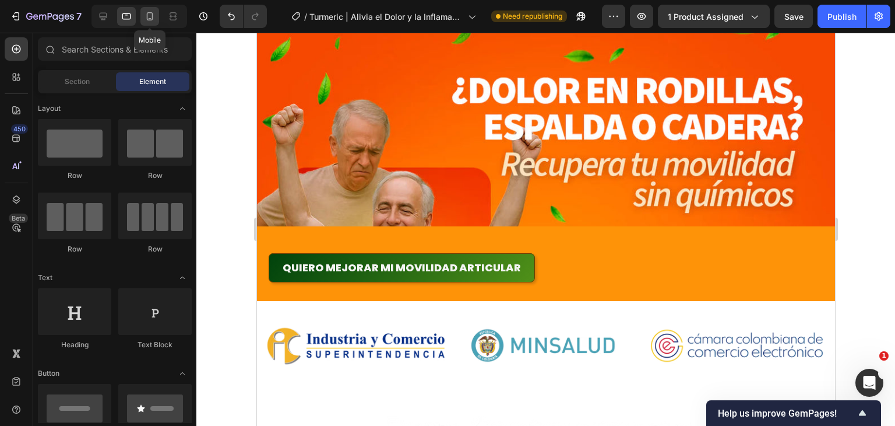
click at [150, 16] on icon at bounding box center [150, 16] width 12 height 12
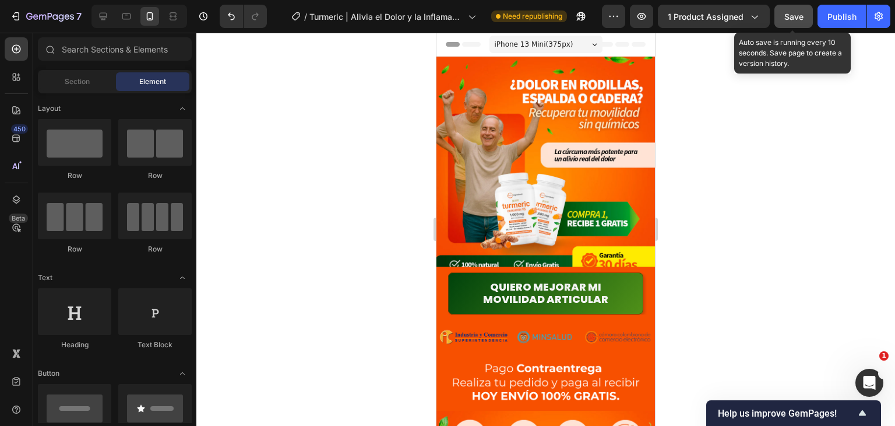
click at [789, 8] on button "Save" at bounding box center [794, 16] width 38 height 23
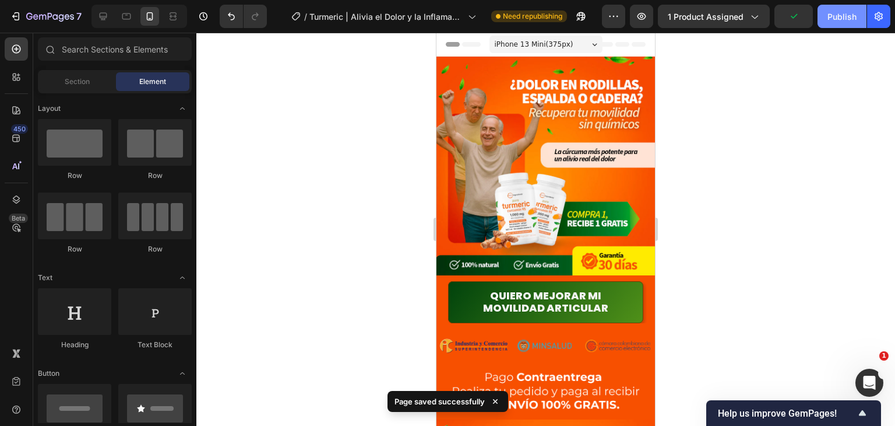
drag, startPoint x: 834, startPoint y: 15, endPoint x: 824, endPoint y: 24, distance: 14.0
click at [834, 14] on div "Publish" at bounding box center [842, 16] width 29 height 12
